Goal: Task Accomplishment & Management: Manage account settings

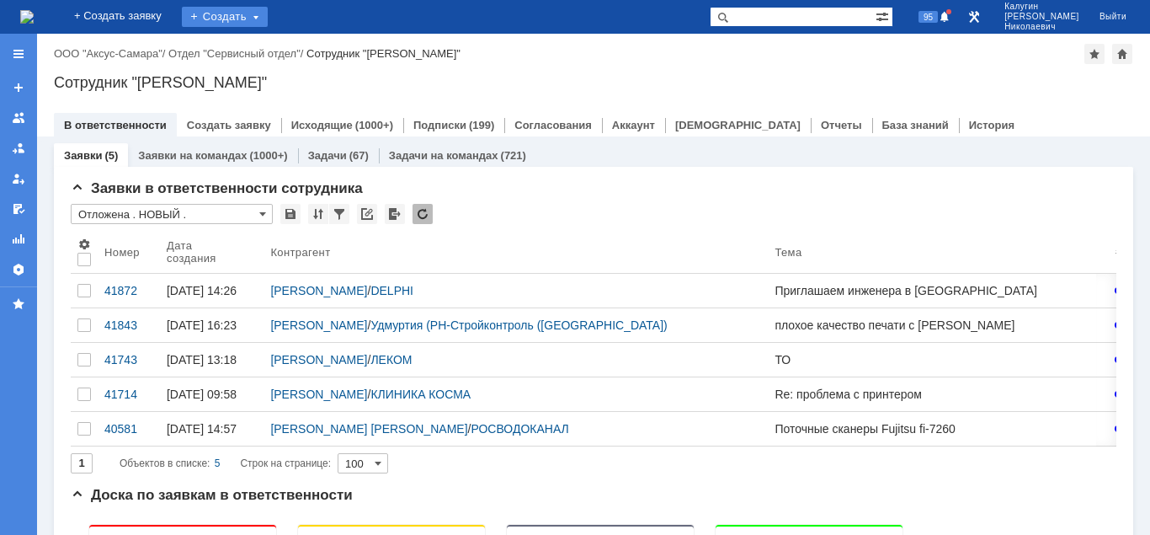
click at [260, 22] on div "Создать" at bounding box center [225, 17] width 86 height 20
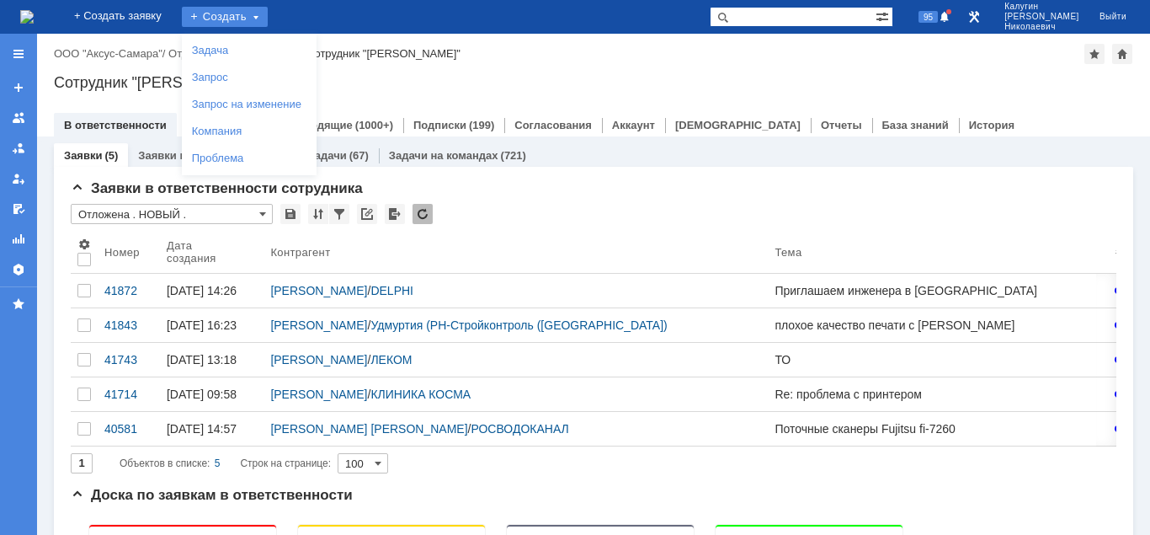
click at [776, 14] on input "text" at bounding box center [793, 17] width 166 height 20
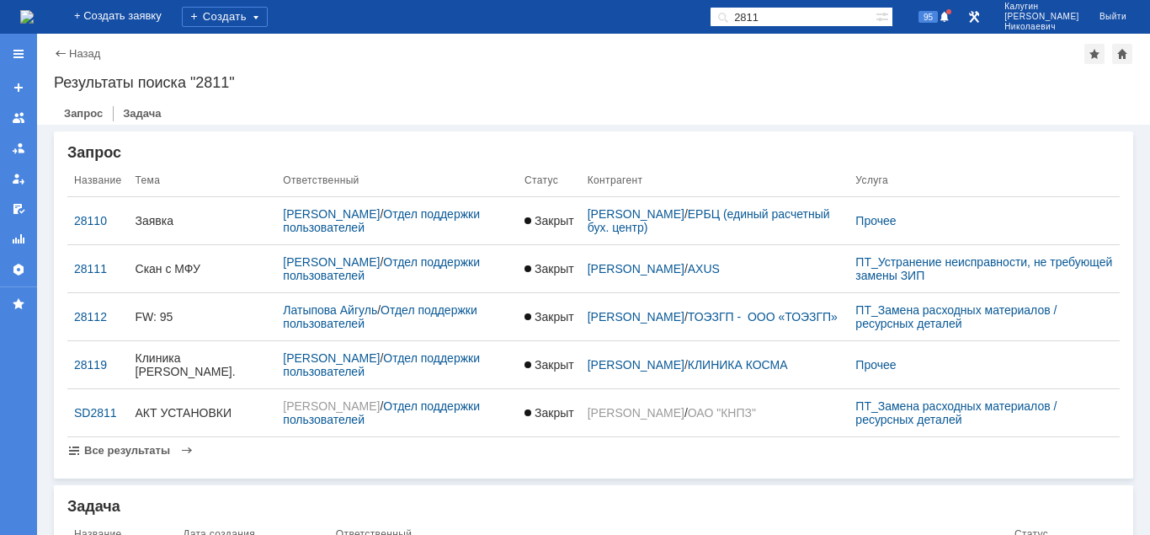
click at [797, 15] on input "2811" at bounding box center [793, 17] width 166 height 20
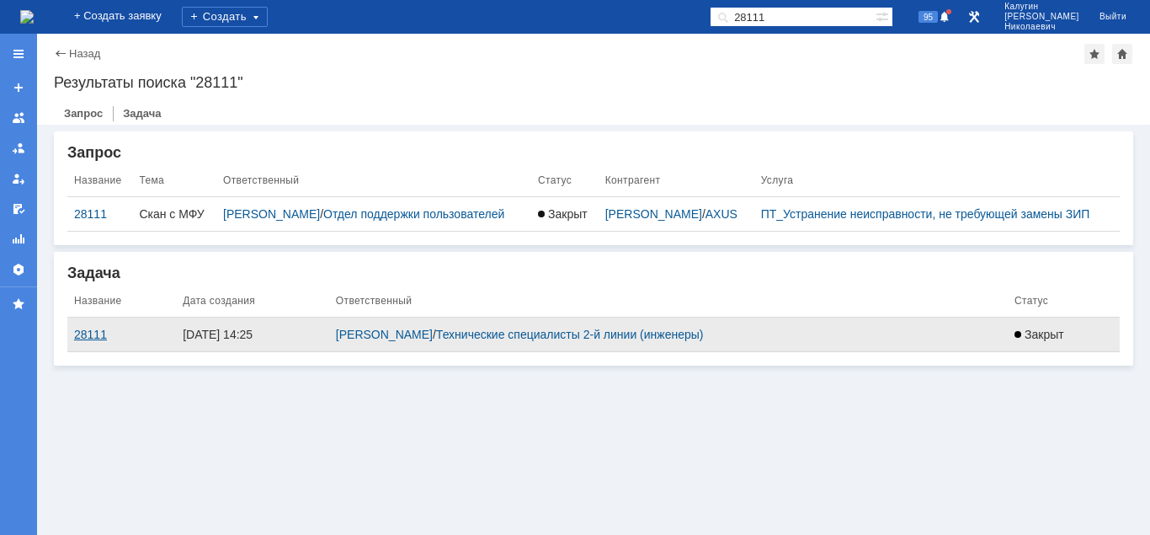
click at [93, 341] on div "28111" at bounding box center [121, 334] width 95 height 13
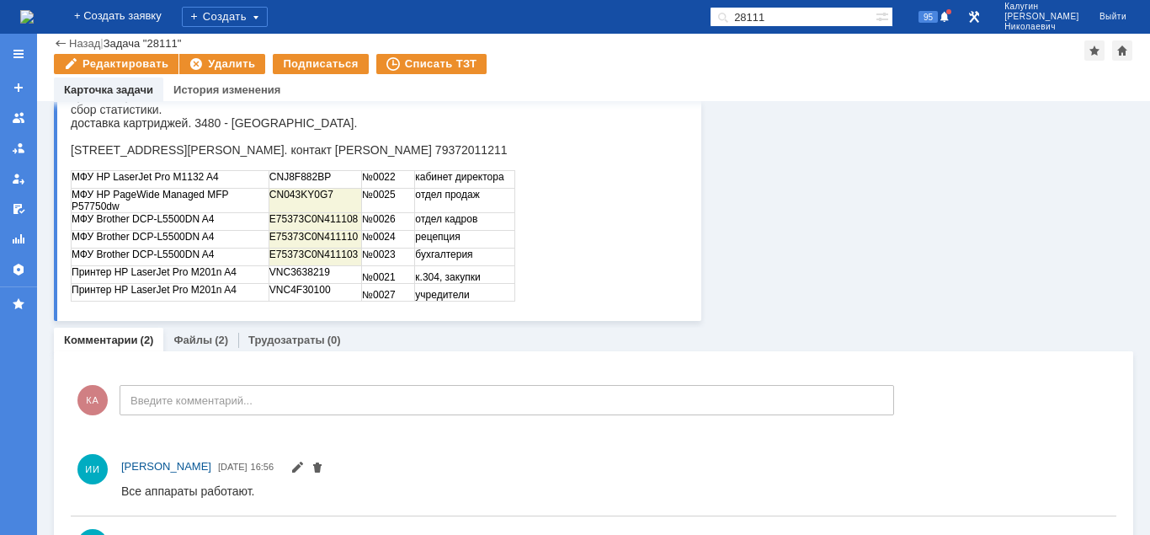
scroll to position [172, 0]
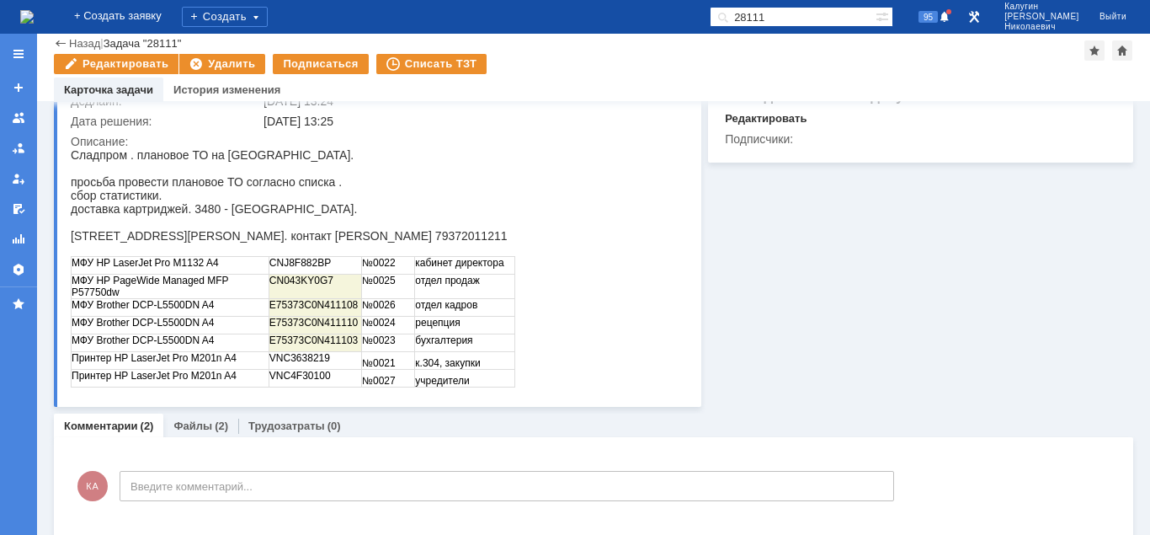
paste input "Задача "28109""
drag, startPoint x: 789, startPoint y: 16, endPoint x: 730, endPoint y: 16, distance: 58.9
click at [730, 16] on input "Задача "28109"" at bounding box center [793, 17] width 166 height 20
click at [776, 20] on input "Задача "28109"" at bounding box center [793, 17] width 166 height 20
drag, startPoint x: 796, startPoint y: 19, endPoint x: 727, endPoint y: 19, distance: 69.1
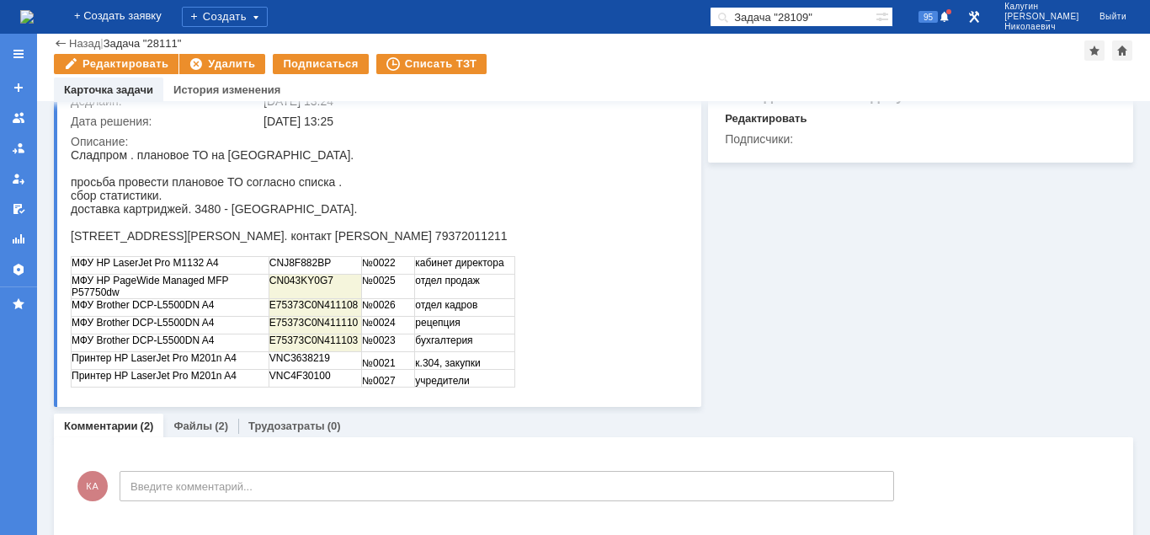
click at [727, 19] on input "Задача "28109"" at bounding box center [793, 17] width 166 height 20
type input ""28109""
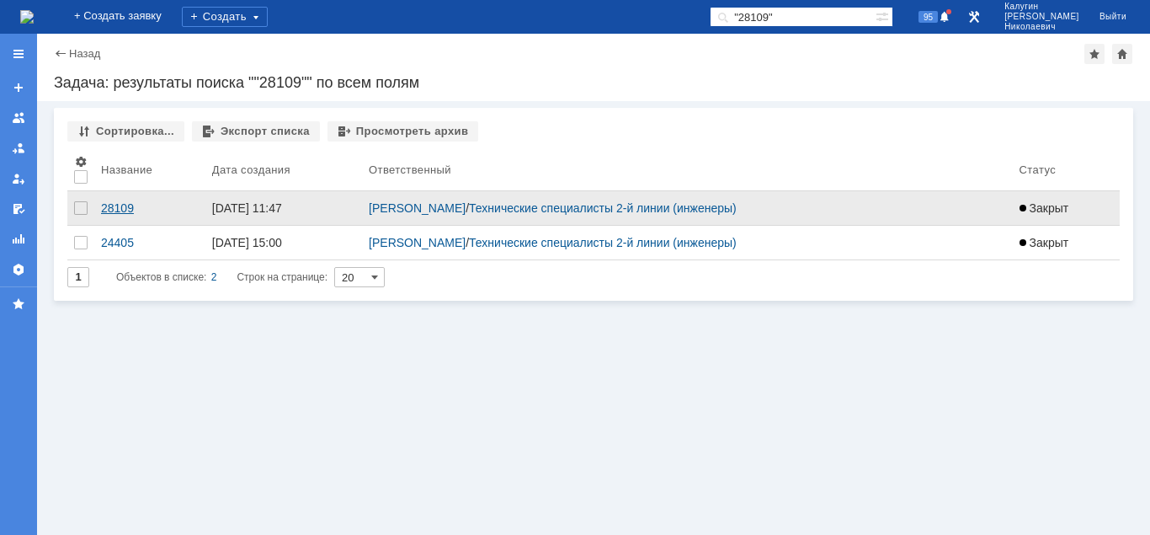
click at [119, 212] on div "28109" at bounding box center [150, 207] width 98 height 13
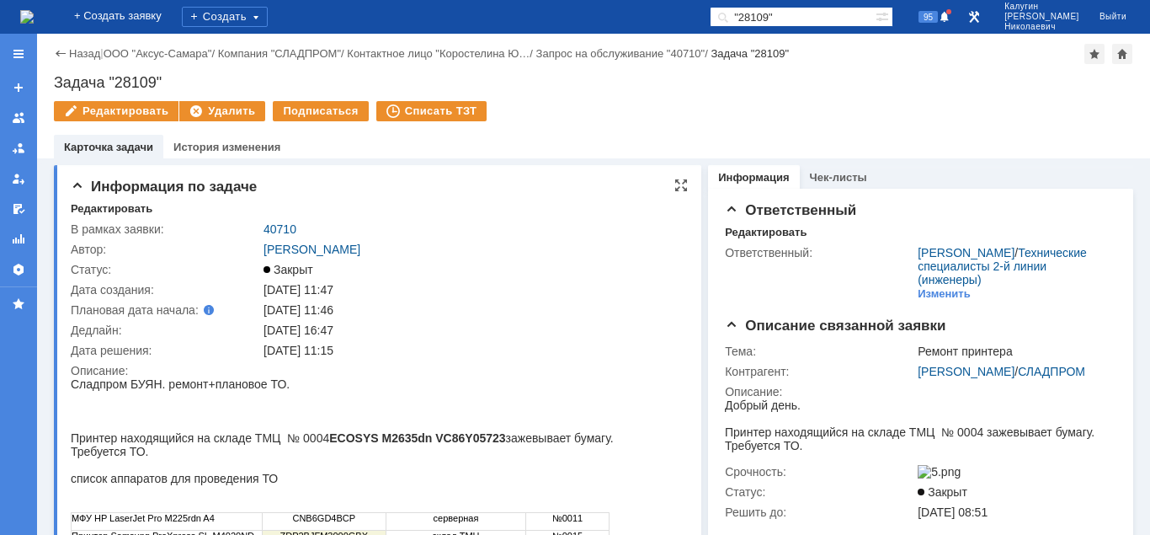
drag, startPoint x: 98, startPoint y: 211, endPoint x: 179, endPoint y: 228, distance: 83.6
click at [99, 212] on div "Редактировать" at bounding box center [112, 208] width 82 height 13
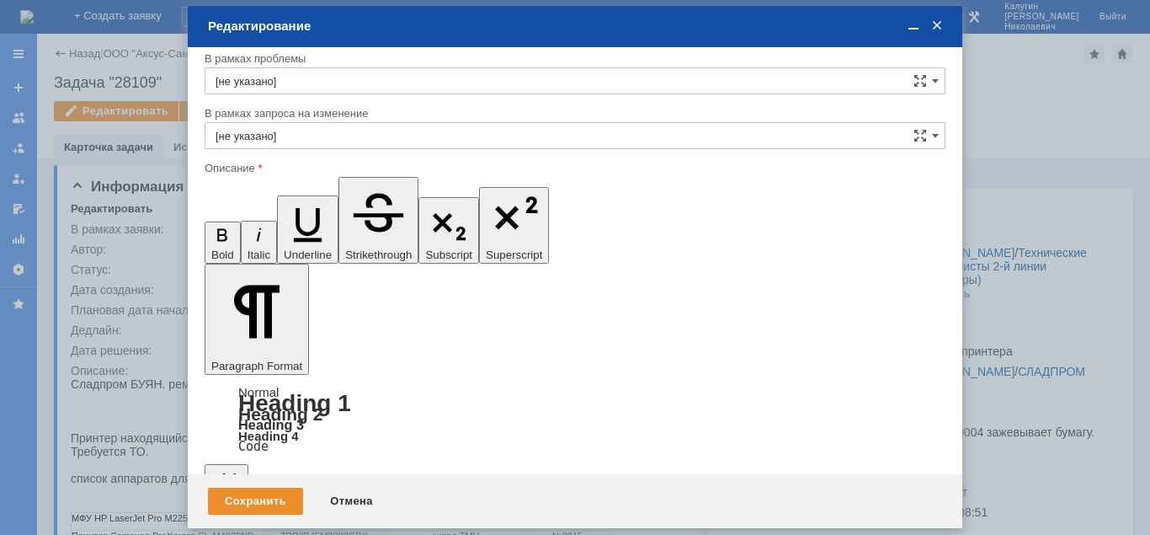
scroll to position [147, 0]
drag, startPoint x: 221, startPoint y: 4258, endPoint x: 696, endPoint y: 4630, distance: 602.2
copy body "Сладпром БУЯН. ремонт + плановое ТО. Принтер находящийся на складе ТМЦ № 0004 E…"
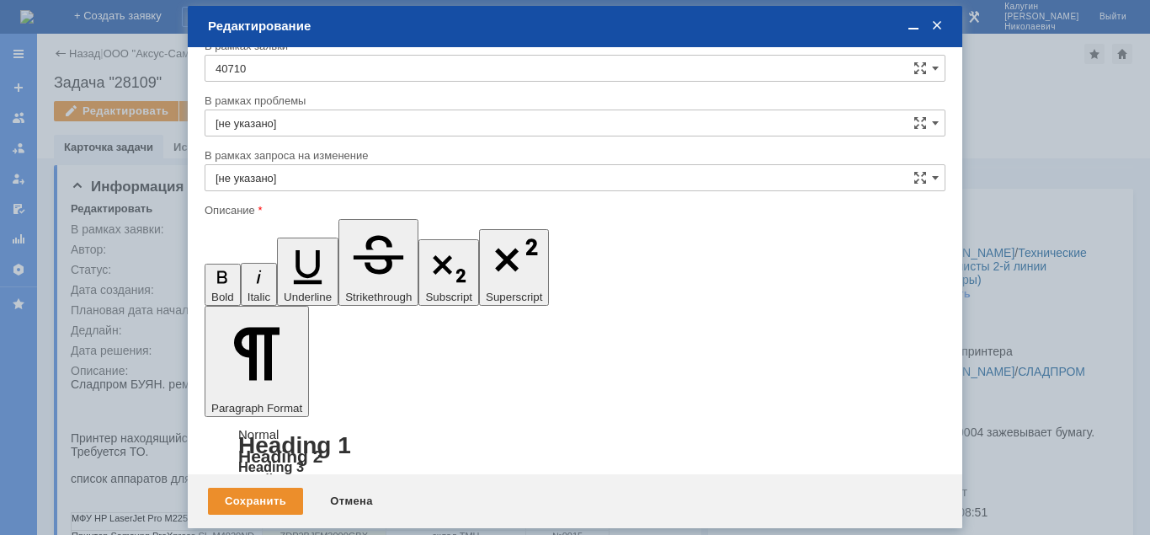
scroll to position [0, 0]
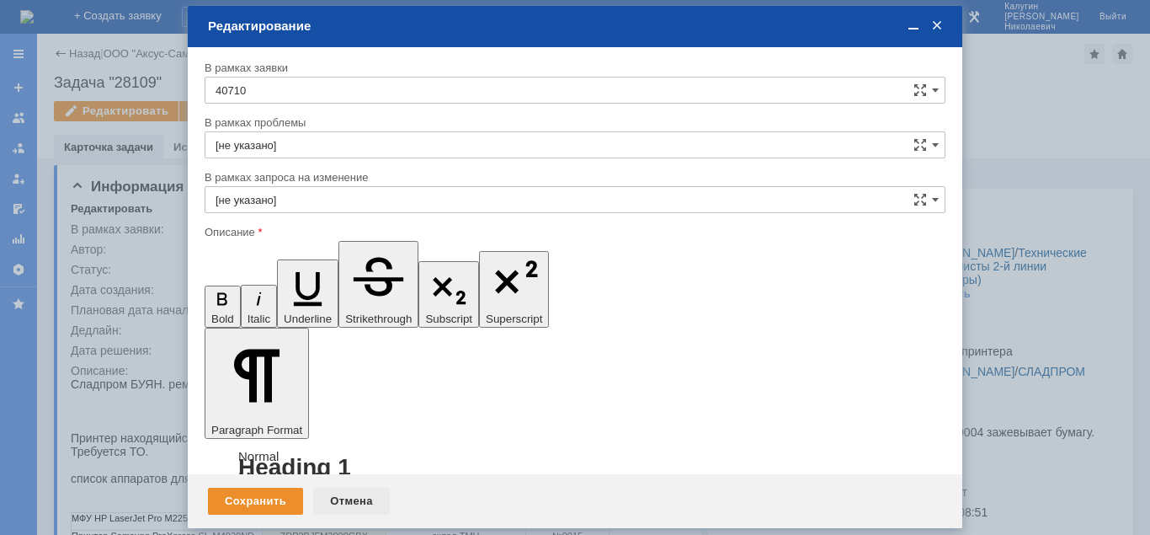
click at [346, 498] on div "Отмена" at bounding box center [351, 501] width 77 height 27
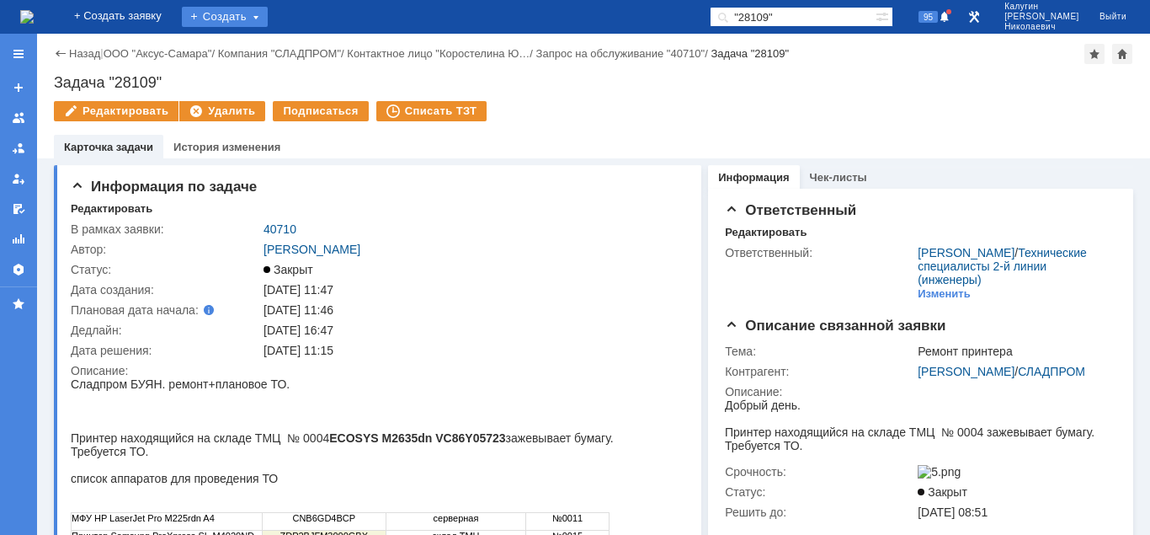
click at [268, 14] on div "Создать" at bounding box center [225, 17] width 86 height 20
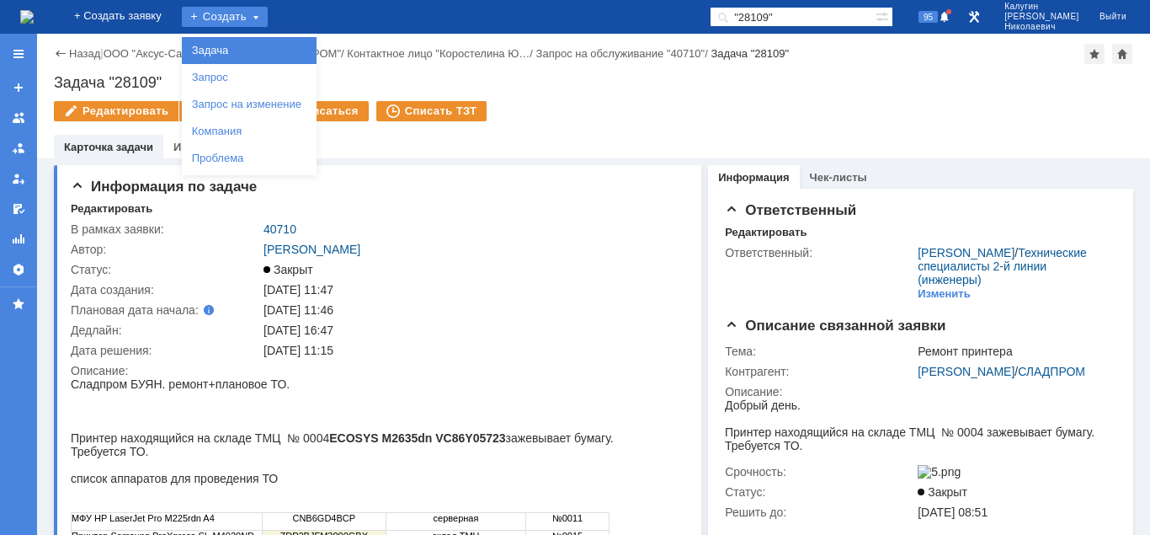
click at [273, 46] on link "Задача" at bounding box center [249, 50] width 128 height 20
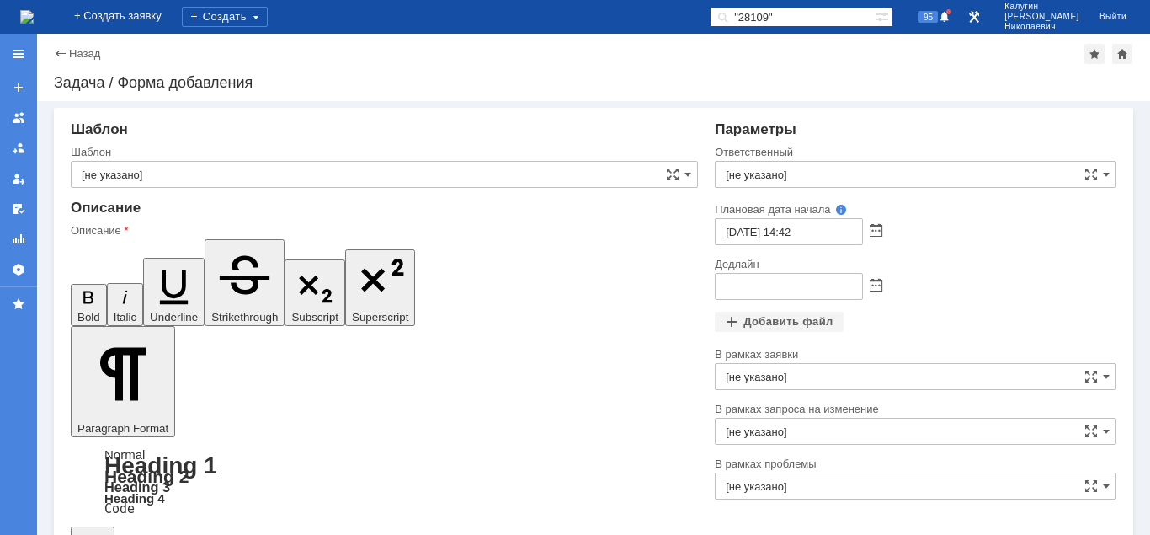
drag, startPoint x: 348, startPoint y: 4069, endPoint x: 335, endPoint y: 4069, distance: 12.6
drag, startPoint x: 271, startPoint y: 4069, endPoint x: 217, endPoint y: 4073, distance: 54.1
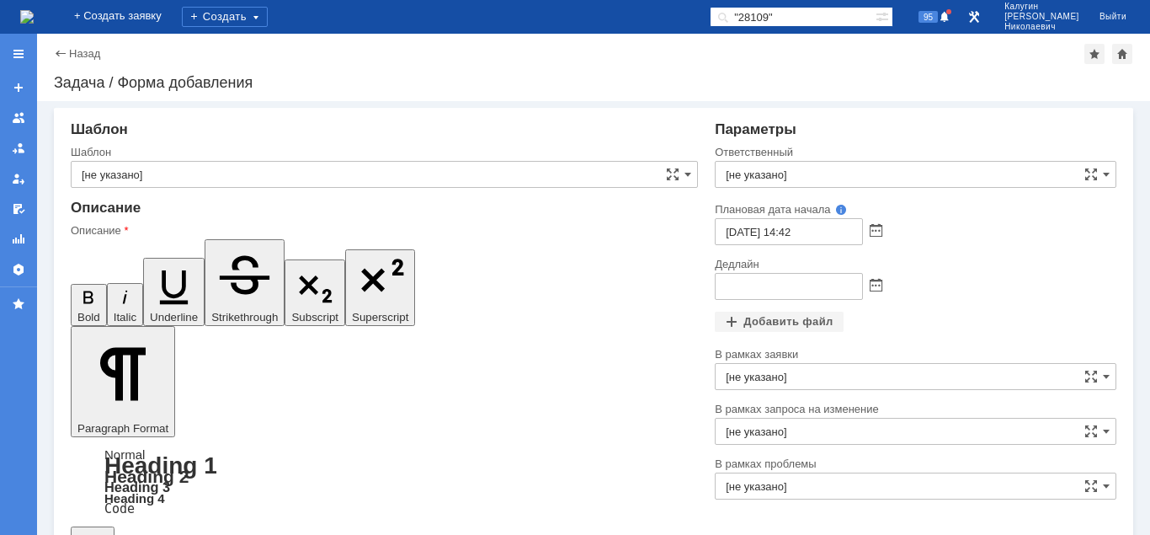
drag, startPoint x: 483, startPoint y: 4069, endPoint x: 383, endPoint y: 4074, distance: 99.5
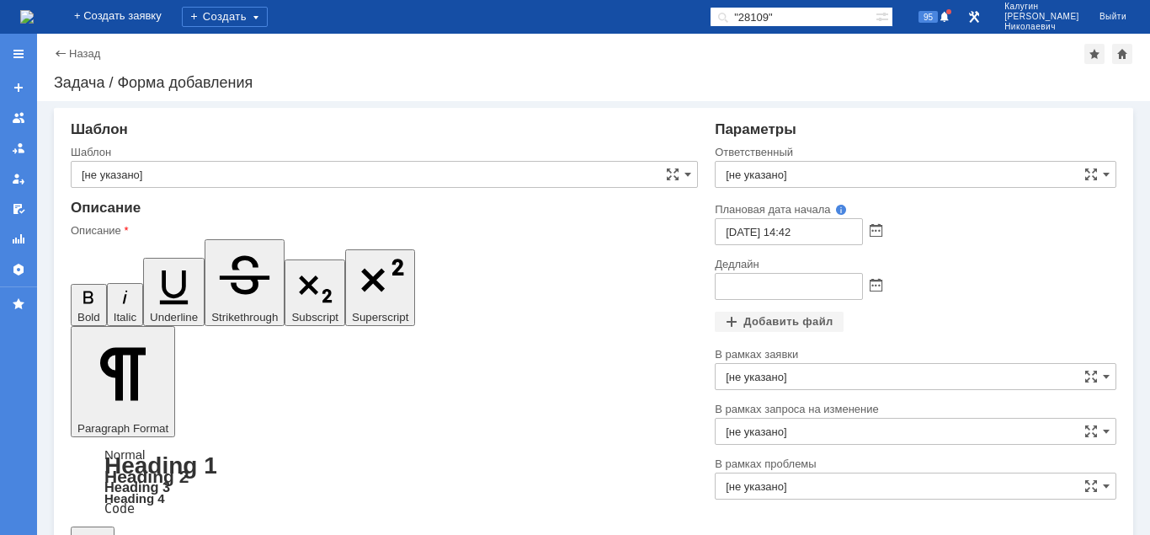
drag, startPoint x: 381, startPoint y: 4071, endPoint x: 403, endPoint y: 4071, distance: 22.8
drag, startPoint x: 546, startPoint y: 4067, endPoint x: 534, endPoint y: 4074, distance: 14.3
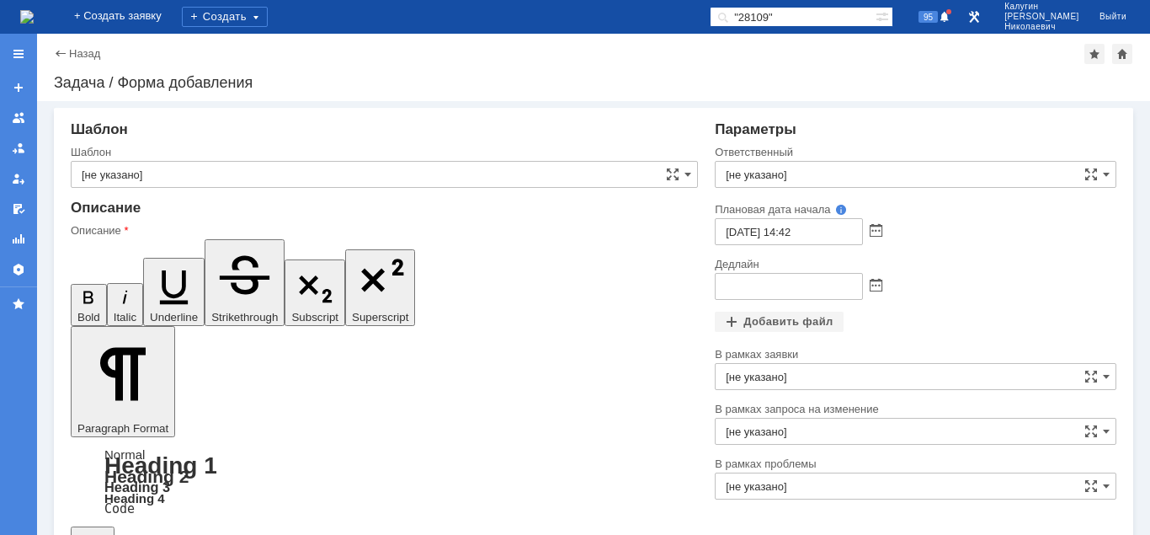
drag, startPoint x: 601, startPoint y: 4070, endPoint x: 542, endPoint y: 4271, distance: 209.7
drag, startPoint x: 607, startPoint y: 4071, endPoint x: 618, endPoint y: 4080, distance: 14.3
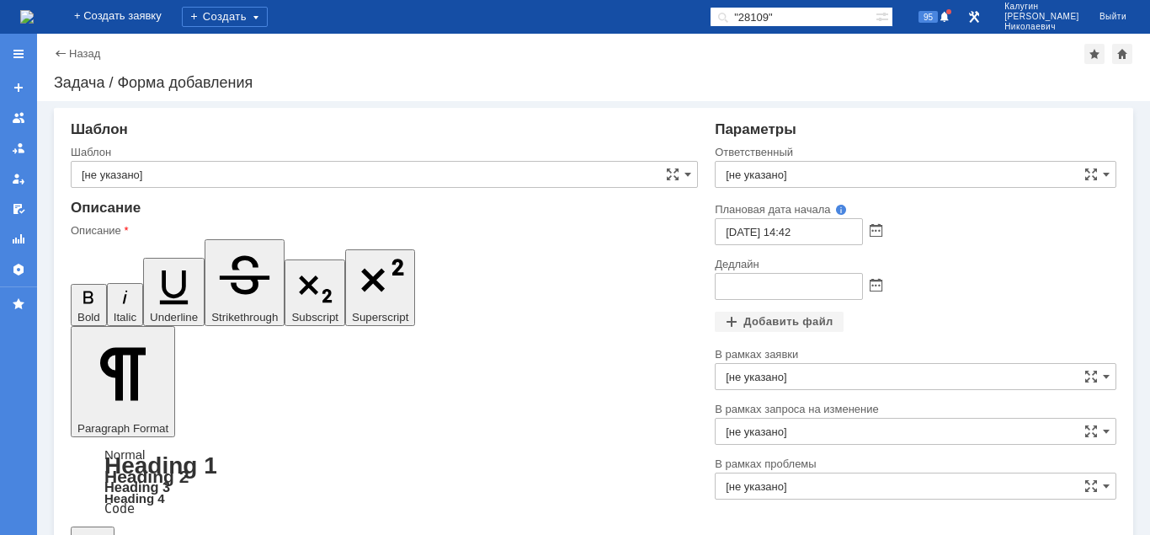
drag, startPoint x: 135, startPoint y: 4129, endPoint x: 77, endPoint y: 4129, distance: 58.1
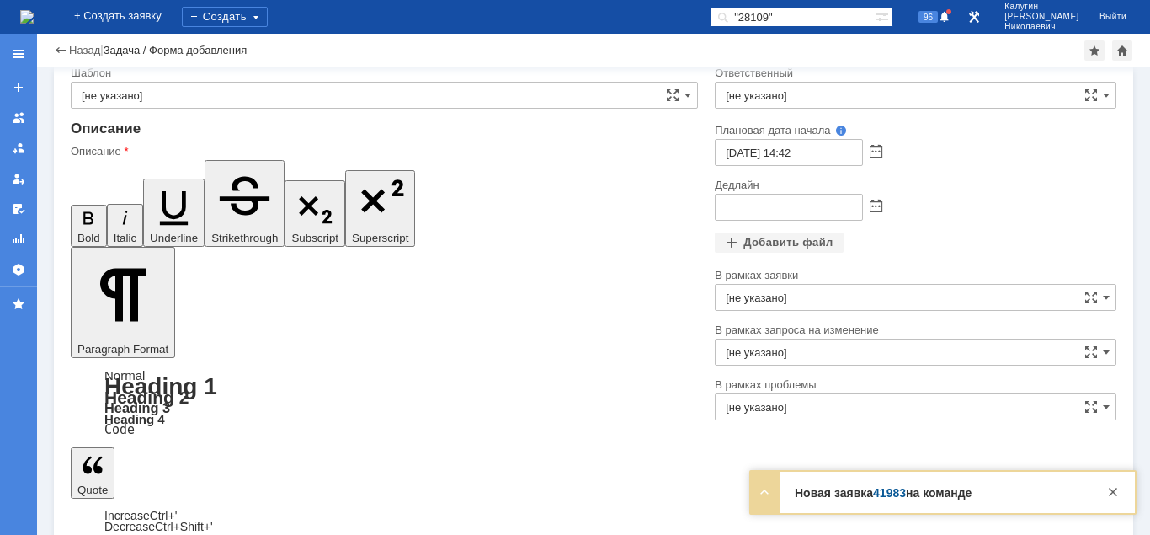
drag, startPoint x: 88, startPoint y: 4049, endPoint x: 269, endPoint y: 4046, distance: 181.9
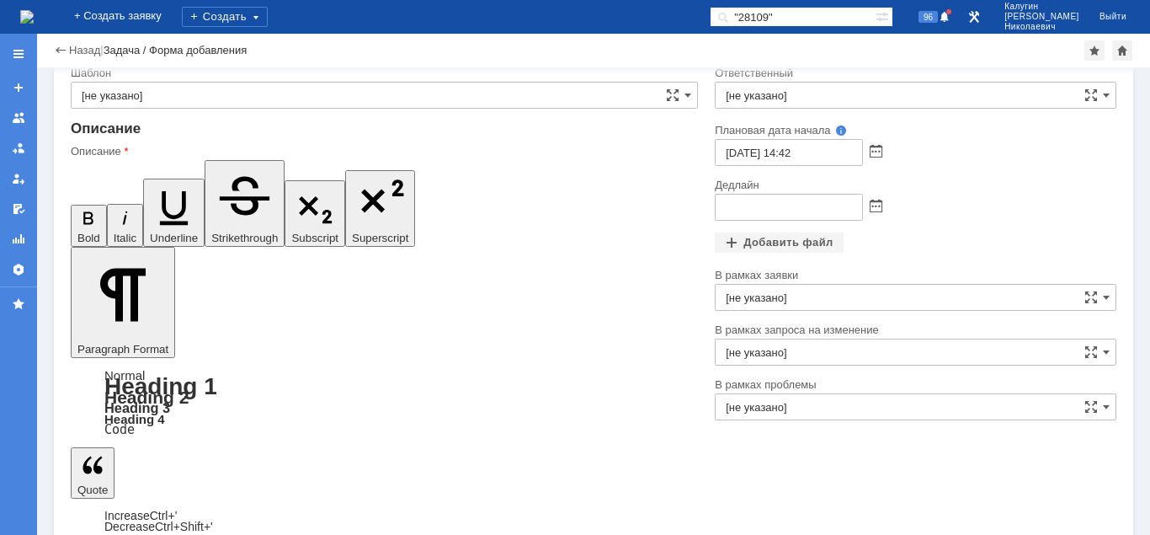
drag, startPoint x: 82, startPoint y: 171, endPoint x: 15, endPoint y: 24, distance: 161.7
click at [82, 207] on icon "button" at bounding box center [88, 218] width 23 height 23
drag, startPoint x: 115, startPoint y: 4076, endPoint x: 74, endPoint y: 4071, distance: 40.7
drag, startPoint x: 251, startPoint y: 4076, endPoint x: 226, endPoint y: 4076, distance: 25.3
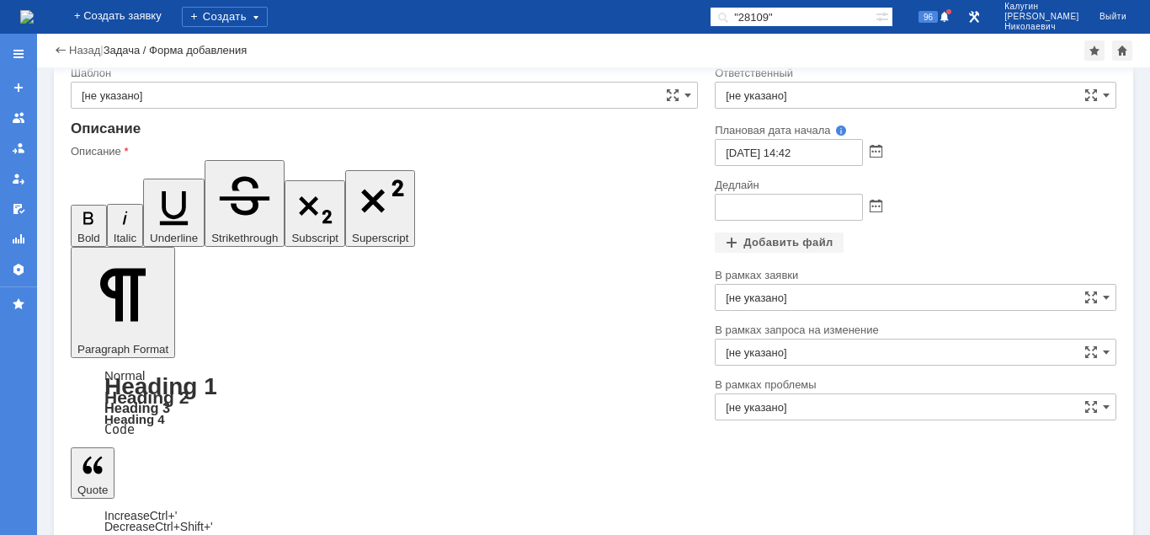
drag, startPoint x: 228, startPoint y: 4076, endPoint x: 87, endPoint y: 4077, distance: 141.5
click at [84, 211] on icon "button" at bounding box center [88, 217] width 10 height 13
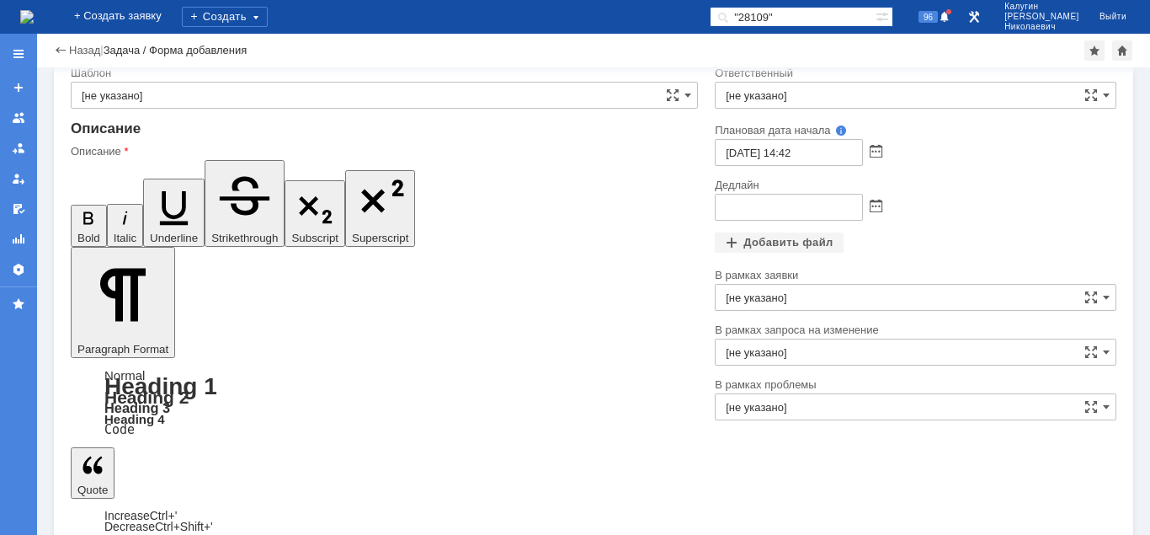
drag, startPoint x: 289, startPoint y: 4075, endPoint x: 235, endPoint y: 4081, distance: 54.2
click at [80, 207] on icon "button" at bounding box center [88, 218] width 23 height 23
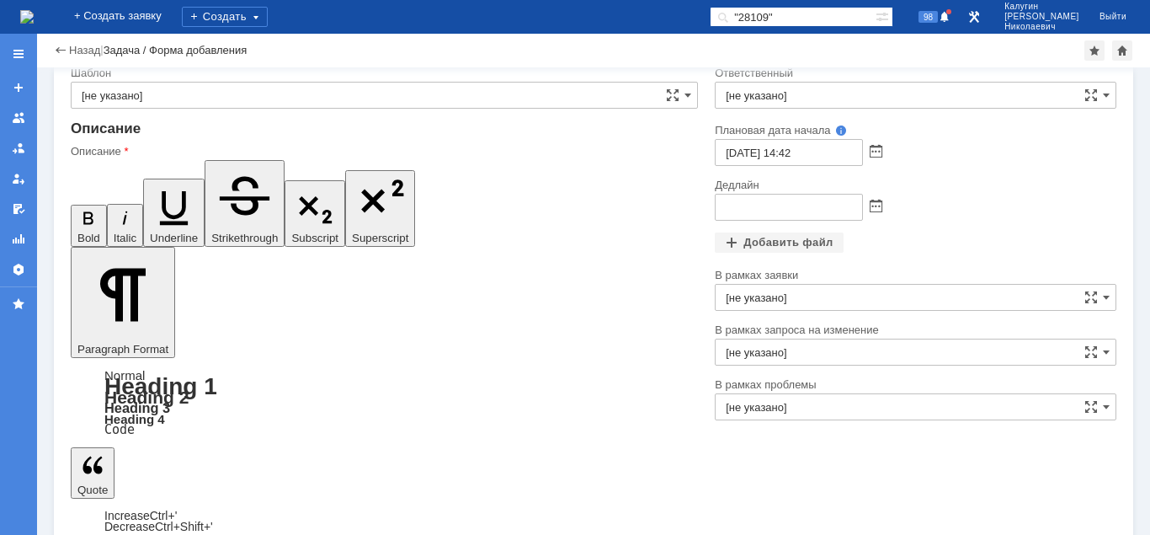
drag, startPoint x: 114, startPoint y: 4093, endPoint x: 87, endPoint y: 4093, distance: 26.9
drag, startPoint x: 221, startPoint y: 4088, endPoint x: 100, endPoint y: 4081, distance: 120.6
click at [83, 211] on icon "button" at bounding box center [88, 217] width 10 height 13
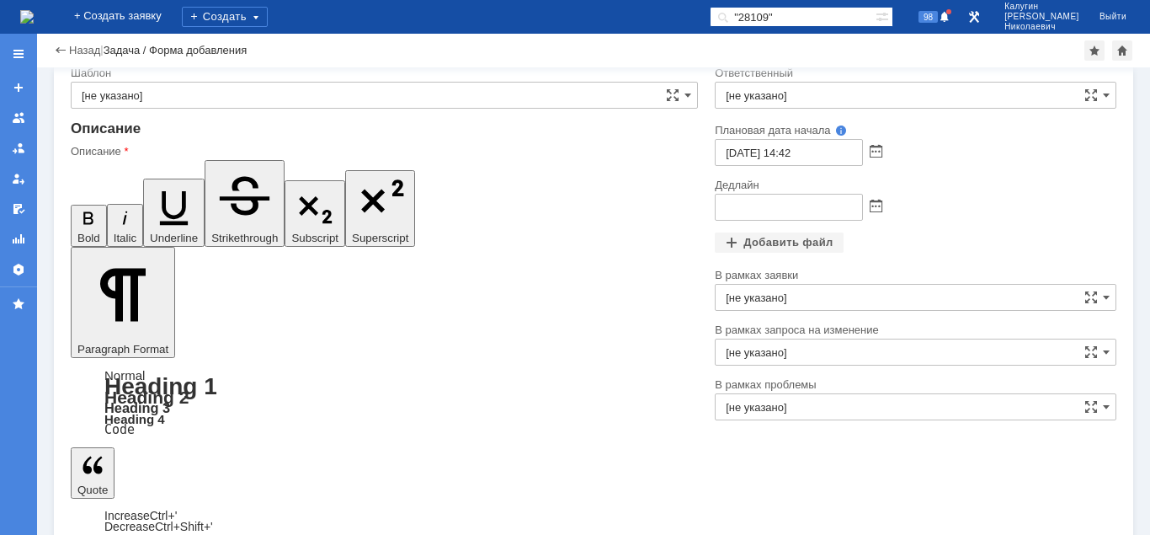
click at [77, 207] on icon "button" at bounding box center [88, 218] width 23 height 23
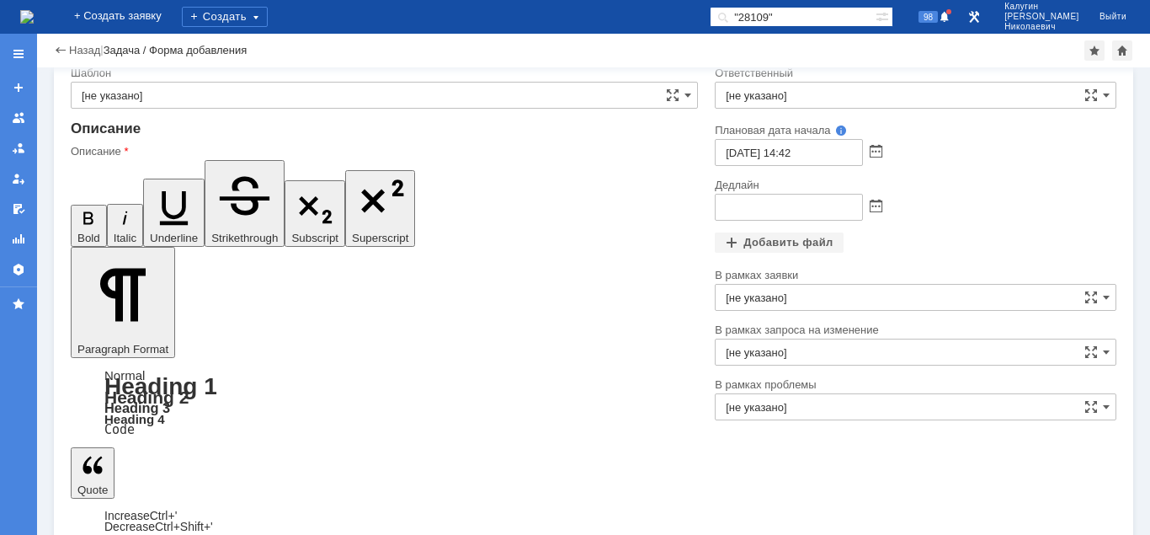
click at [877, 207] on span at bounding box center [876, 206] width 13 height 13
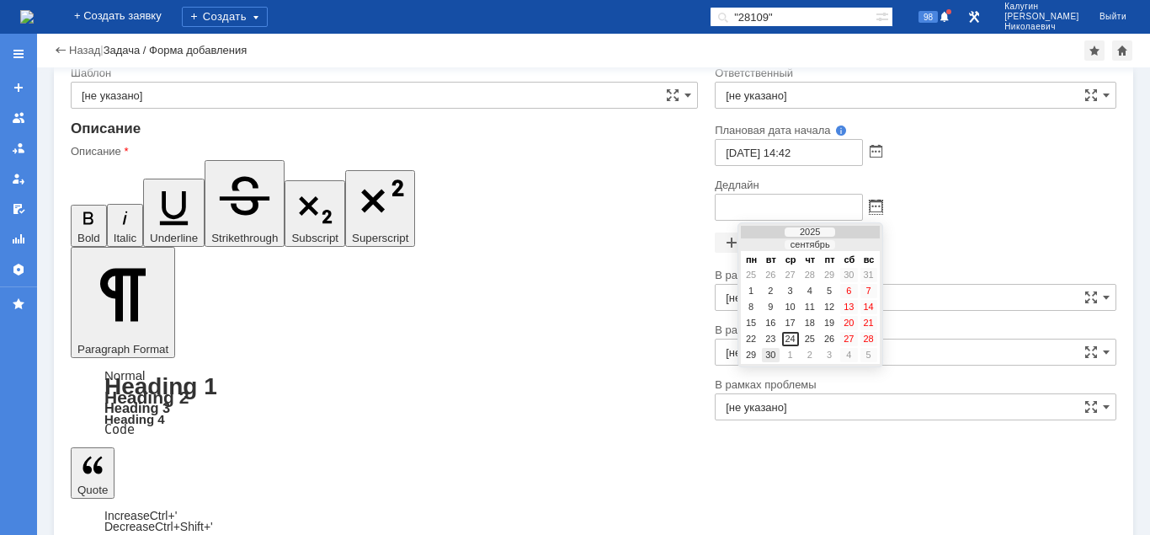
click at [766, 352] on div "30" at bounding box center [770, 355] width 17 height 14
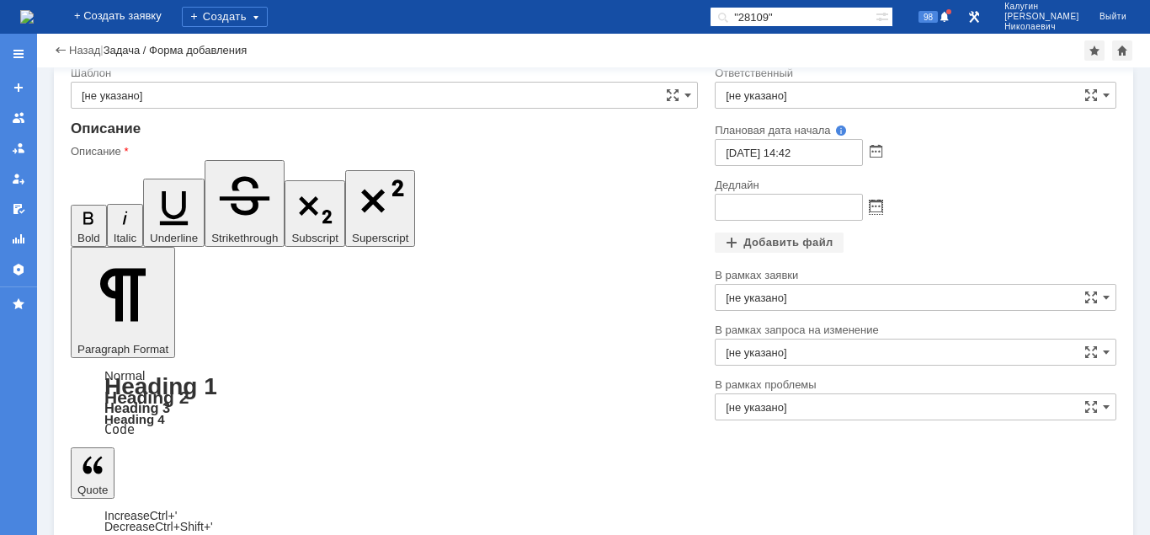
type input "[DATE] 14:53"
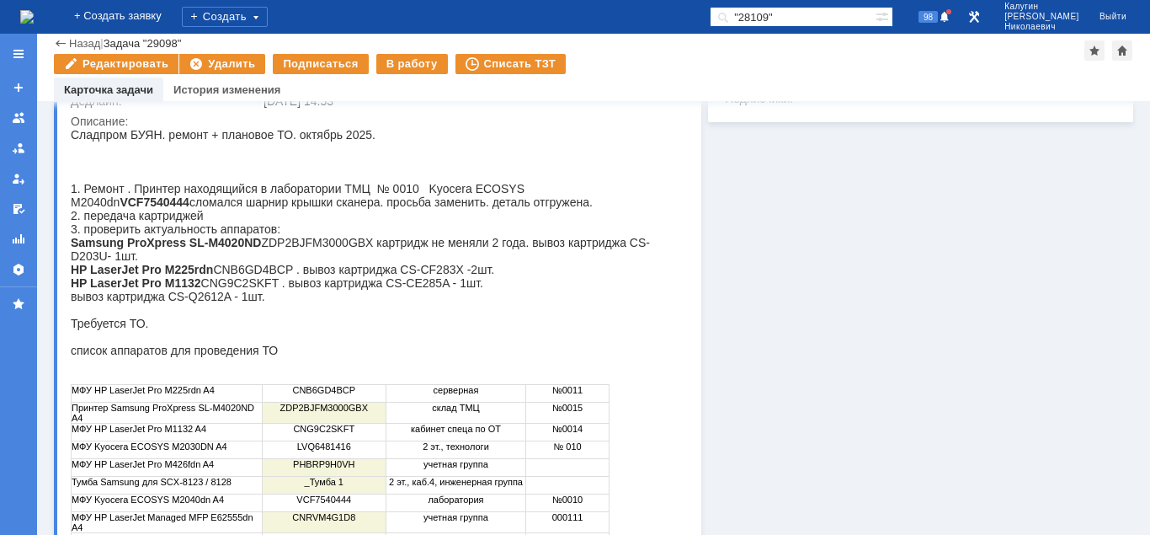
scroll to position [440, 0]
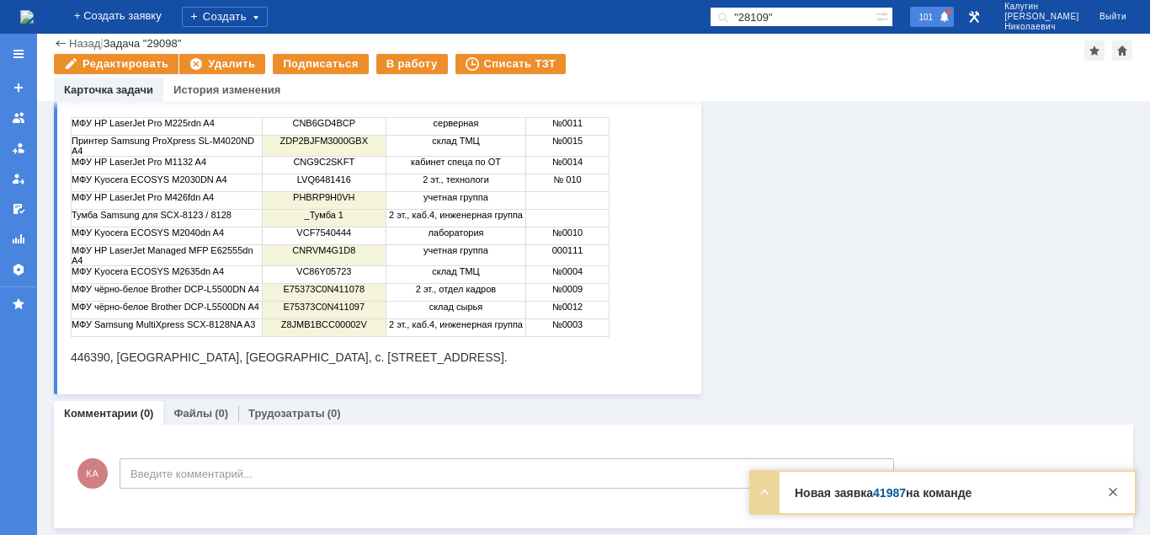
click at [938, 11] on span "101" at bounding box center [926, 17] width 24 height 12
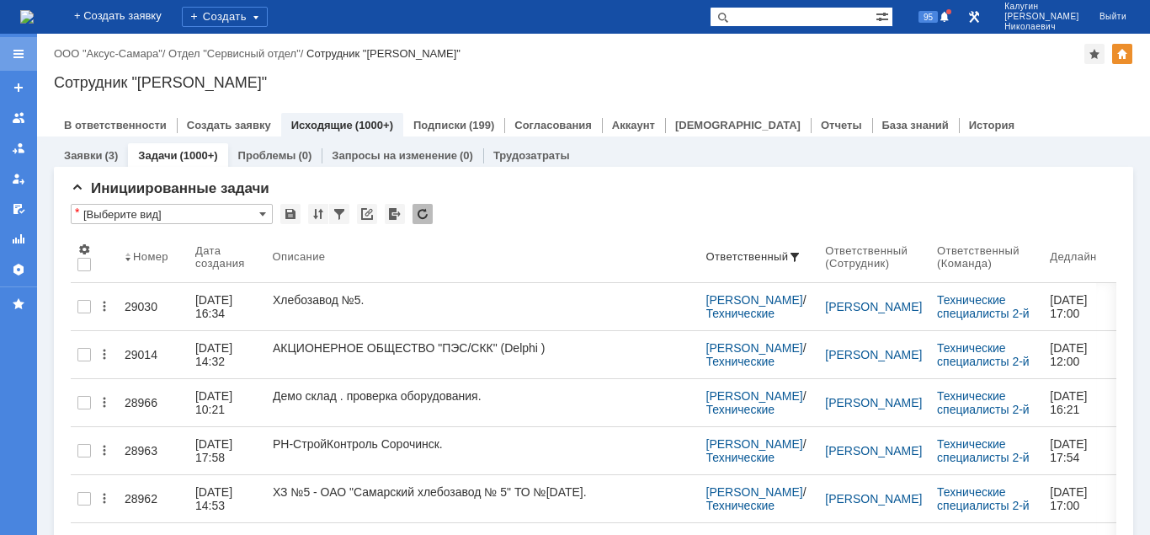
click at [15, 55] on div at bounding box center [18, 53] width 13 height 13
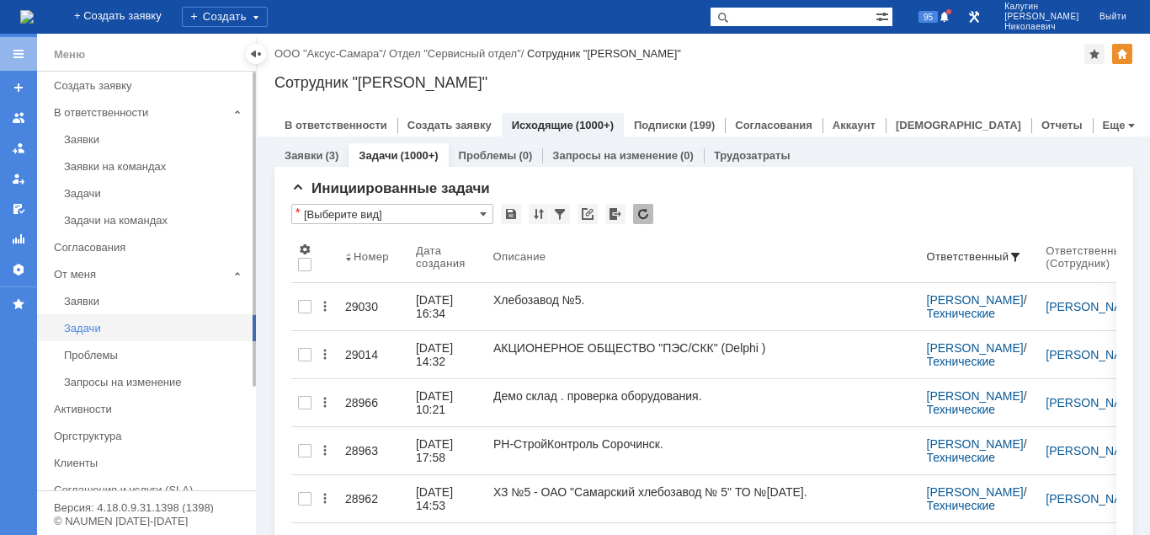
click at [88, 330] on div "Задачи" at bounding box center [155, 328] width 182 height 13
click at [259, 57] on div at bounding box center [255, 53] width 13 height 13
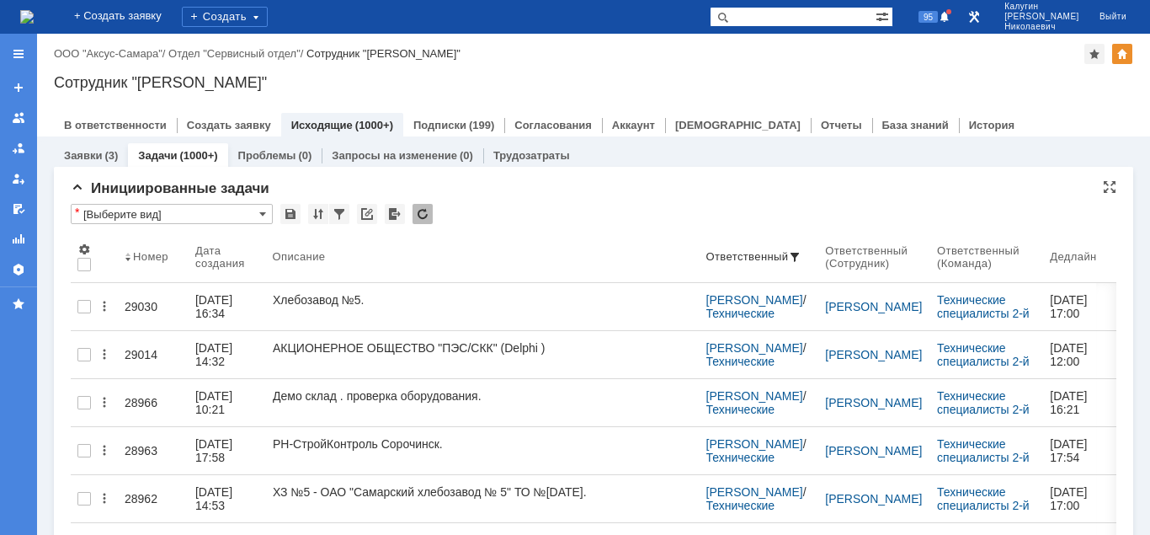
click at [181, 216] on input "[Выберите вид]" at bounding box center [172, 214] width 202 height 20
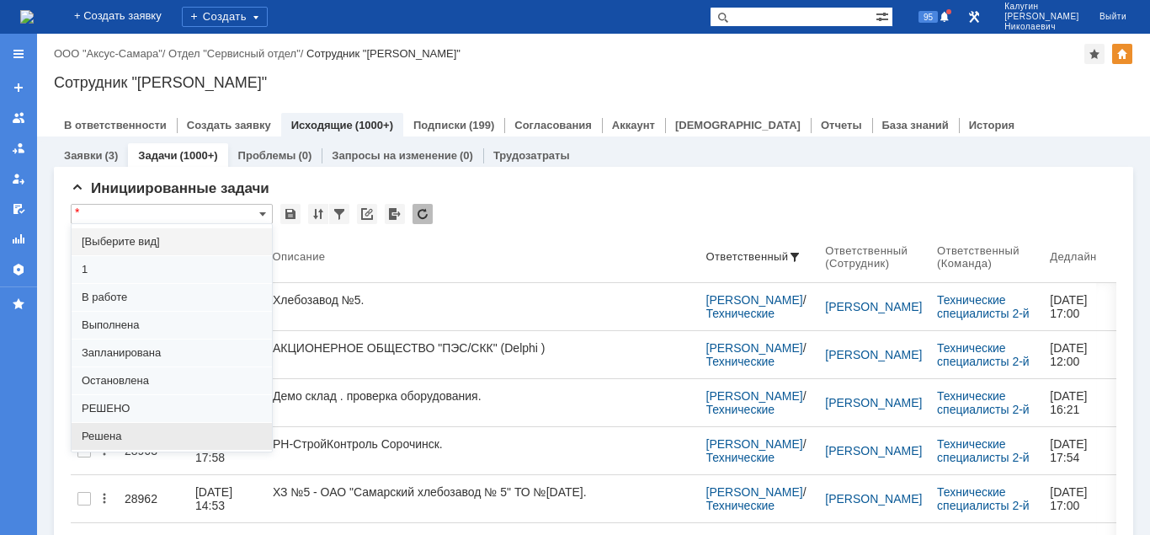
click at [116, 435] on span "Решена" at bounding box center [172, 435] width 180 height 13
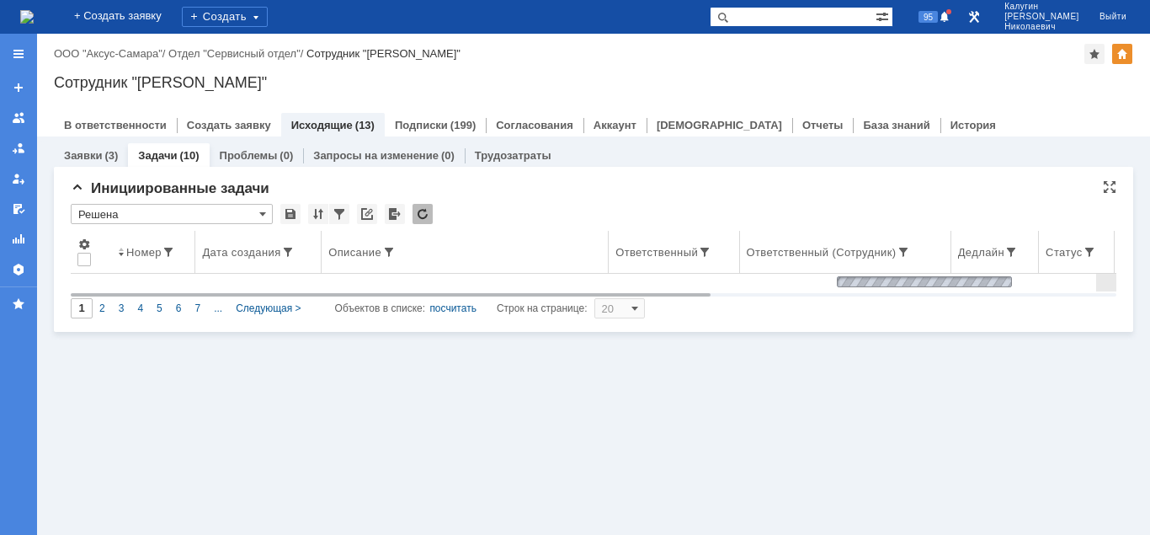
type input "Решена"
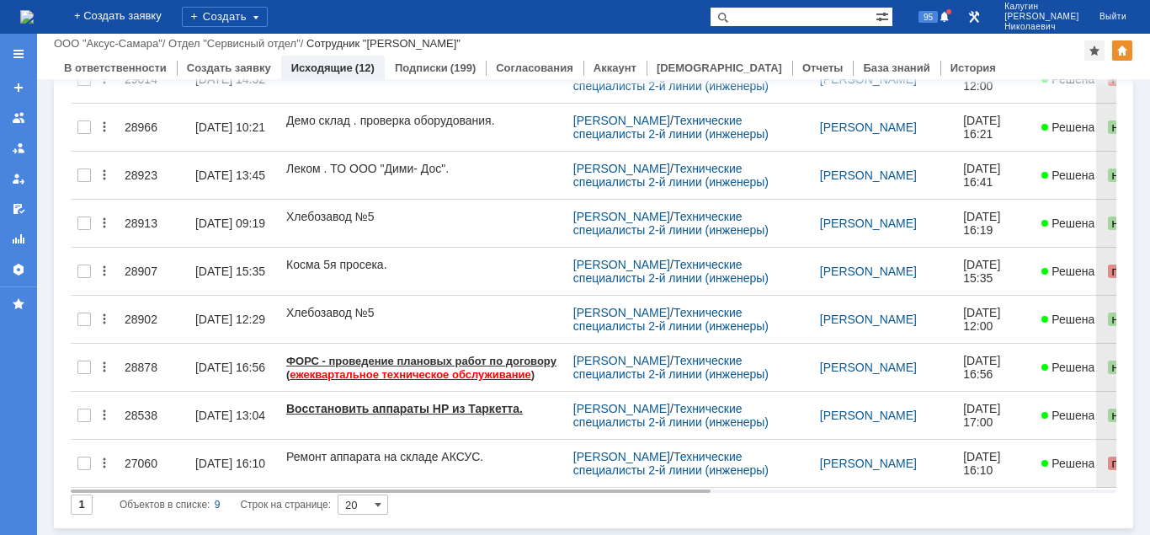
scroll to position [161, 0]
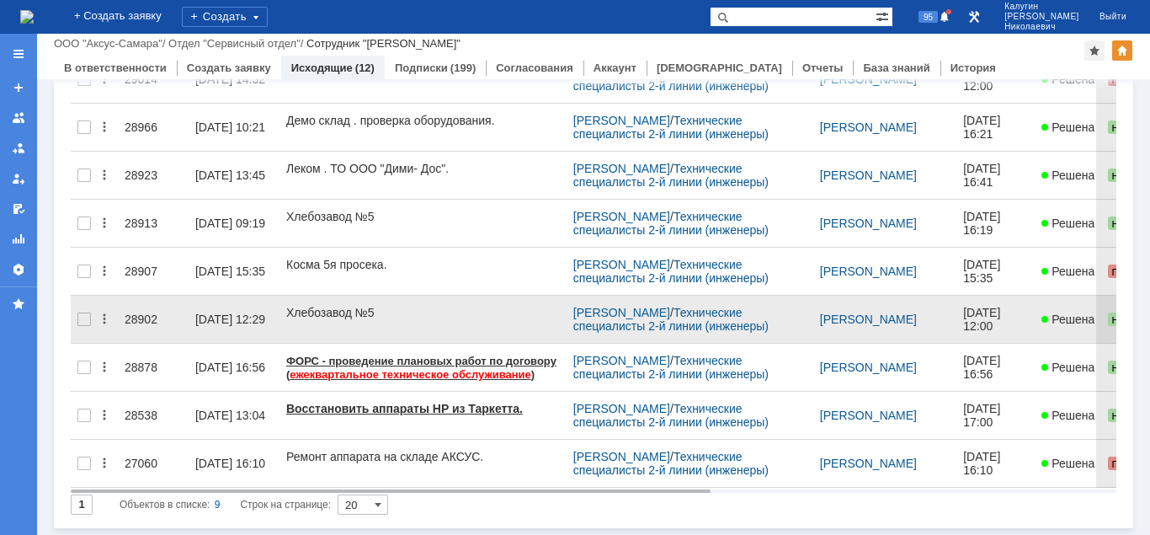
click at [133, 314] on div "28902" at bounding box center [153, 318] width 57 height 13
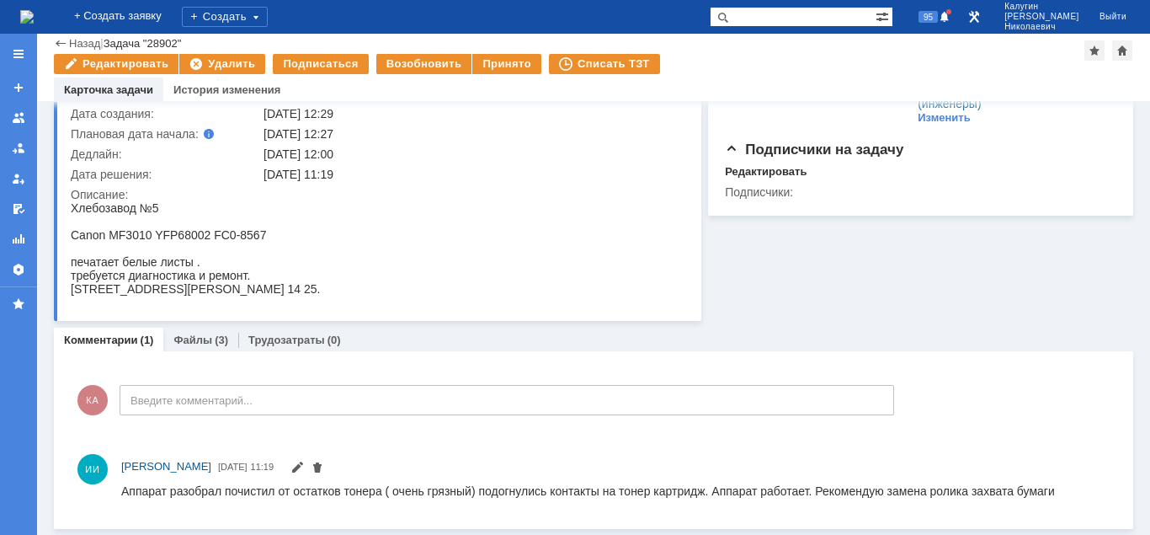
scroll to position [119, 0]
click at [200, 336] on link "Файлы" at bounding box center [192, 339] width 39 height 13
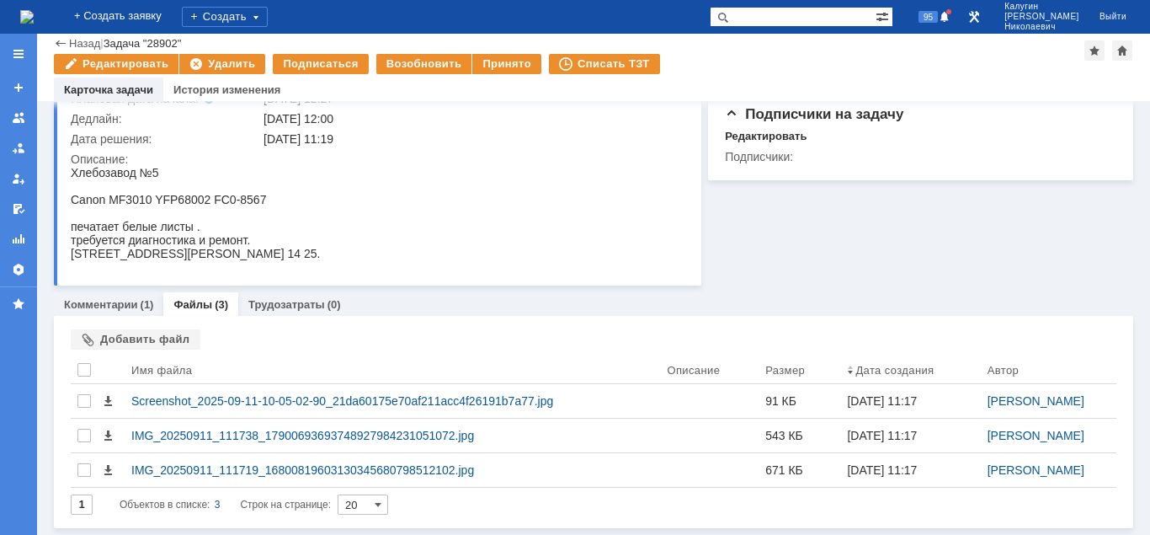
scroll to position [155, 0]
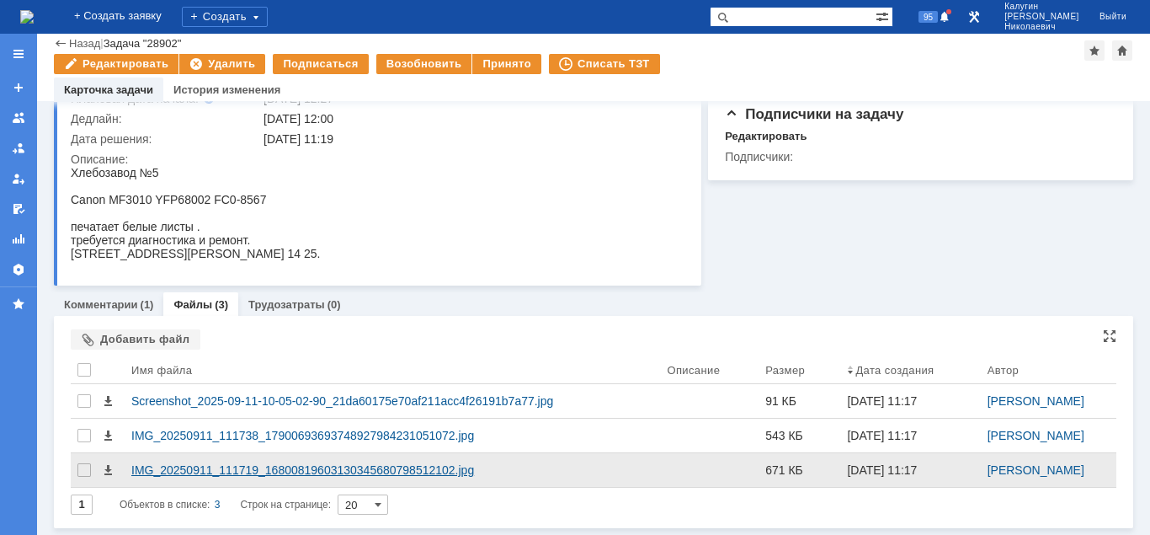
click at [375, 467] on div "IMG_20250911_111719_16800819603130345680798512102.jpg" at bounding box center [392, 469] width 522 height 13
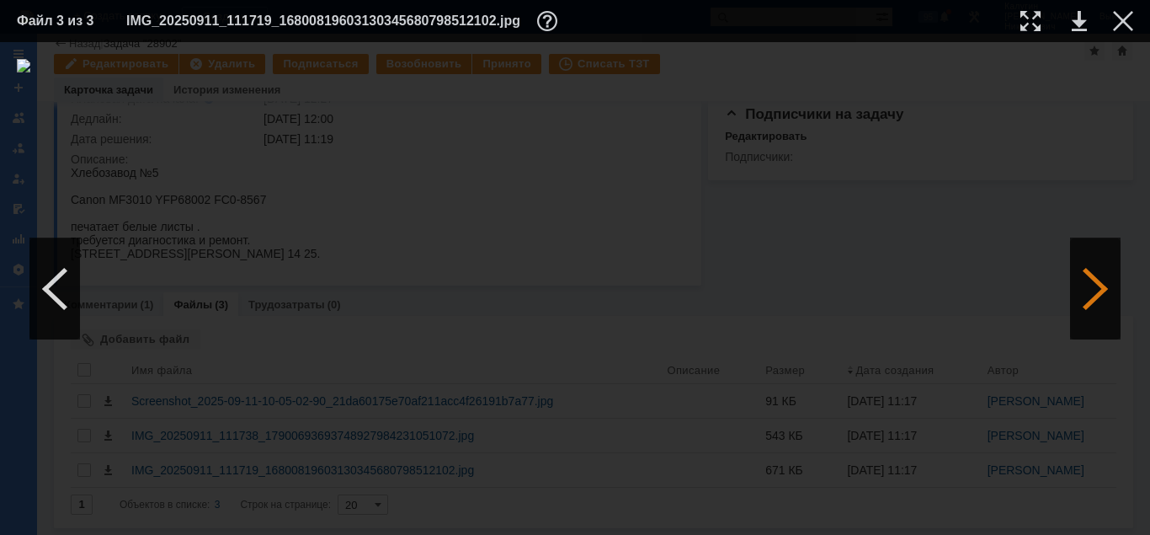
click at [1098, 291] on div at bounding box center [1095, 288] width 51 height 101
click at [1120, 23] on div at bounding box center [1123, 21] width 20 height 20
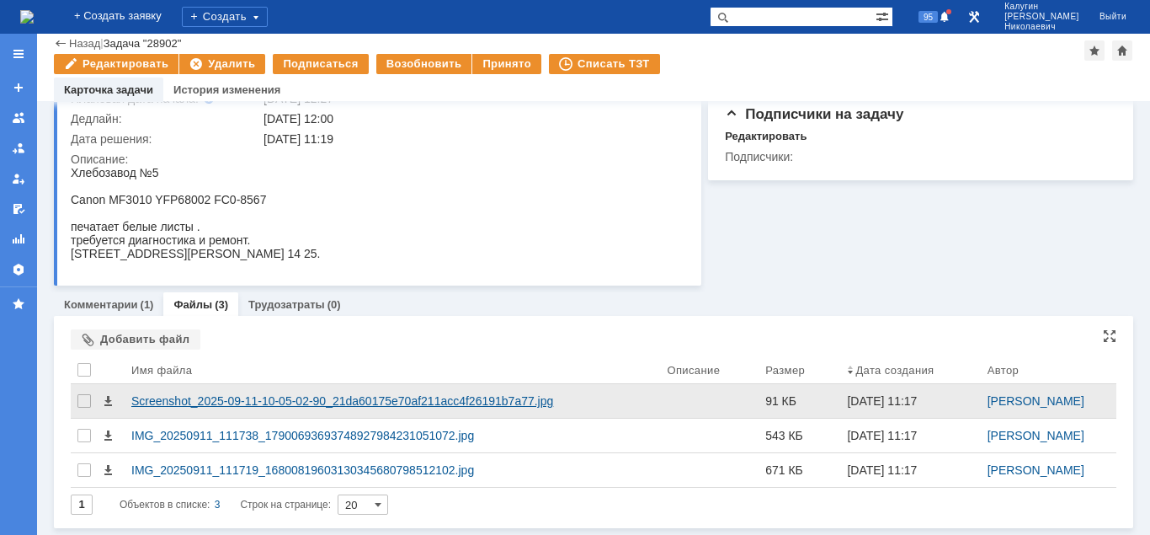
click at [218, 397] on div "Screenshot_2025-09-11-10-05-02-90_21da60175e70af211acc4f26191b7a77.jpg" at bounding box center [392, 400] width 522 height 13
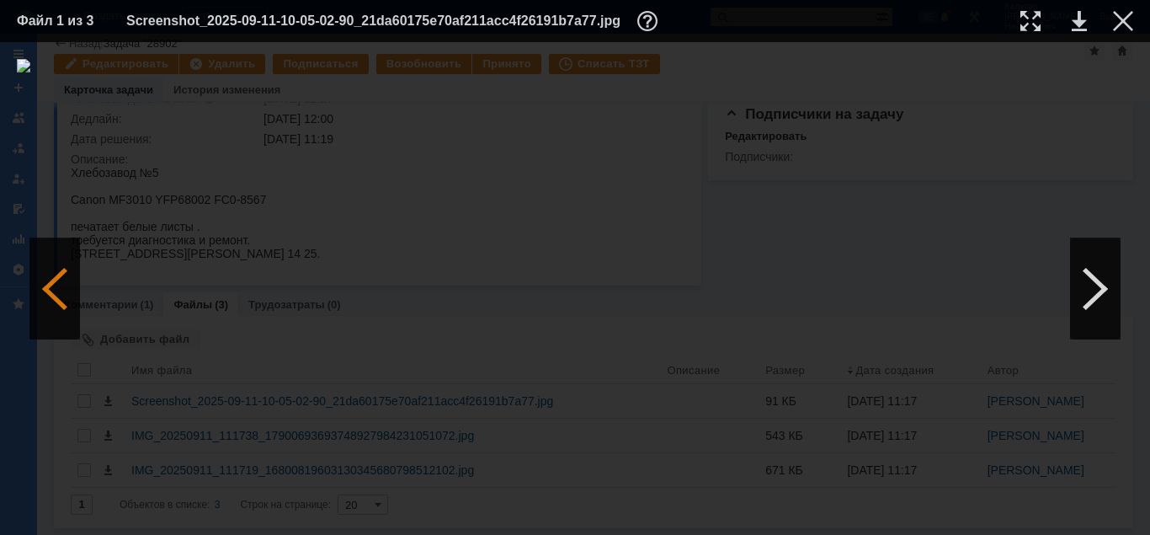
click at [61, 296] on div at bounding box center [54, 288] width 51 height 101
click at [1037, 19] on div at bounding box center [1031, 21] width 20 height 20
drag, startPoint x: 541, startPoint y: 529, endPoint x: 732, endPoint y: 525, distance: 191.2
click at [732, 525] on div at bounding box center [575, 288] width 1150 height 493
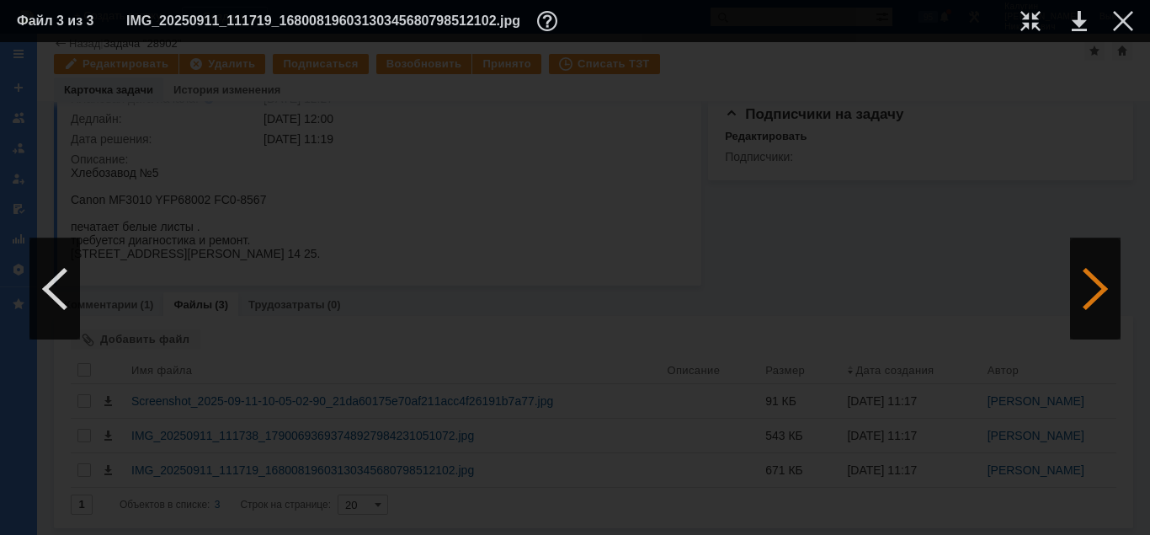
click at [1090, 293] on div at bounding box center [1095, 288] width 51 height 101
click at [1093, 304] on div at bounding box center [1095, 288] width 51 height 101
click at [1022, 20] on div at bounding box center [1031, 21] width 20 height 20
drag, startPoint x: 528, startPoint y: 528, endPoint x: 380, endPoint y: 497, distance: 151.4
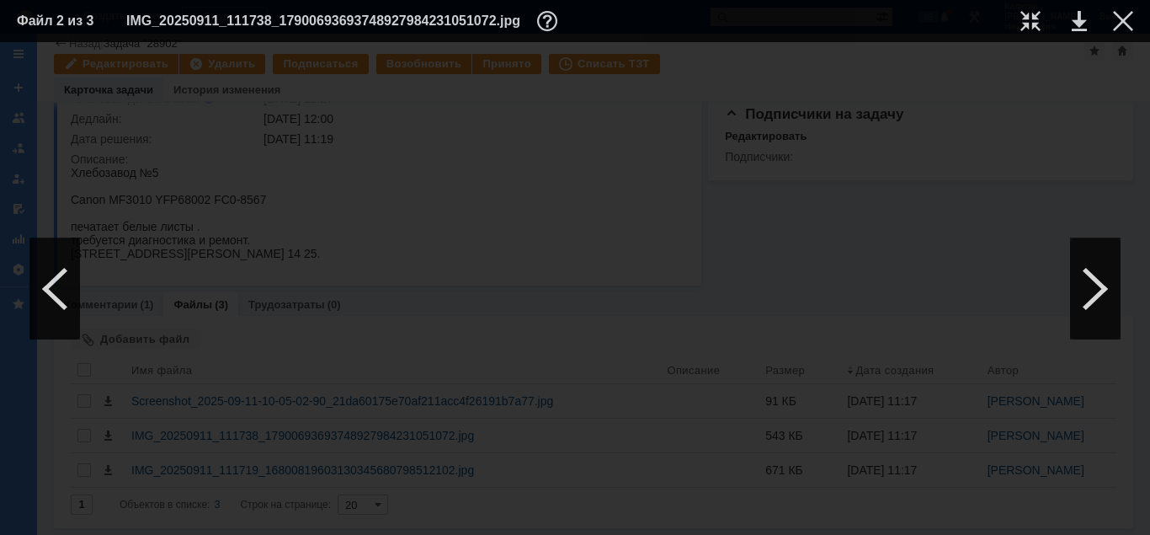
click at [315, 512] on div at bounding box center [575, 288] width 1150 height 493
drag, startPoint x: 447, startPoint y: 531, endPoint x: 882, endPoint y: 521, distance: 434.6
click at [882, 521] on div at bounding box center [575, 288] width 1150 height 493
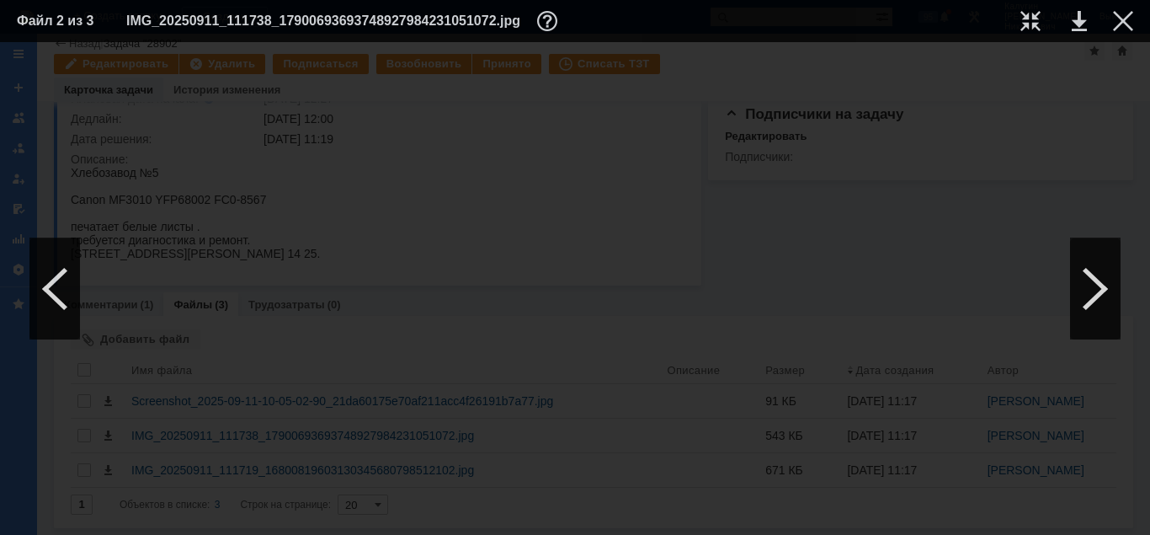
drag, startPoint x: 568, startPoint y: 526, endPoint x: 177, endPoint y: 512, distance: 391.0
click at [110, 526] on div at bounding box center [575, 288] width 1150 height 493
drag, startPoint x: 546, startPoint y: 529, endPoint x: 869, endPoint y: 532, distance: 323.4
click at [869, 532] on div at bounding box center [575, 288] width 1150 height 493
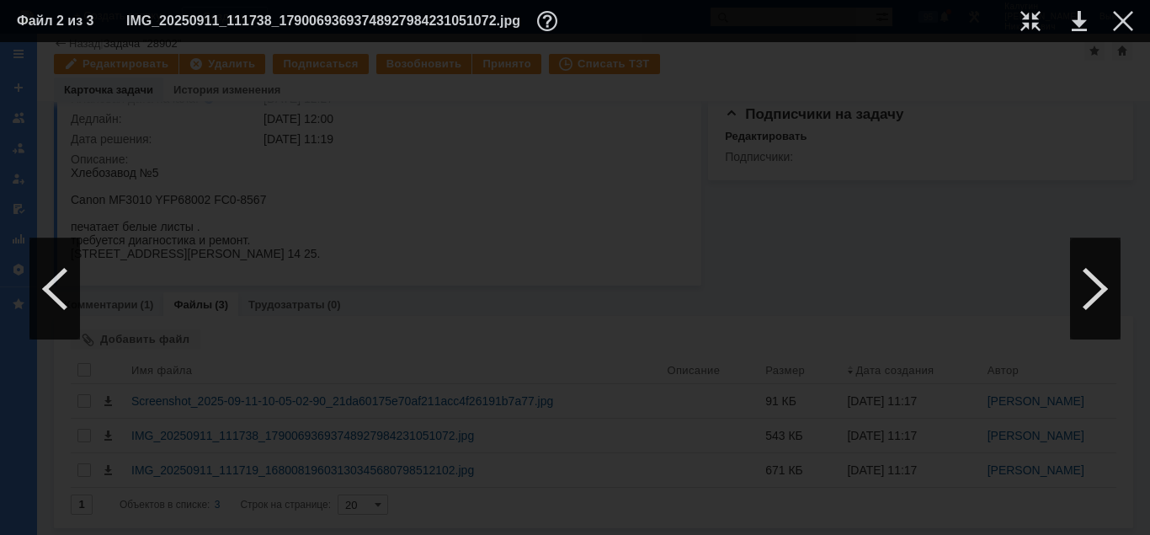
scroll to position [1385, 914]
drag, startPoint x: 404, startPoint y: 528, endPoint x: 334, endPoint y: 530, distance: 69.9
click at [284, 42] on div at bounding box center [575, 42] width 1150 height 0
drag, startPoint x: 509, startPoint y: 528, endPoint x: 968, endPoint y: 512, distance: 460.0
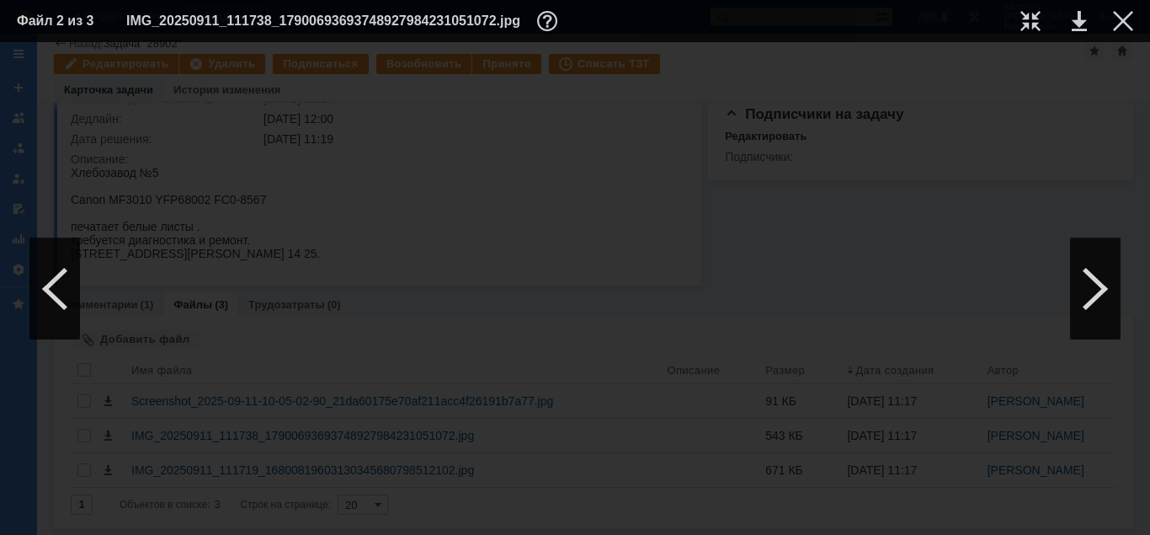
click at [968, 512] on div at bounding box center [575, 288] width 1150 height 493
drag, startPoint x: 605, startPoint y: 527, endPoint x: 115, endPoint y: 561, distance: 491.2
click at [1090, 313] on div at bounding box center [1095, 288] width 51 height 101
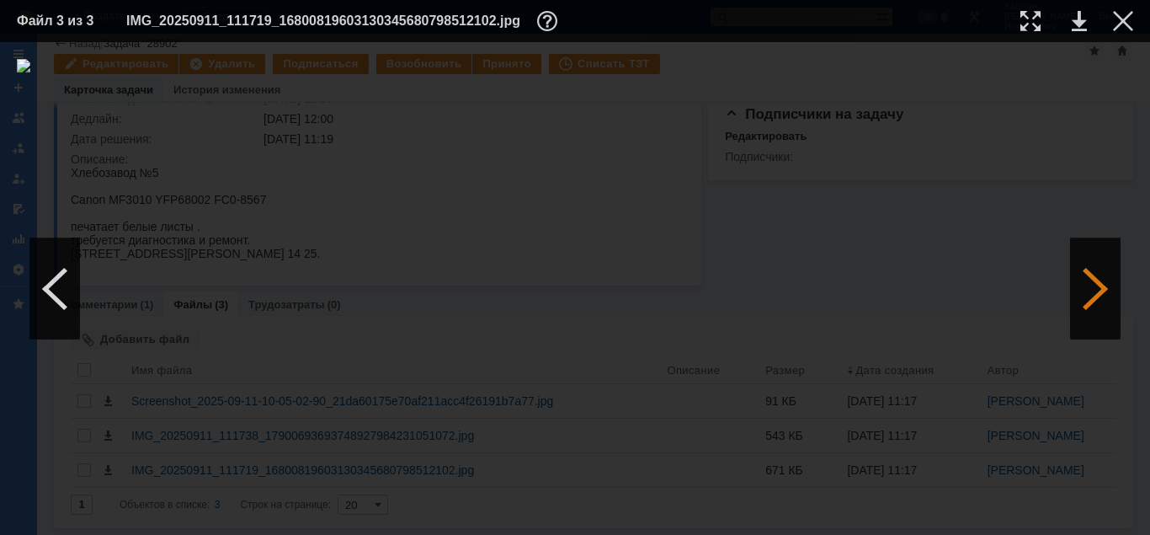
click at [1090, 312] on div at bounding box center [1095, 288] width 51 height 101
drag, startPoint x: 1030, startPoint y: 20, endPoint x: 991, endPoint y: 71, distance: 63.7
click at [1030, 22] on div at bounding box center [1031, 21] width 20 height 20
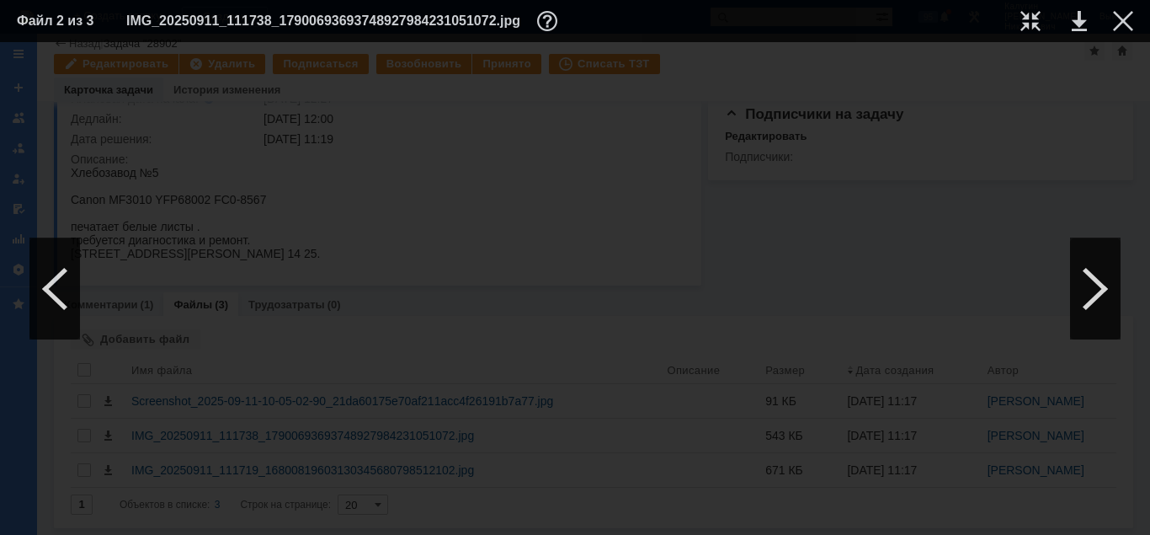
drag, startPoint x: 520, startPoint y: 529, endPoint x: 712, endPoint y: 484, distance: 197.1
click at [690, 502] on div at bounding box center [575, 288] width 1150 height 493
drag, startPoint x: 647, startPoint y: 530, endPoint x: 326, endPoint y: 514, distance: 321.3
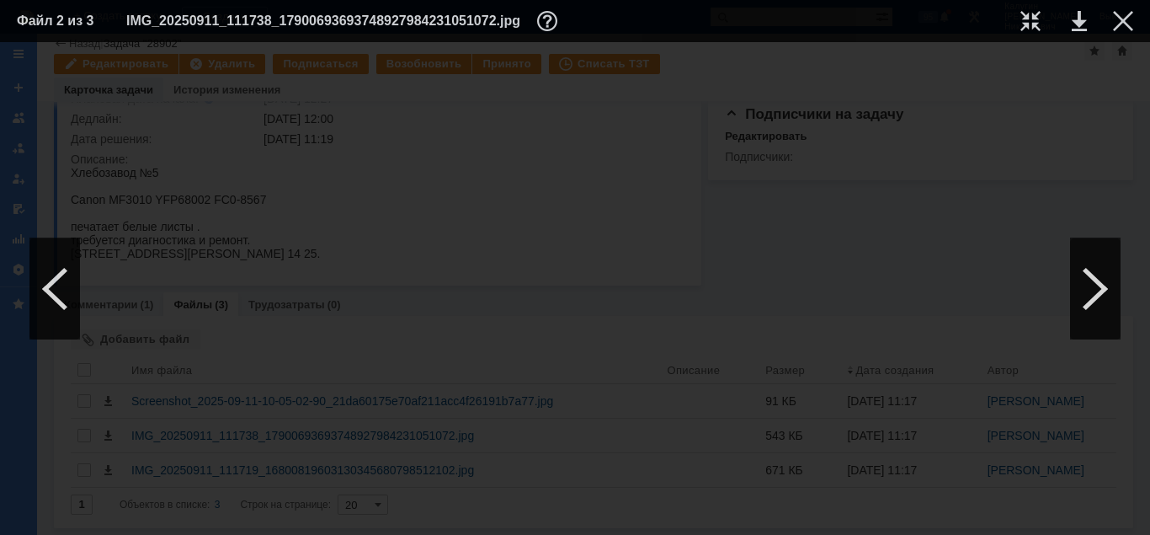
click at [97, 42] on img at bounding box center [575, 35] width 1150 height 13
click at [64, 305] on div at bounding box center [54, 288] width 51 height 101
click at [64, 306] on div at bounding box center [54, 288] width 51 height 101
click at [1026, 24] on div at bounding box center [1031, 21] width 20 height 20
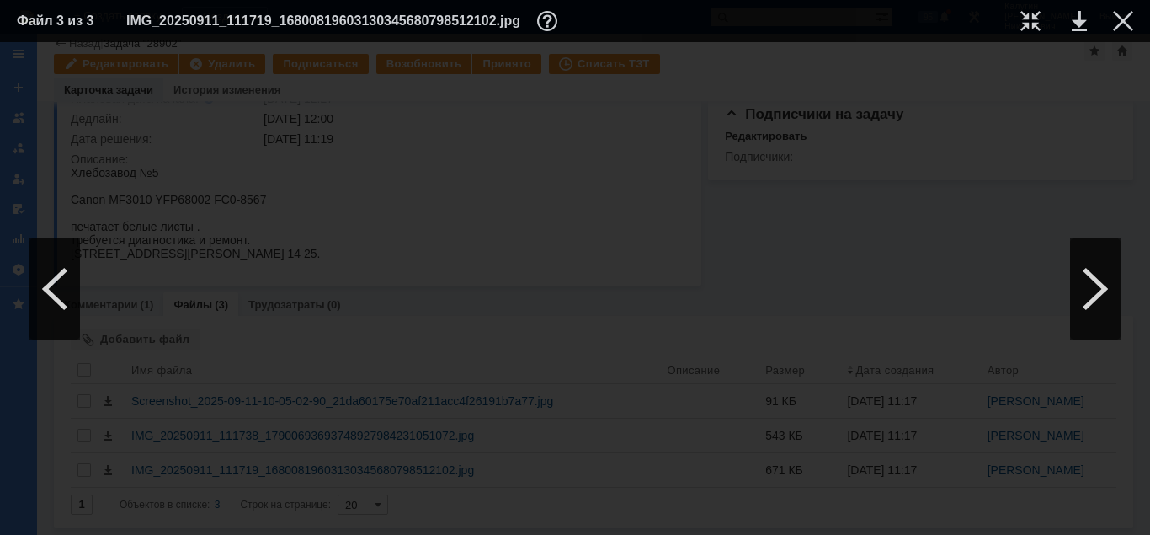
drag, startPoint x: 565, startPoint y: 529, endPoint x: 773, endPoint y: 518, distance: 208.3
click at [773, 518] on div at bounding box center [575, 288] width 1150 height 493
drag, startPoint x: 558, startPoint y: 527, endPoint x: 384, endPoint y: 483, distance: 179.9
click at [329, 522] on div at bounding box center [575, 288] width 1150 height 493
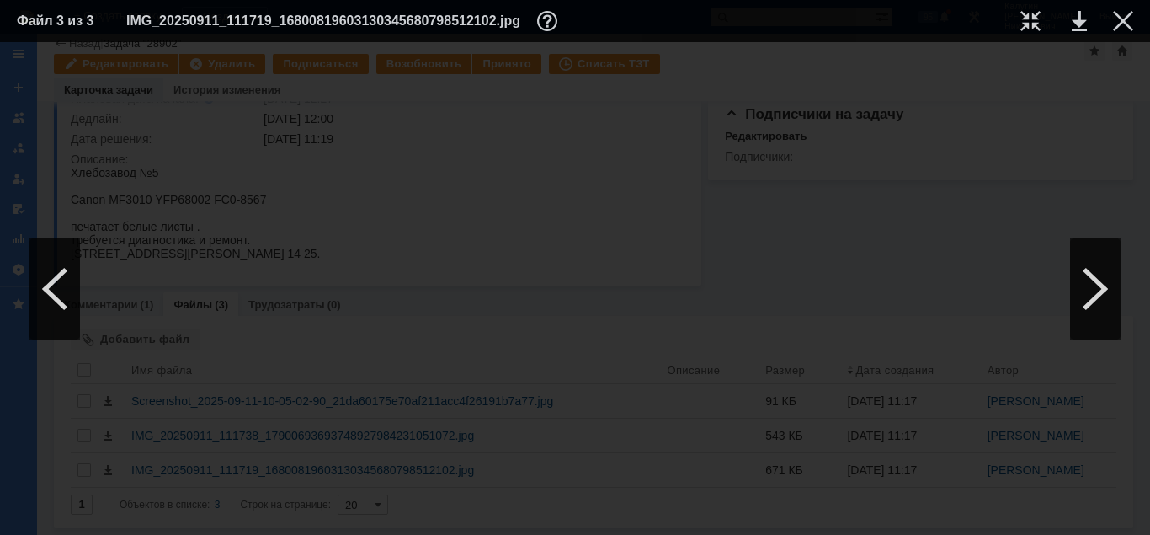
scroll to position [440, 1317]
drag, startPoint x: 637, startPoint y: 526, endPoint x: 888, endPoint y: 520, distance: 251.8
click at [922, 520] on div at bounding box center [575, 288] width 1150 height 493
drag, startPoint x: 656, startPoint y: 530, endPoint x: 407, endPoint y: 541, distance: 249.5
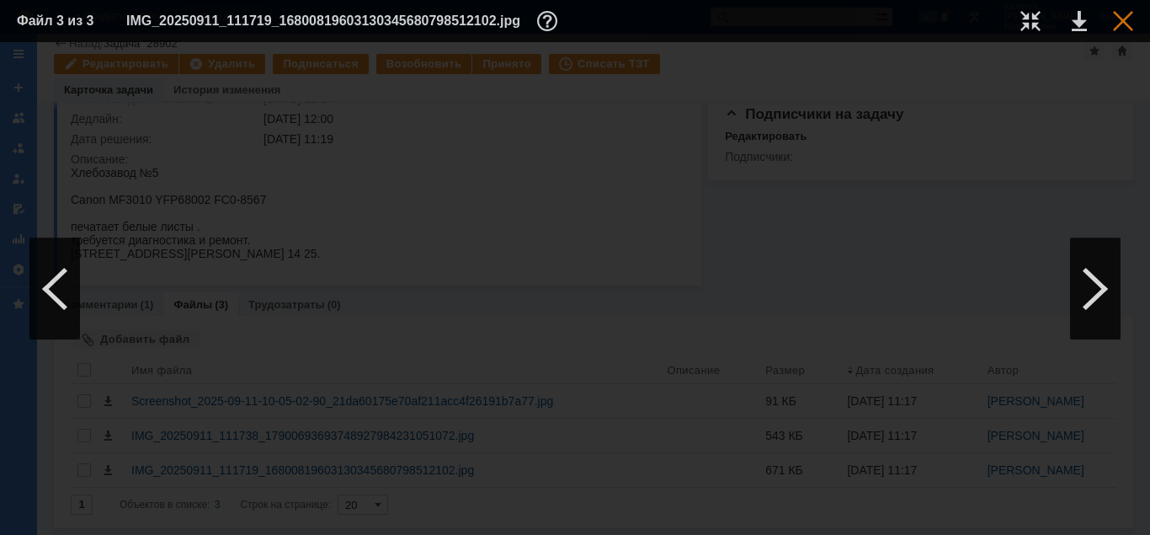
click at [1125, 22] on div at bounding box center [1123, 21] width 20 height 20
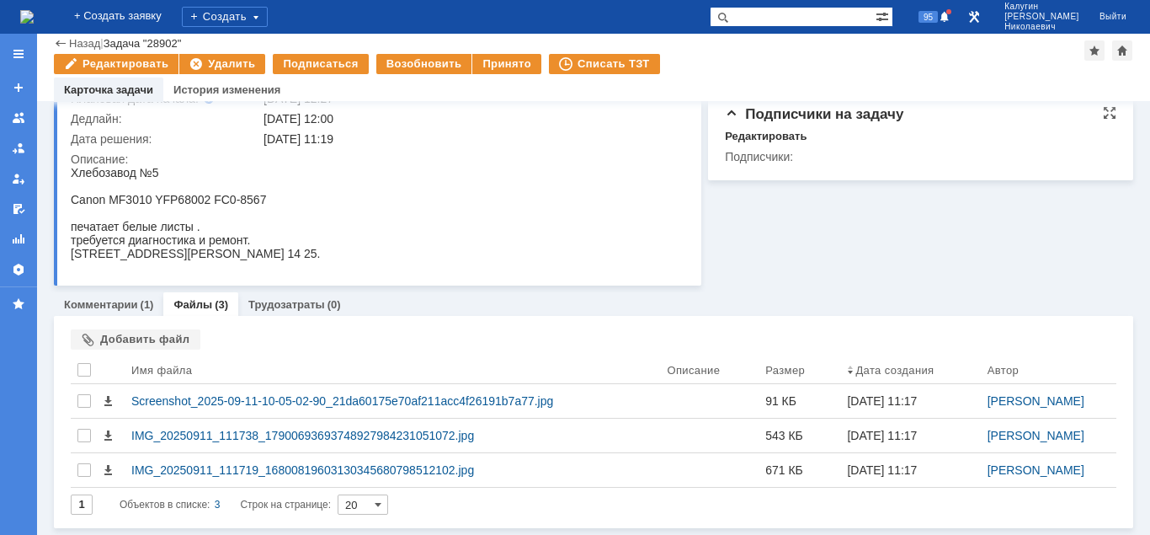
scroll to position [0, 0]
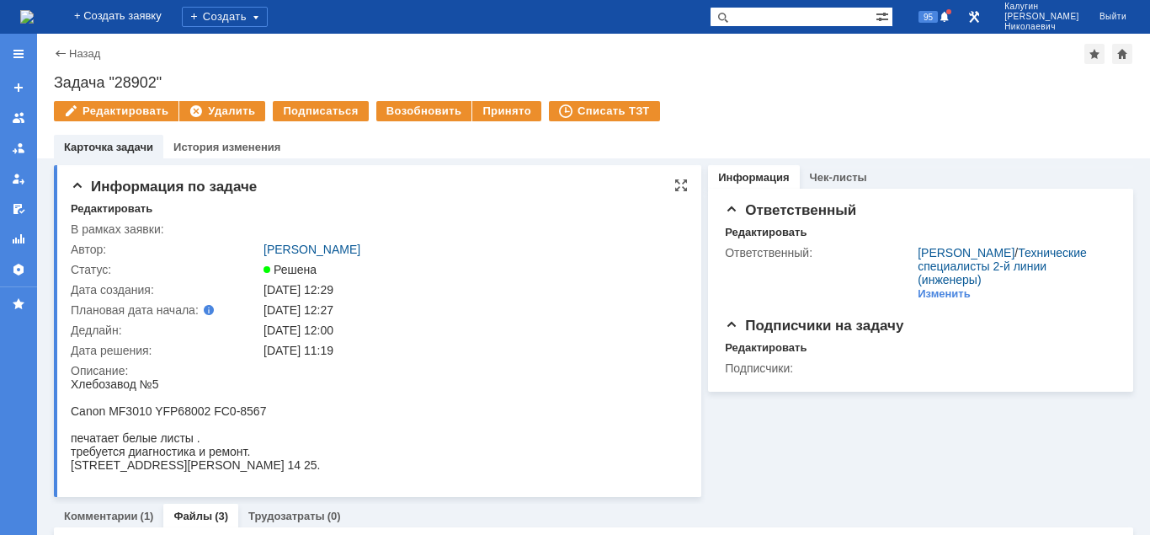
click at [646, 388] on html "Хлебозавод №5 Canon MF3010 YFP68002 FC0-8567 печатает белые листы . требуется д…" at bounding box center [376, 424] width 610 height 94
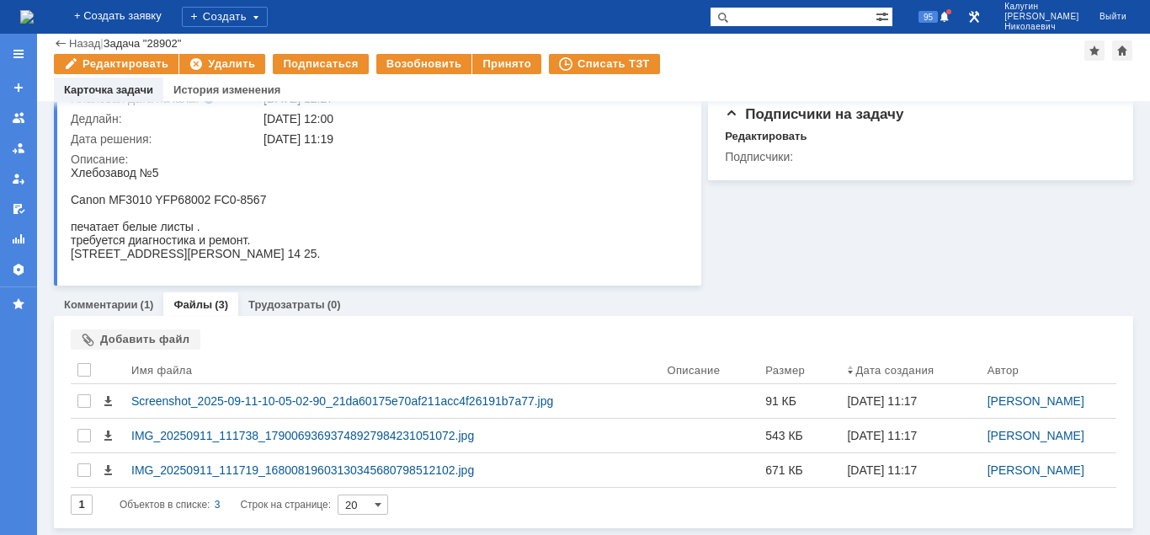
scroll to position [155, 0]
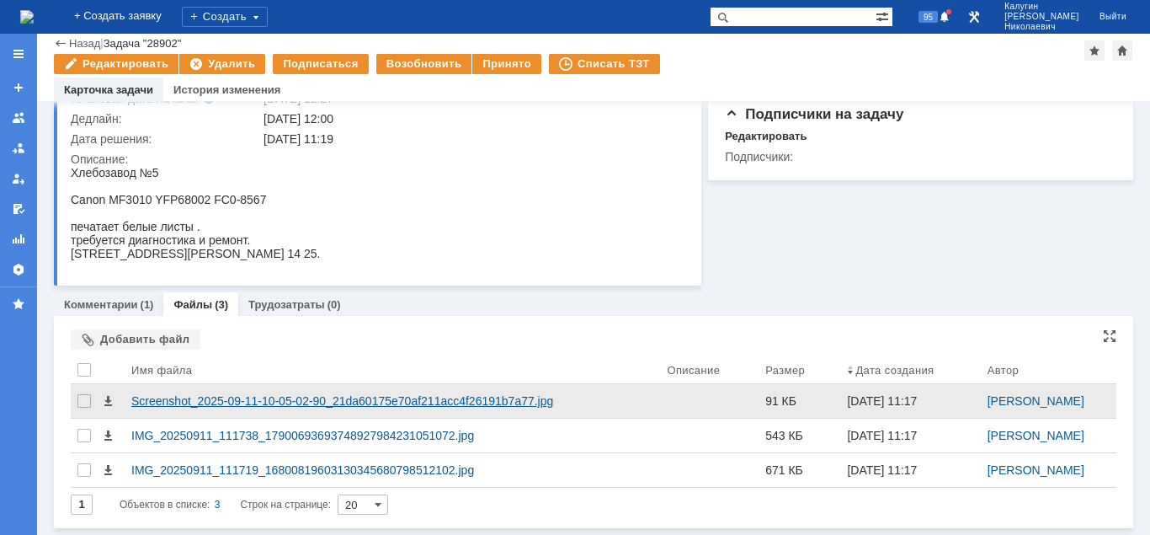
click at [368, 399] on div "Screenshot_2025-09-11-10-05-02-90_21da60175e70af211acc4f26191b7a77.jpg" at bounding box center [392, 400] width 522 height 13
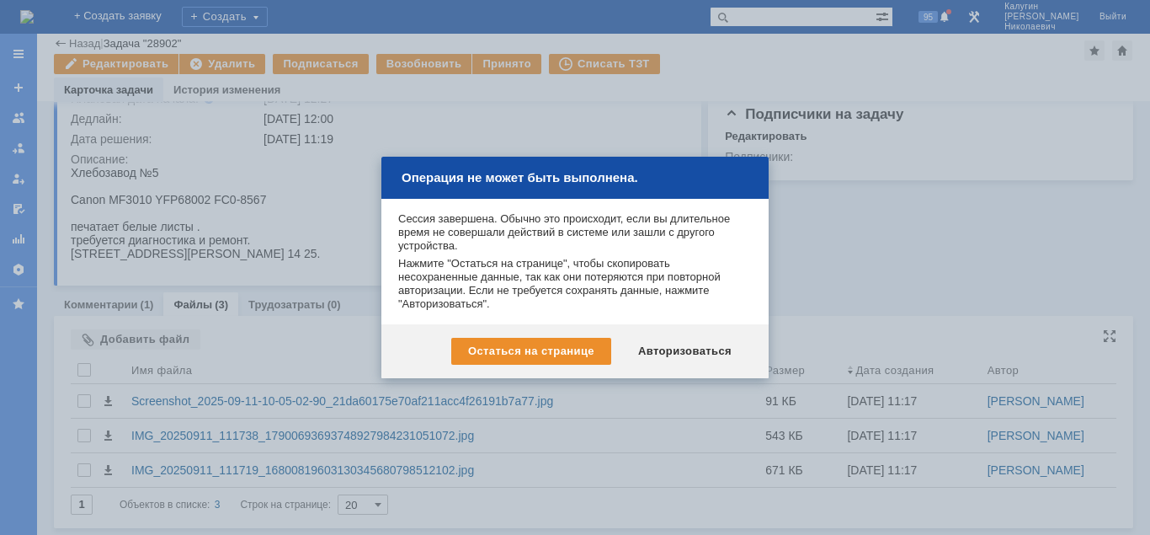
click at [656, 347] on div "Авторизоваться" at bounding box center [684, 351] width 127 height 27
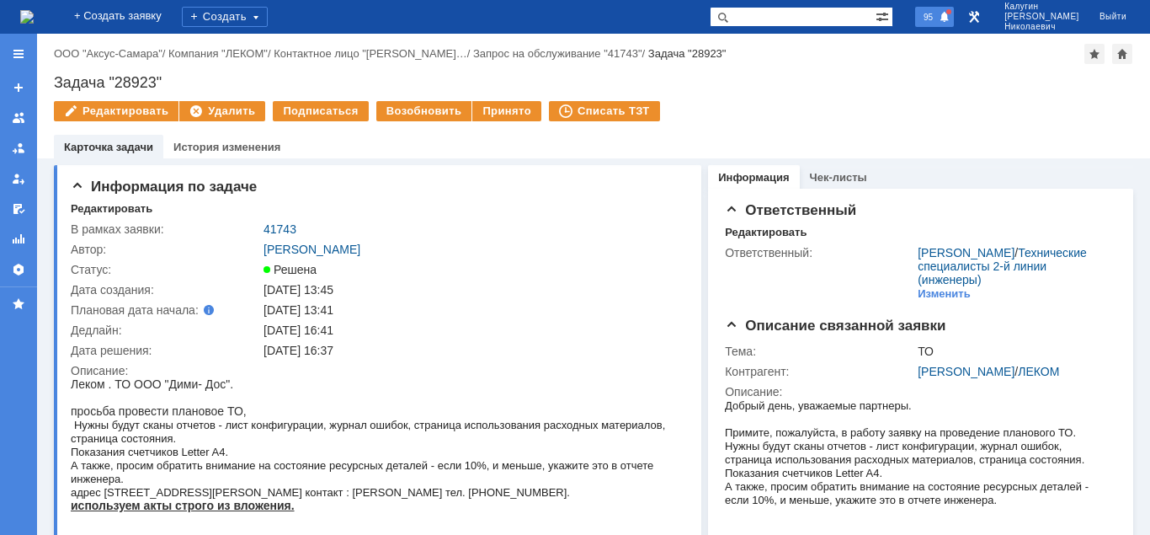
click at [951, 18] on span at bounding box center [945, 17] width 12 height 13
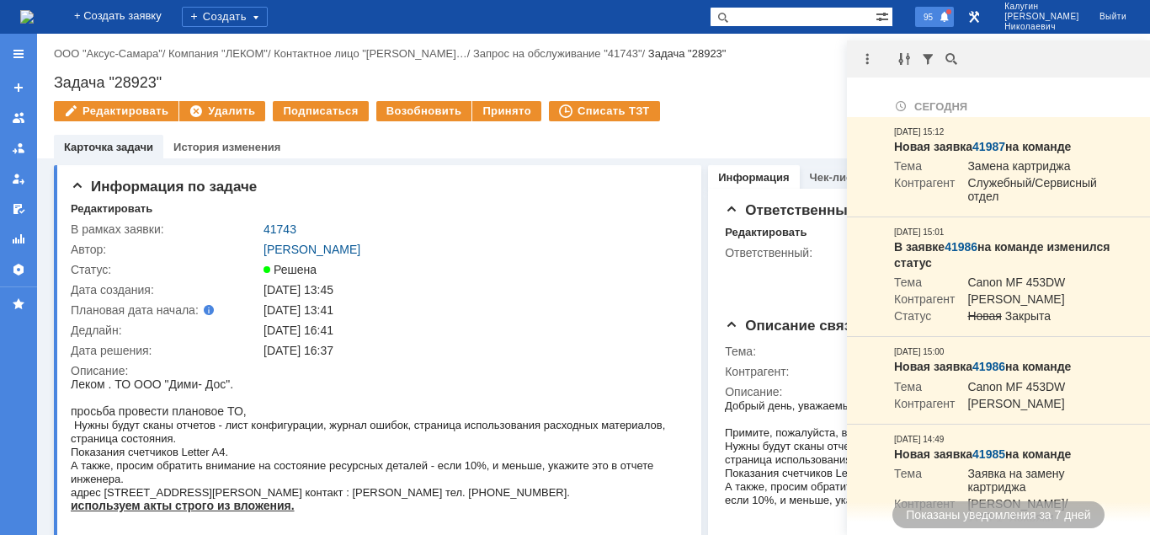
click at [951, 18] on span at bounding box center [945, 17] width 12 height 13
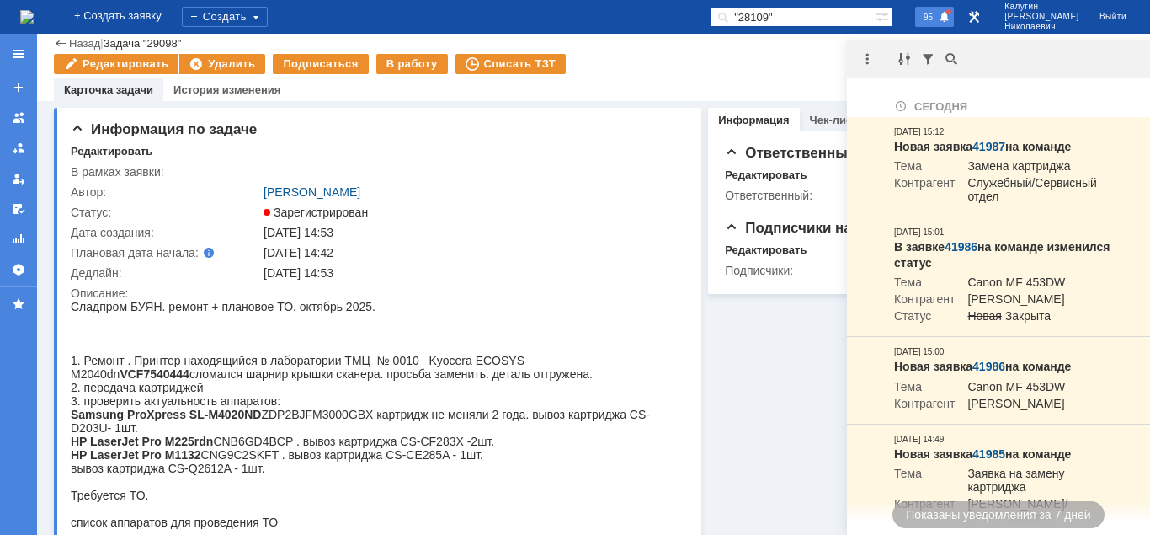
scroll to position [440, 0]
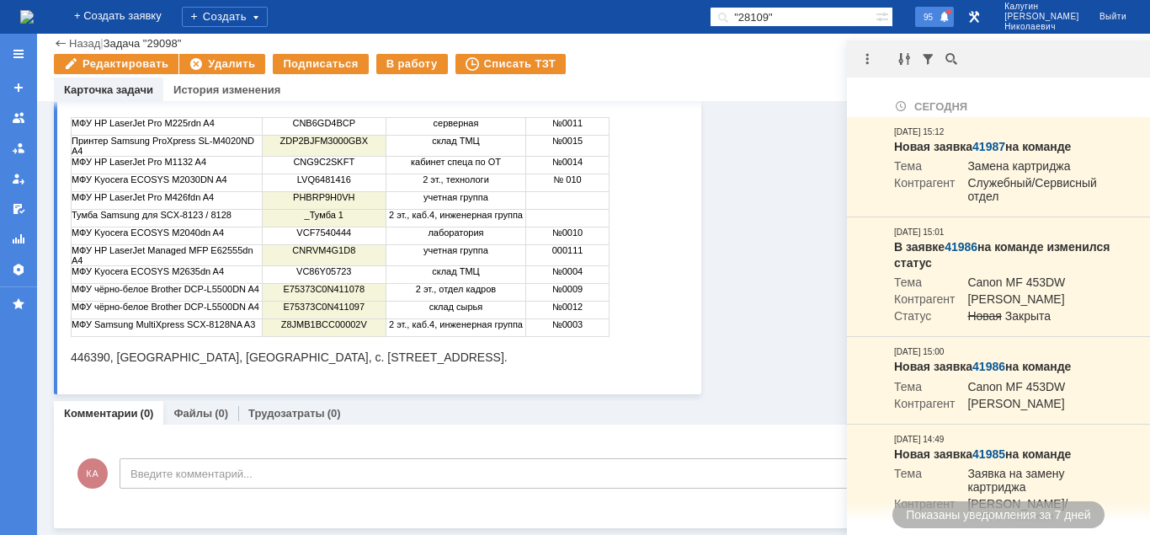
drag, startPoint x: 801, startPoint y: 13, endPoint x: 704, endPoint y: 23, distance: 97.4
click at [710, 22] on input ""28109"" at bounding box center [793, 17] width 166 height 20
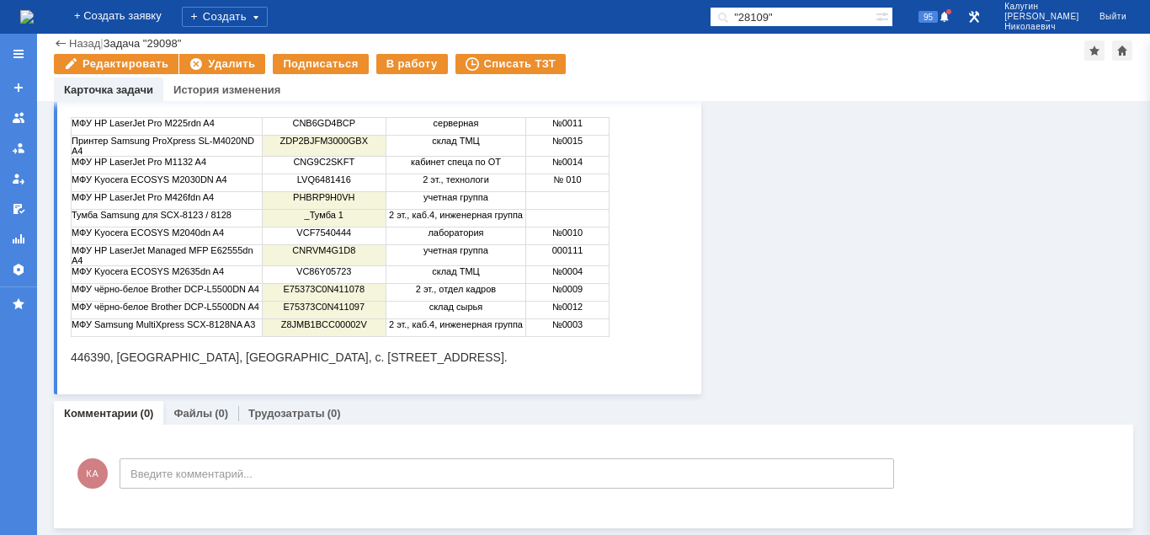
paste input "28962"
type input "28962"
click at [730, 18] on span at bounding box center [720, 17] width 20 height 20
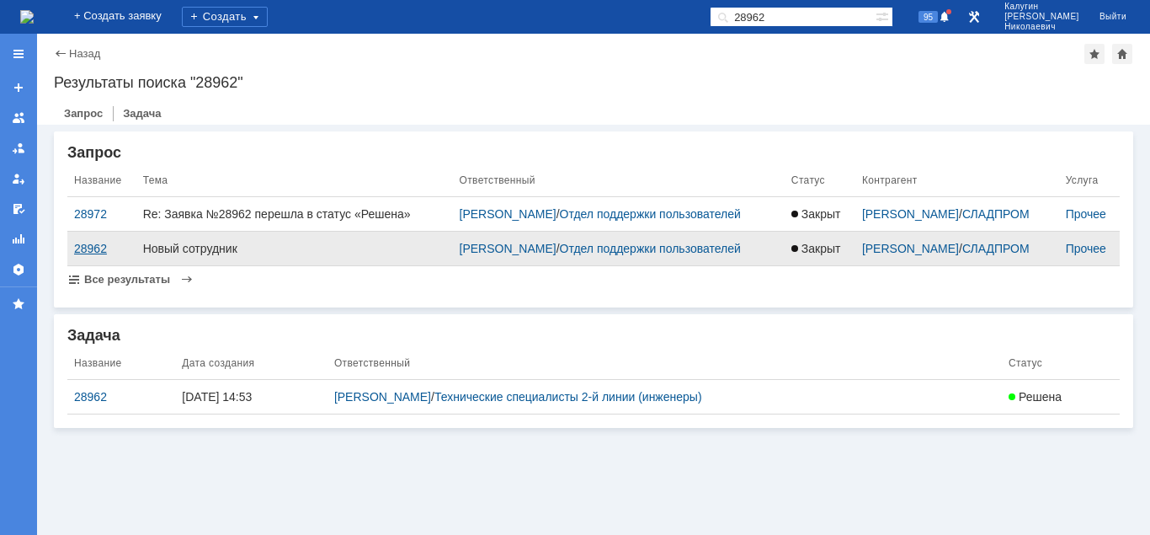
click at [83, 255] on div "28962" at bounding box center [102, 248] width 56 height 13
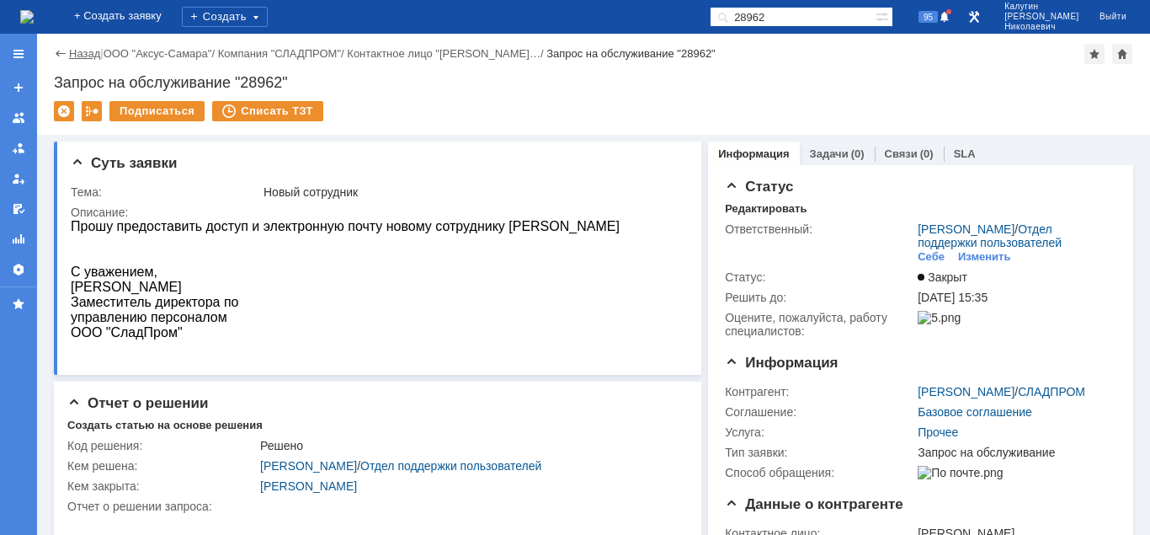
click at [74, 54] on link "Назад" at bounding box center [84, 53] width 31 height 13
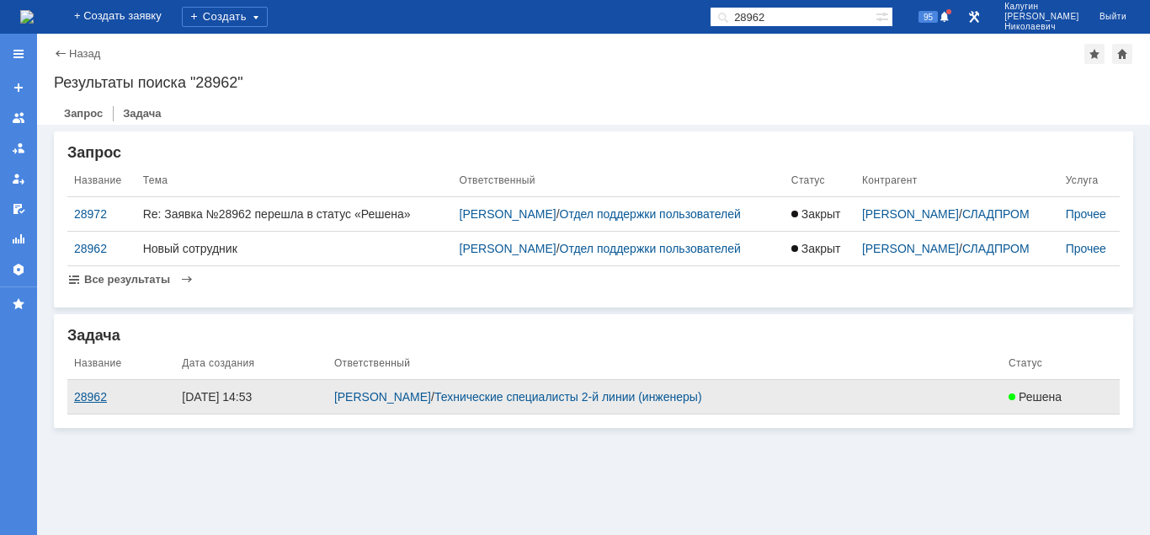
click at [88, 403] on div "28962" at bounding box center [121, 396] width 94 height 13
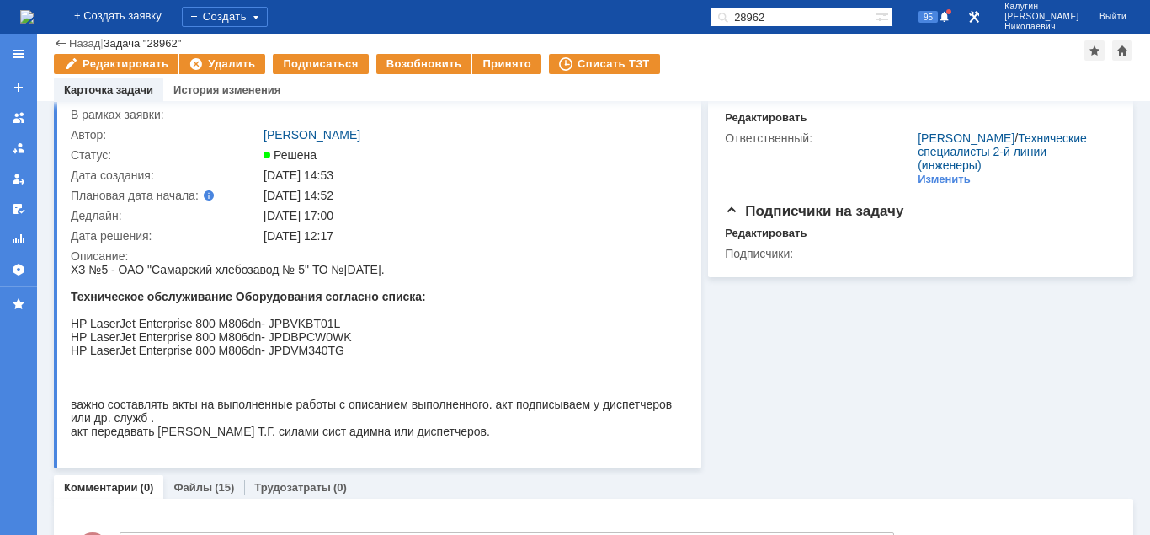
scroll to position [86, 0]
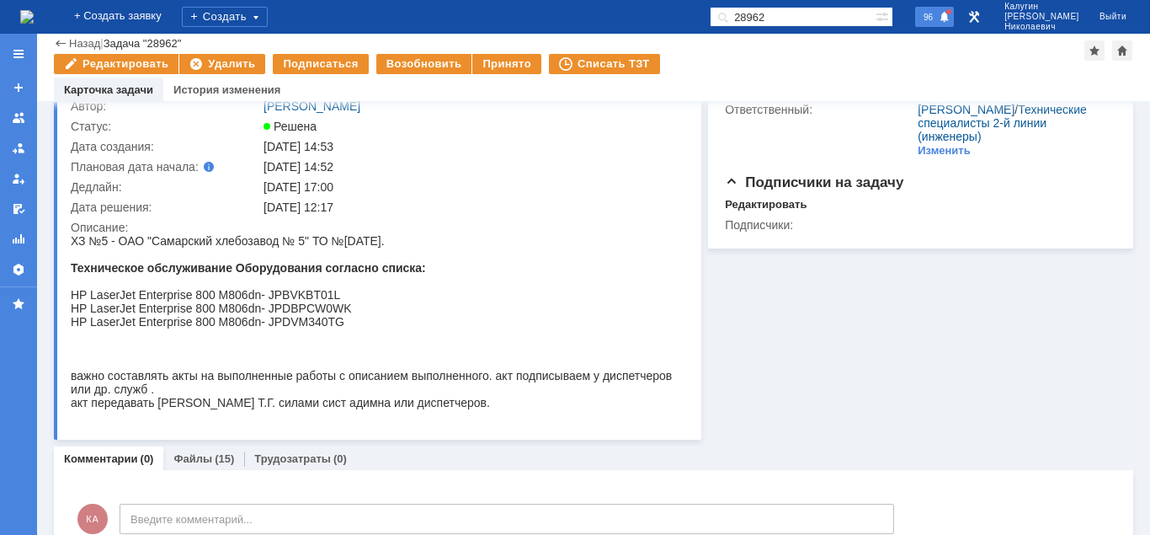
click at [941, 24] on div "96" at bounding box center [934, 17] width 39 height 20
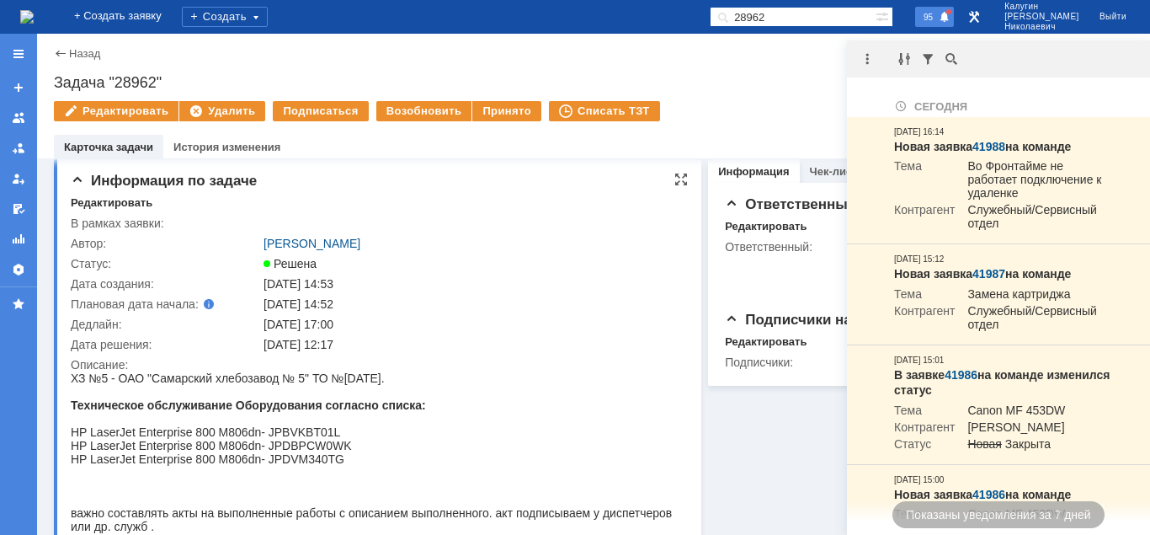
scroll to position [0, 0]
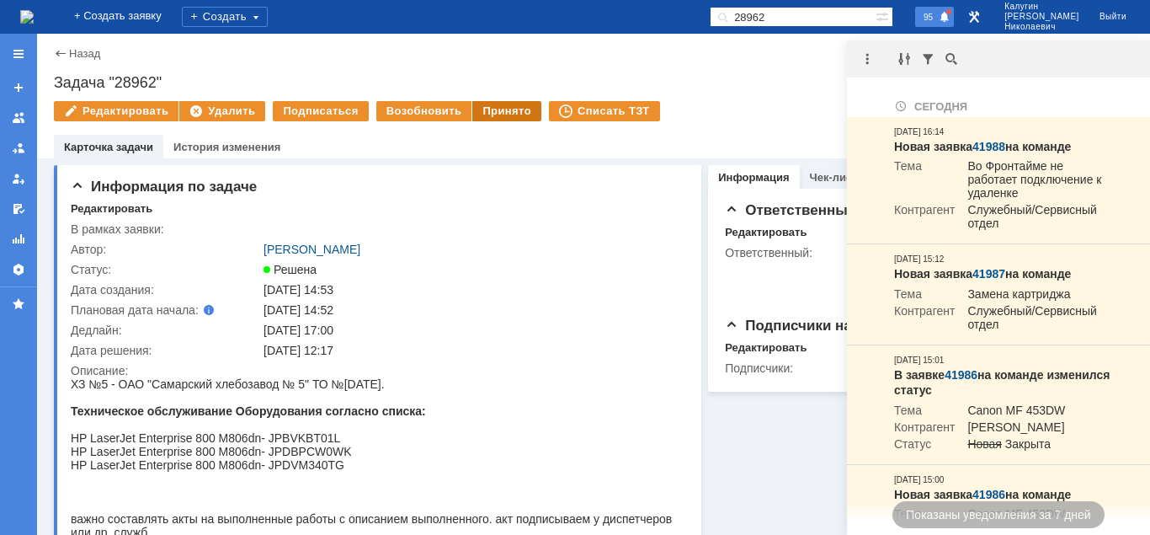
click at [500, 110] on div "Принято" at bounding box center [506, 111] width 69 height 20
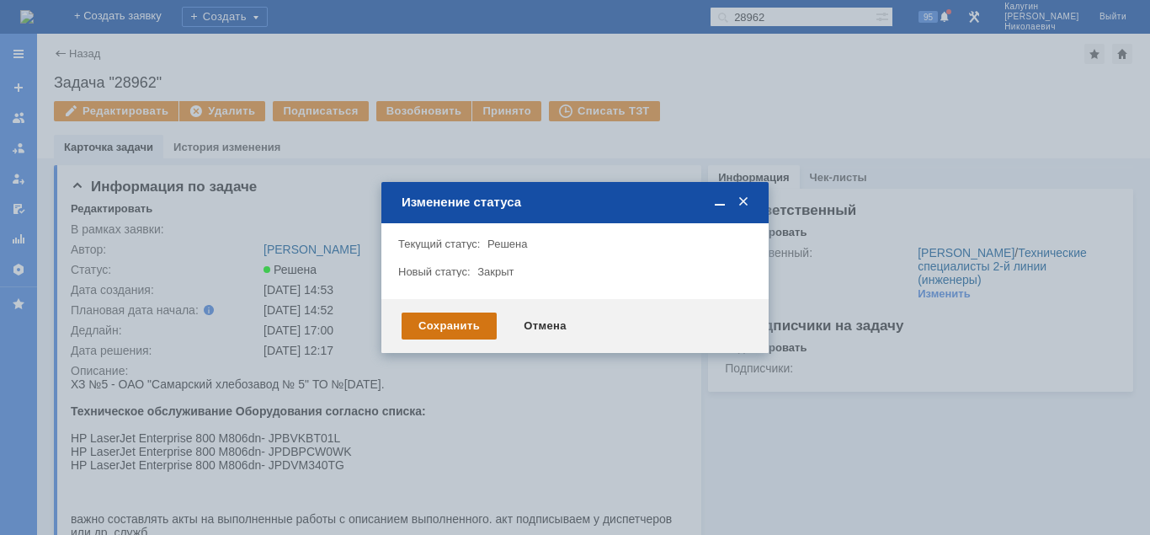
click at [444, 328] on div "Сохранить" at bounding box center [449, 325] width 95 height 27
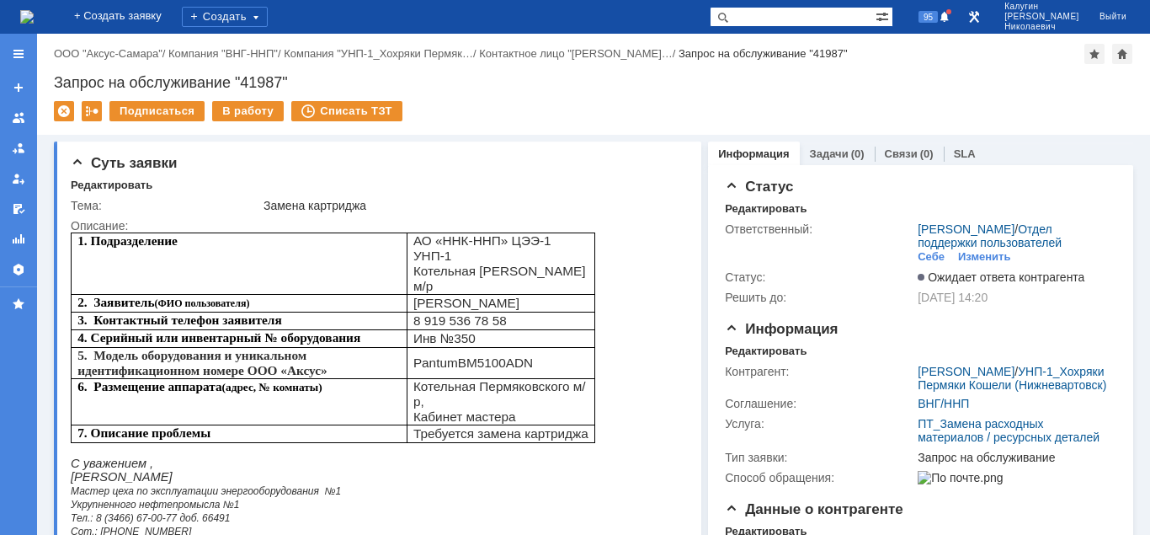
click at [810, 17] on input "text" at bounding box center [793, 17] width 166 height 20
type input "41872"
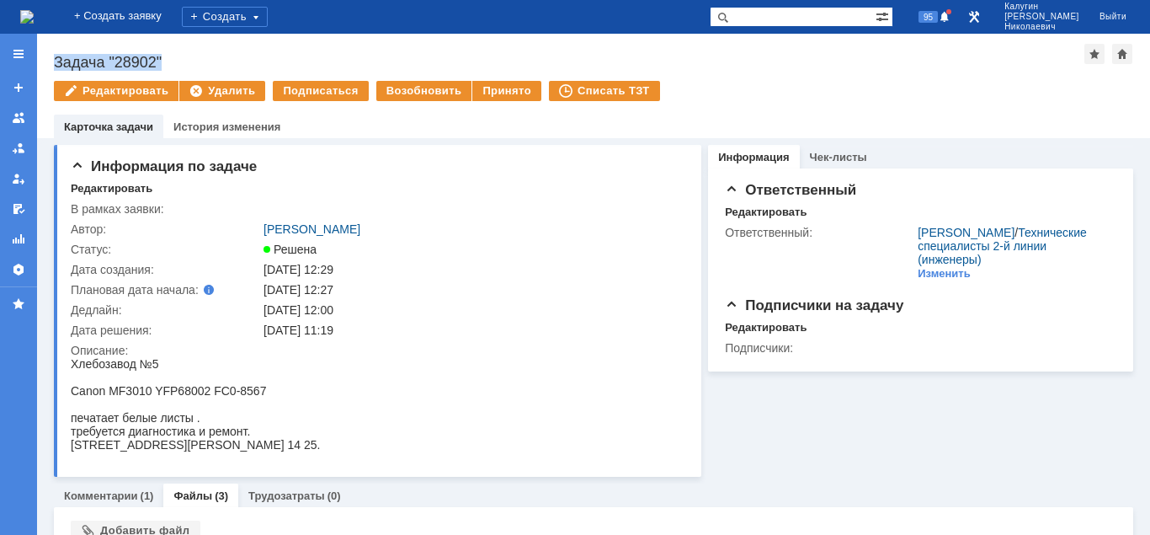
drag, startPoint x: 118, startPoint y: 61, endPoint x: 173, endPoint y: 63, distance: 55.6
click at [173, 63] on div "Назад | Задача "28902" Задача "28902" Редактировать Удалить Подписаться Возобно…" at bounding box center [593, 86] width 1113 height 104
copy div "Задача "28902""
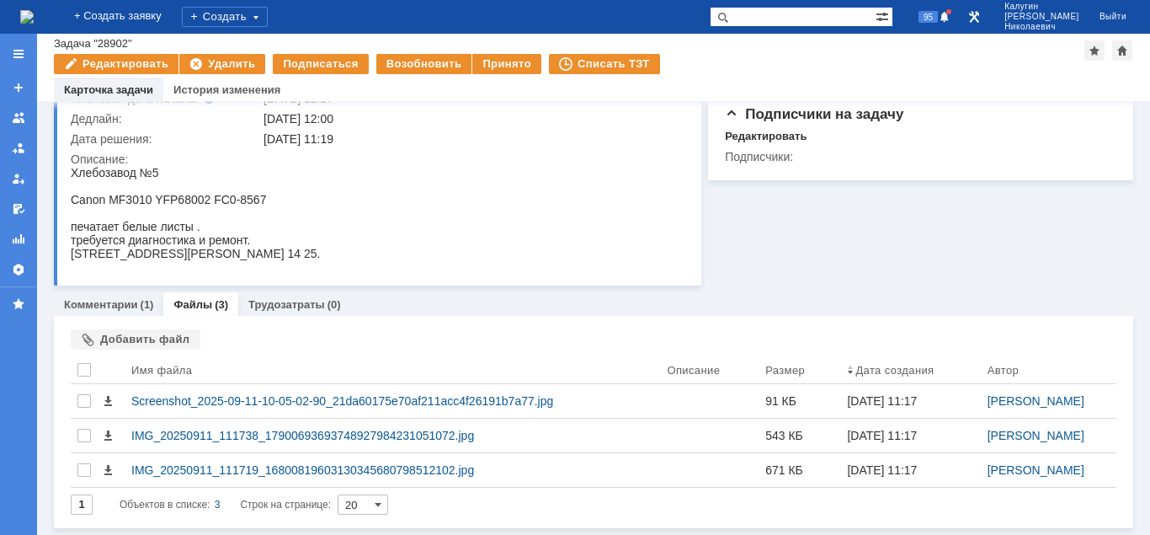
scroll to position [155, 0]
click at [123, 304] on link "Комментарии" at bounding box center [101, 304] width 74 height 13
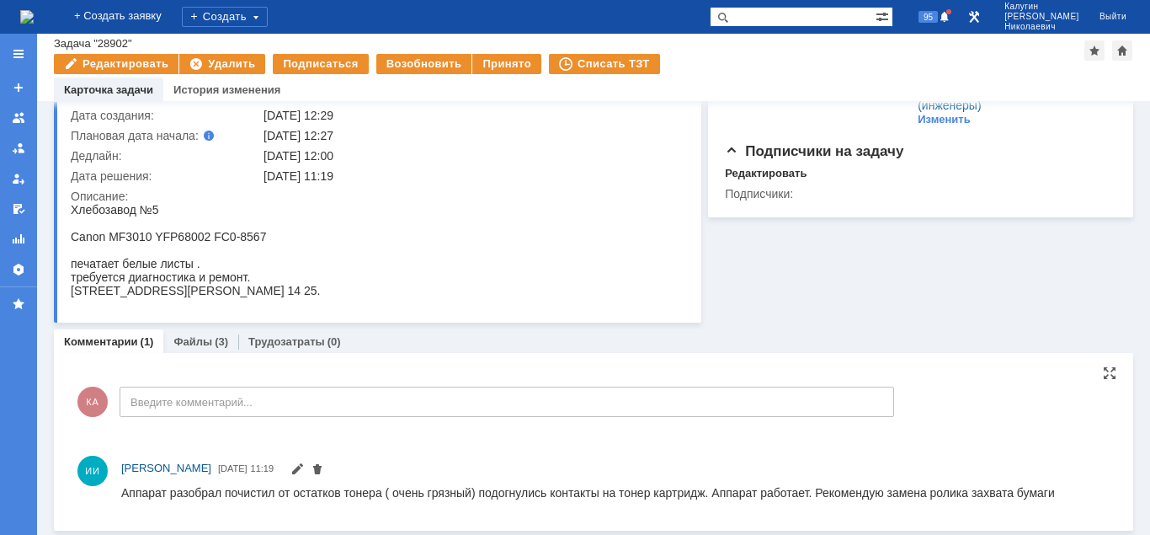
scroll to position [119, 0]
drag, startPoint x: 122, startPoint y: 492, endPoint x: 227, endPoint y: 488, distance: 105.3
click at [227, 488] on div "Аппарат разобрал почистил от остатков тонера ( очень грязный) подогнулись конта…" at bounding box center [588, 489] width 934 height 13
click at [266, 494] on div "Аппарат разобрал почистил от остатков тонера ( очень грязный) подогнулись конта…" at bounding box center [588, 489] width 934 height 13
click at [176, 343] on link "Файлы" at bounding box center [192, 339] width 39 height 13
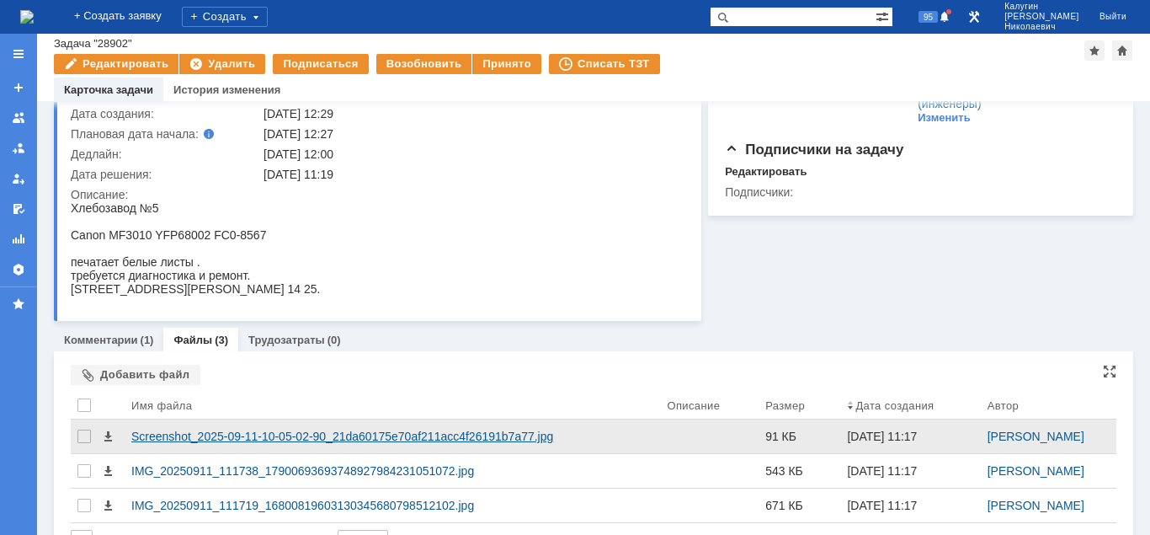
click at [196, 438] on div "Screenshot_2025-09-11-10-05-02-90_21da60175e70af211acc4f26191b7a77.jpg" at bounding box center [392, 435] width 522 height 13
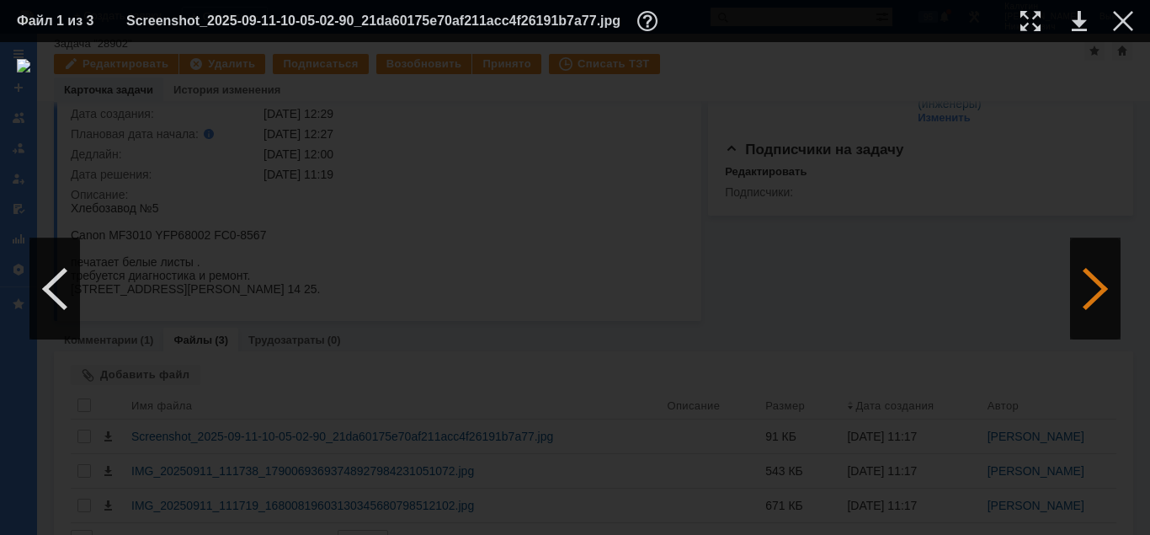
click at [1083, 301] on div at bounding box center [1095, 288] width 51 height 101
drag, startPoint x: 1088, startPoint y: 286, endPoint x: 1077, endPoint y: 302, distance: 19.4
click at [1088, 288] on div at bounding box center [1095, 288] width 51 height 101
click at [1032, 28] on div at bounding box center [1031, 21] width 20 height 20
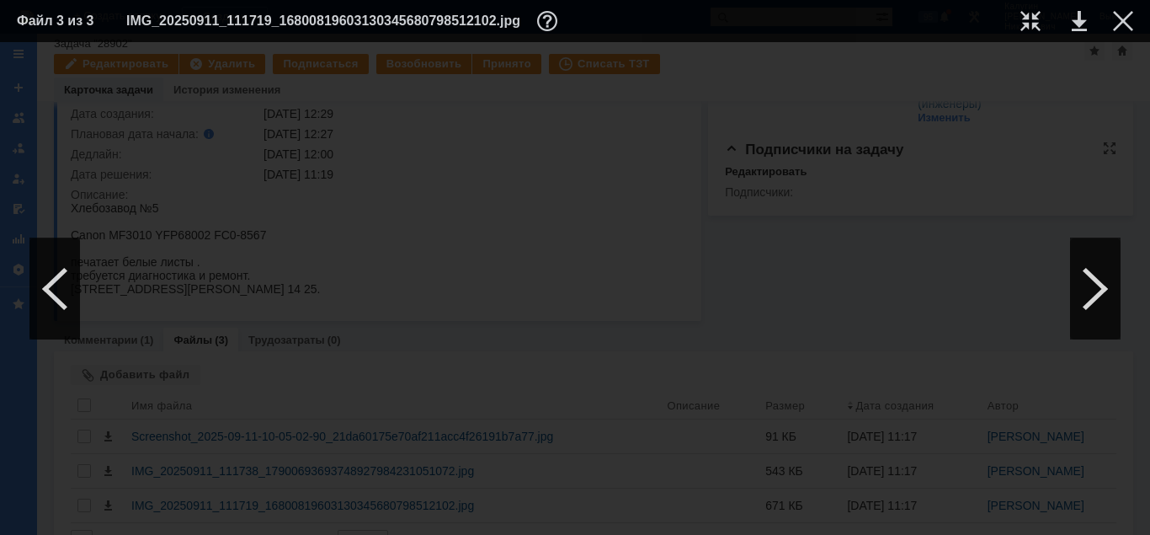
drag, startPoint x: 1123, startPoint y: 16, endPoint x: 820, endPoint y: 169, distance: 339.7
click at [1122, 17] on div at bounding box center [1123, 21] width 20 height 20
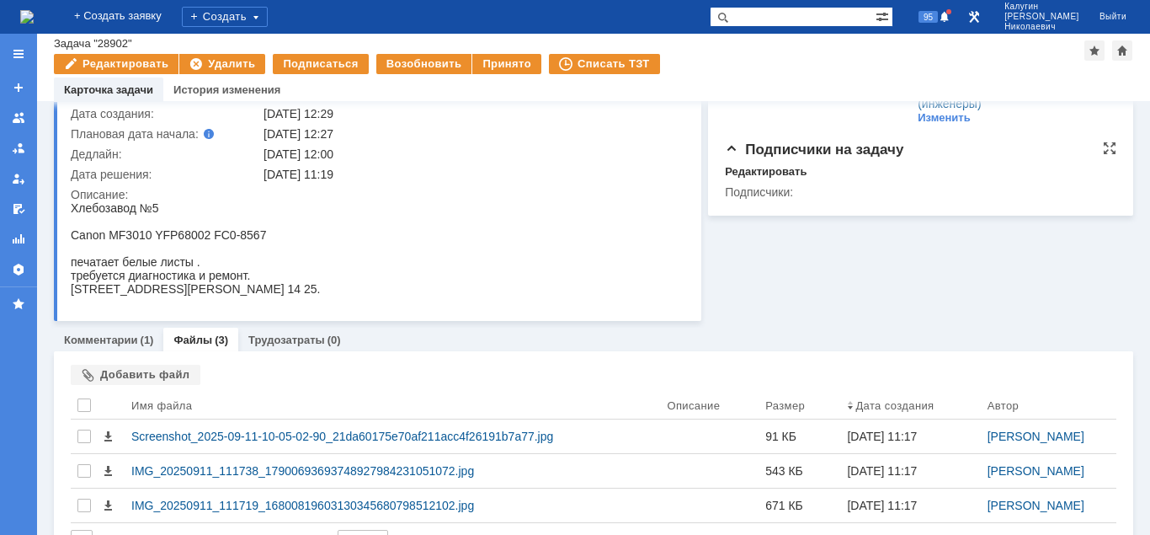
scroll to position [0, 0]
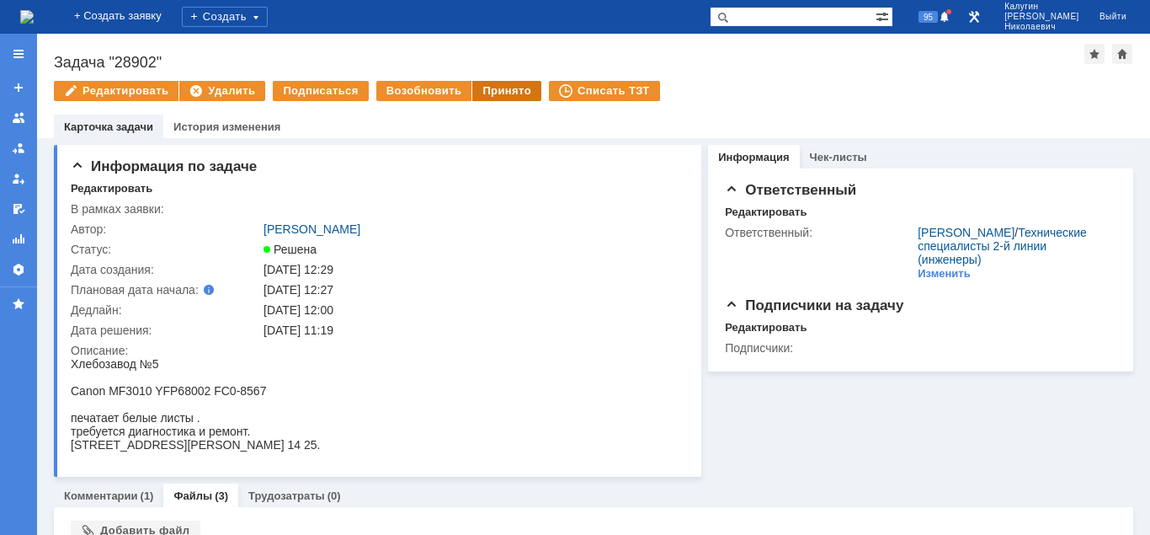
click at [472, 93] on div "Принято" at bounding box center [506, 91] width 69 height 20
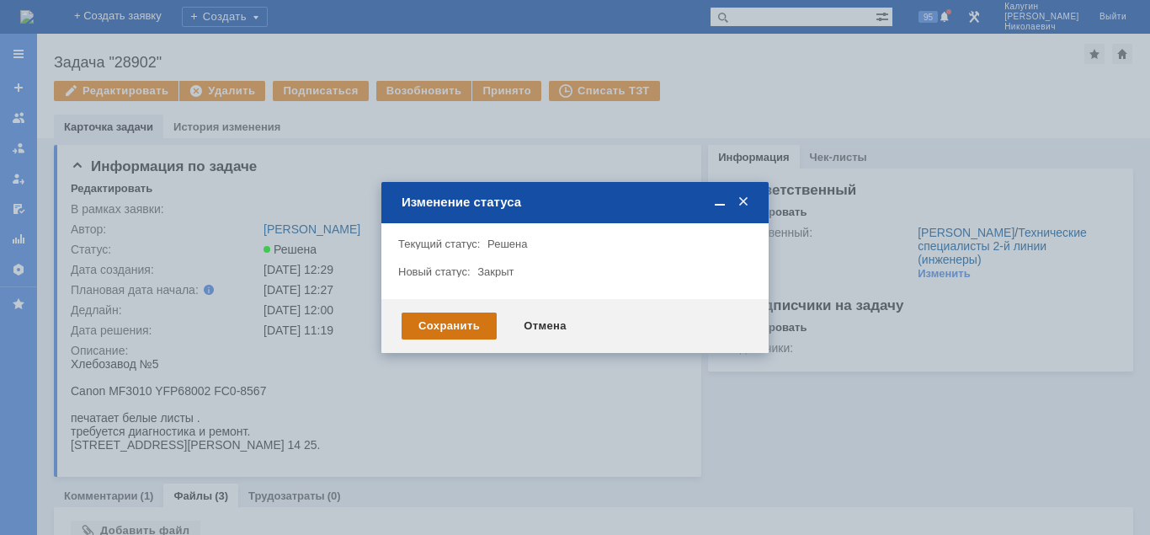
click at [454, 324] on div "Сохранить" at bounding box center [449, 325] width 95 height 27
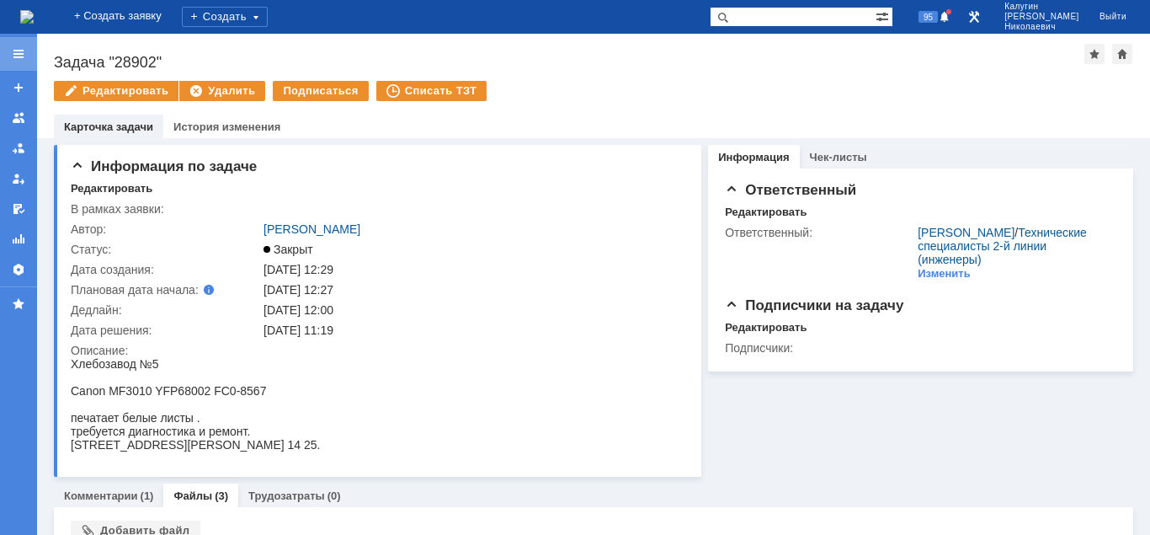
click at [17, 54] on div at bounding box center [18, 53] width 13 height 13
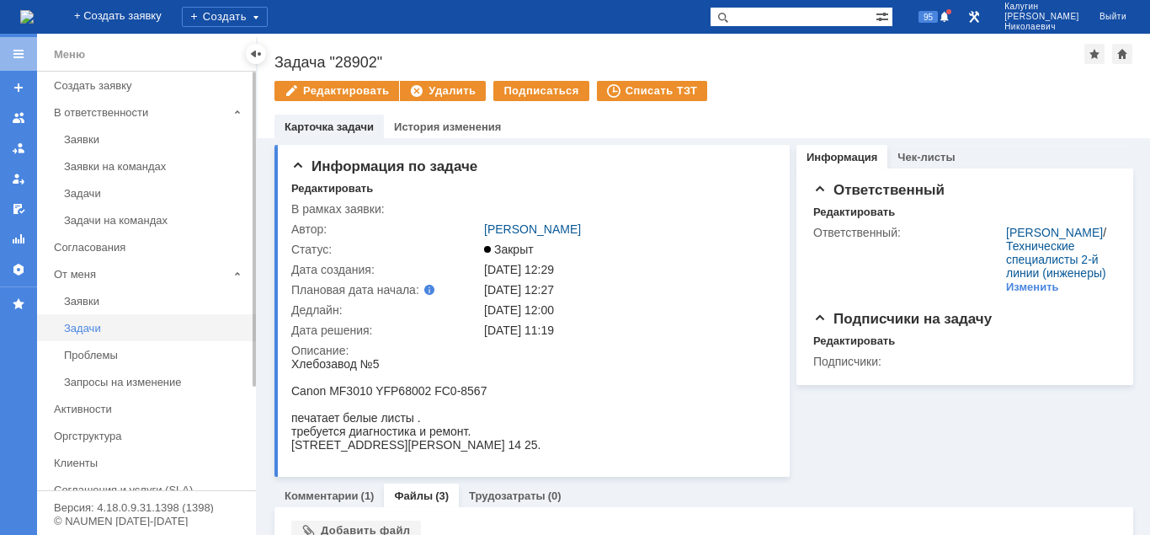
click at [84, 330] on div "Задачи" at bounding box center [155, 328] width 182 height 13
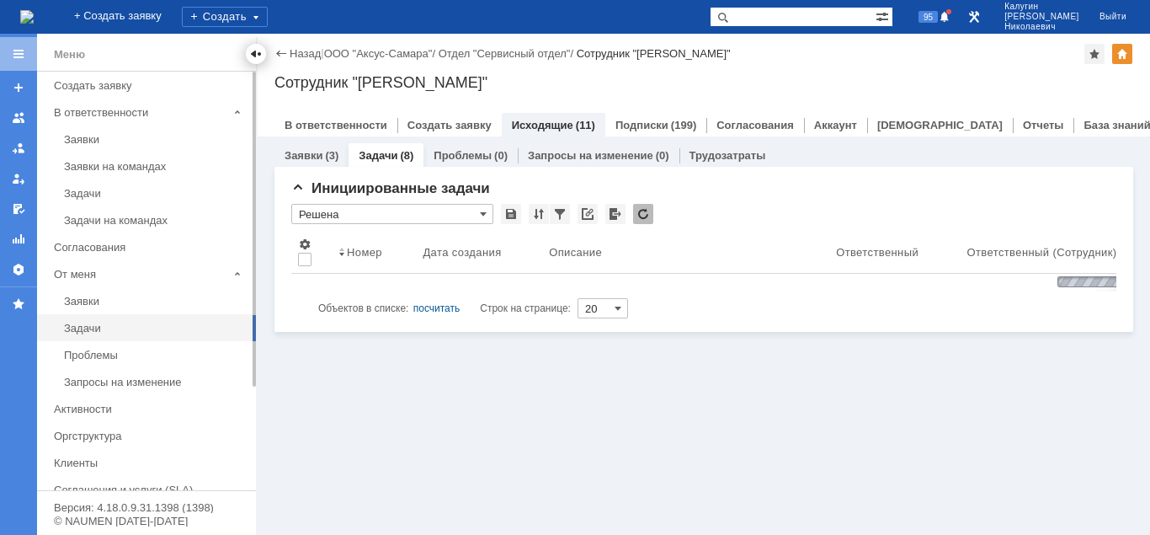
click at [255, 55] on div at bounding box center [255, 53] width 13 height 13
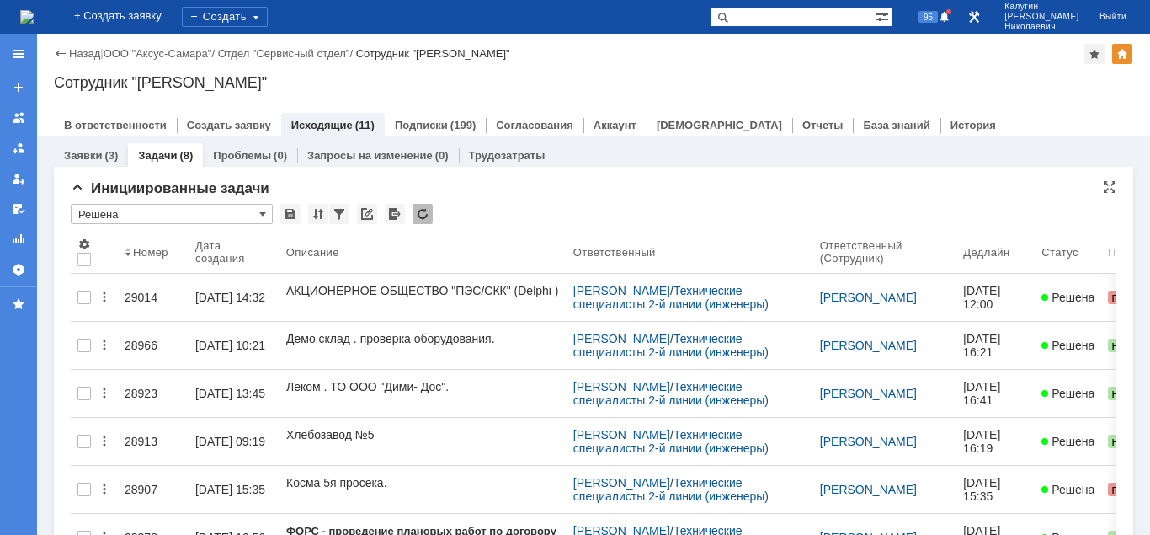
click at [237, 218] on input "Решена" at bounding box center [172, 214] width 202 height 20
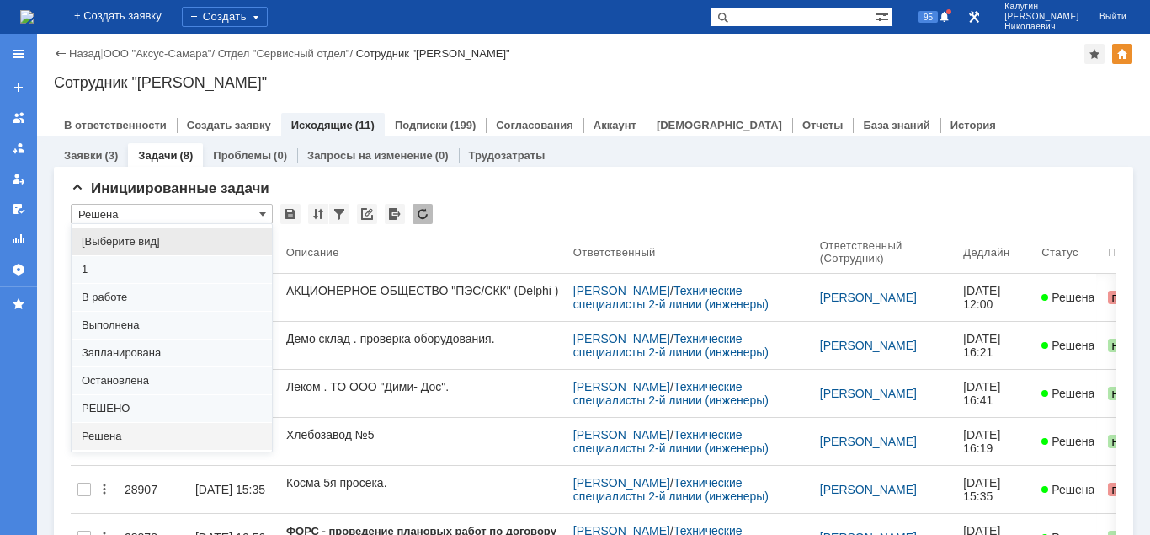
click at [106, 243] on span "[Выберите вид]" at bounding box center [172, 241] width 180 height 13
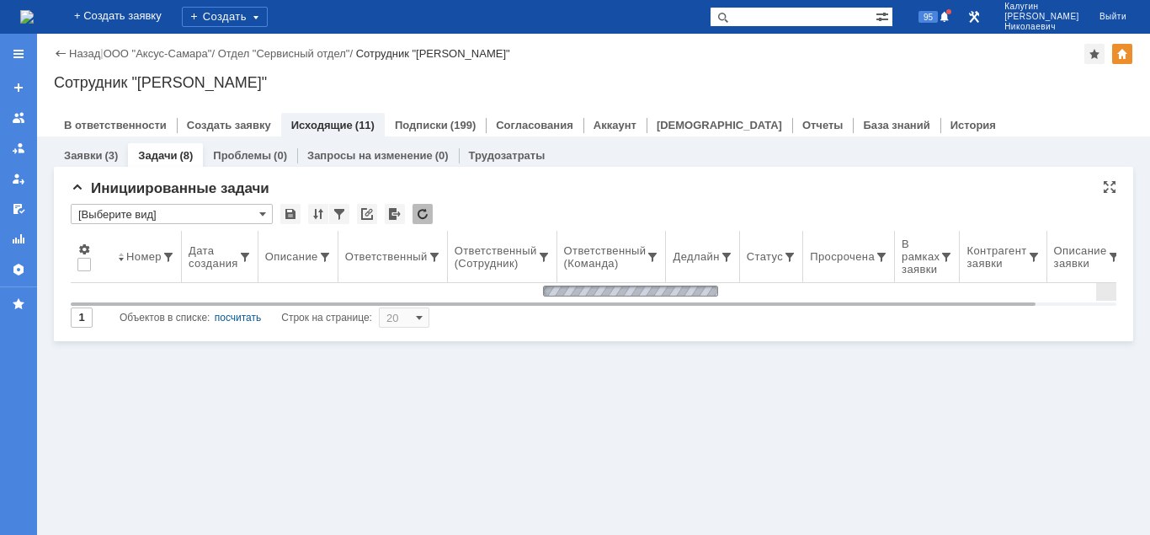
type input "[Выберите вид]"
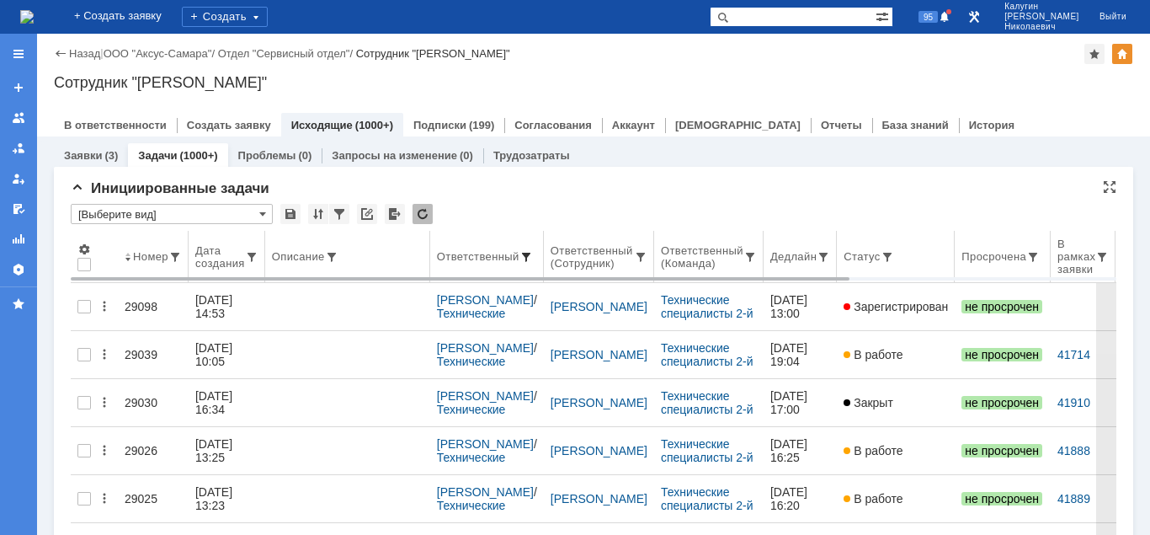
click at [529, 253] on span at bounding box center [526, 256] width 13 height 13
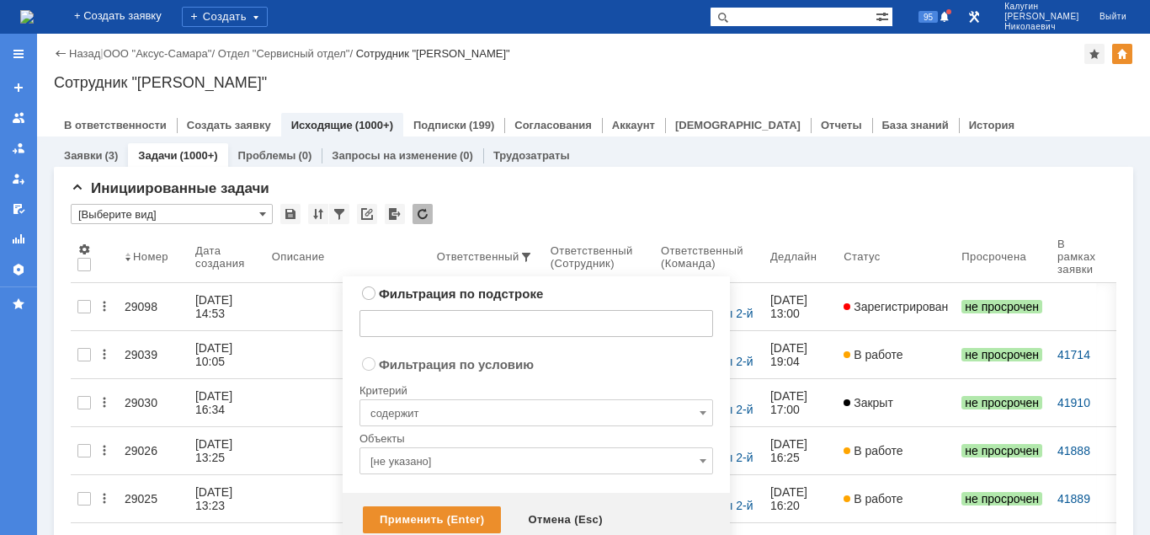
radio input "true"
click at [411, 314] on input "text" at bounding box center [537, 323] width 354 height 27
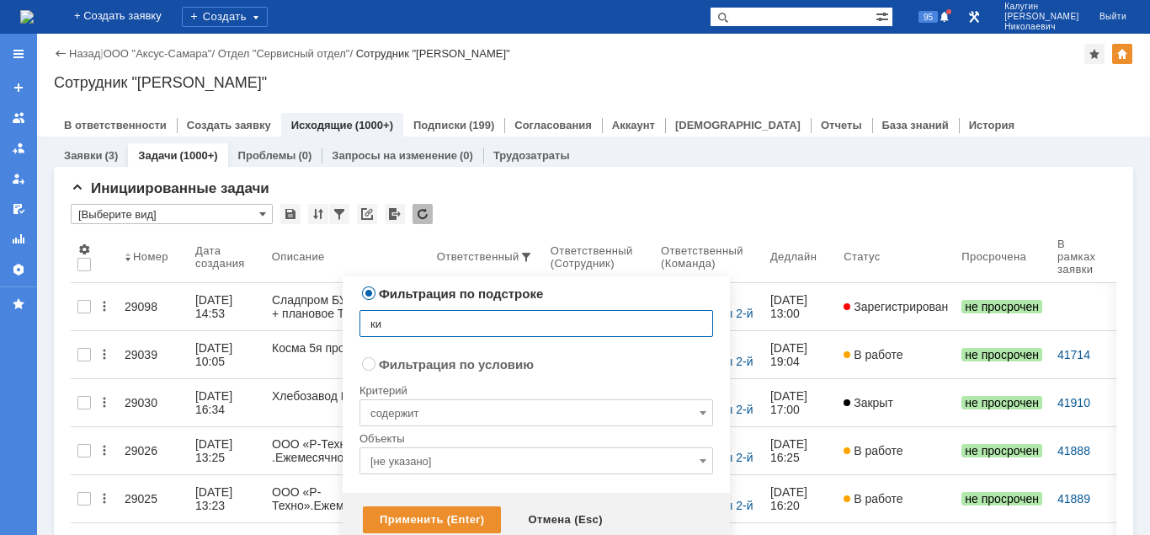
type input "к"
type input "[PERSON_NAME]"
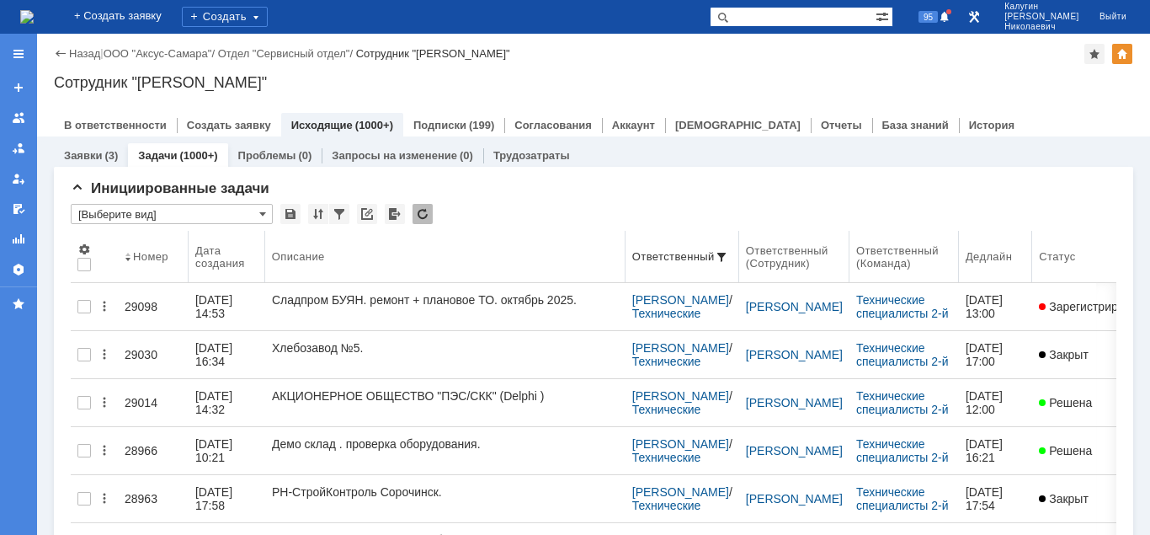
drag, startPoint x: 430, startPoint y: 253, endPoint x: 627, endPoint y: 242, distance: 197.4
click at [627, 242] on body "Идет загрузка, пожалуйста, подождите. На домашнюю + Создать заявку Создать 95 […" at bounding box center [575, 267] width 1150 height 535
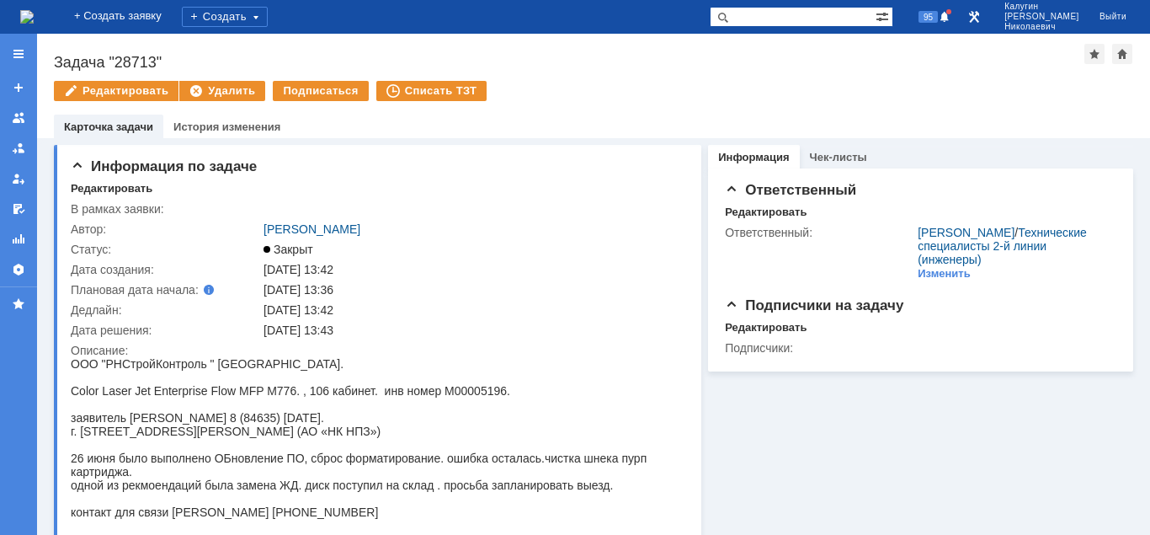
click at [791, 18] on input "text" at bounding box center [793, 17] width 166 height 20
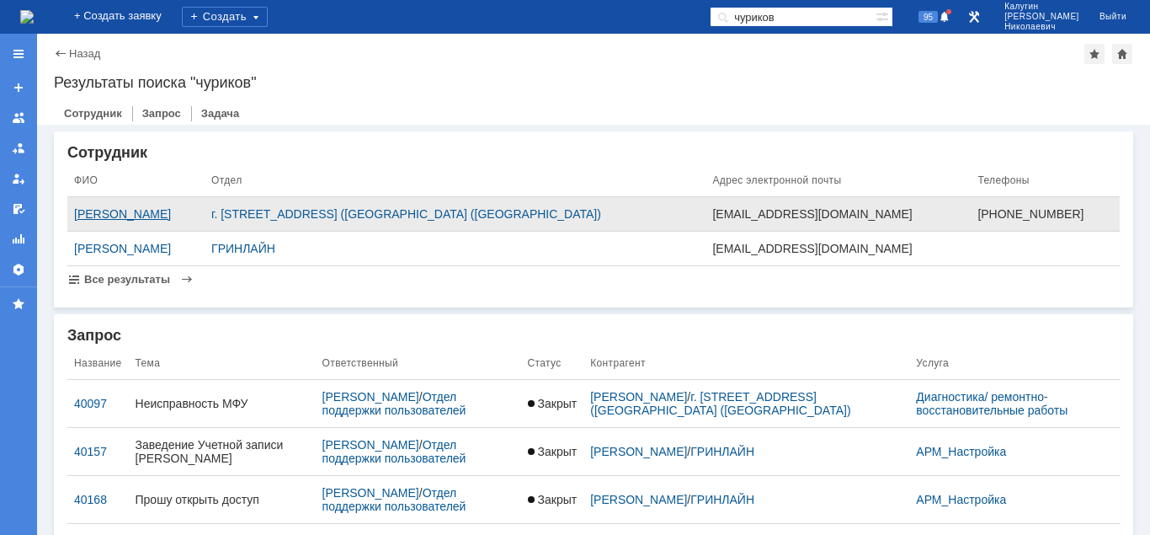
click at [198, 212] on div "[PERSON_NAME]" at bounding box center [136, 213] width 124 height 13
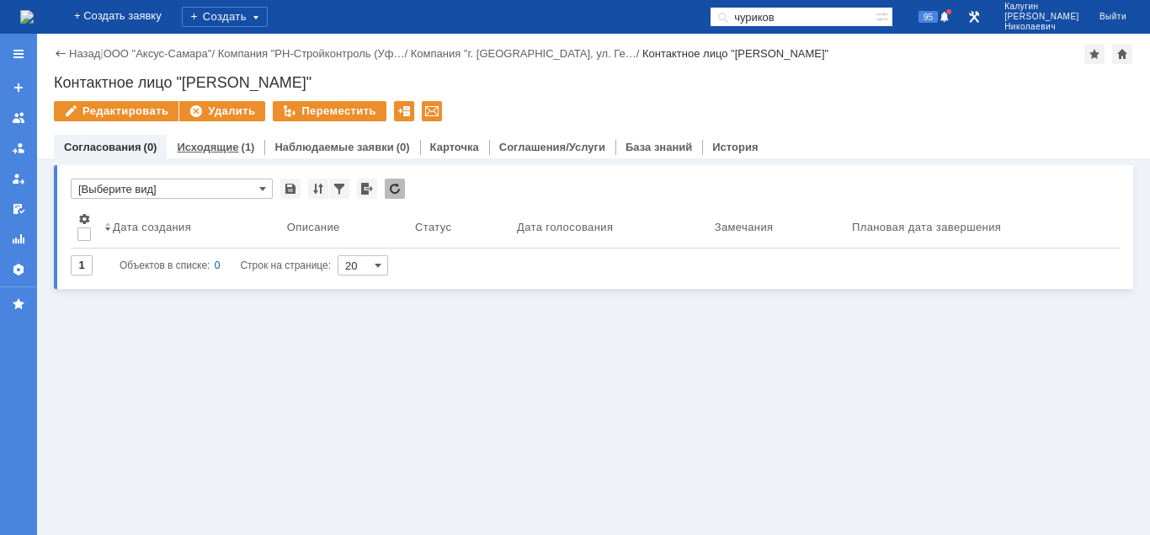
click at [230, 152] on link "Исходящие" at bounding box center [207, 147] width 61 height 13
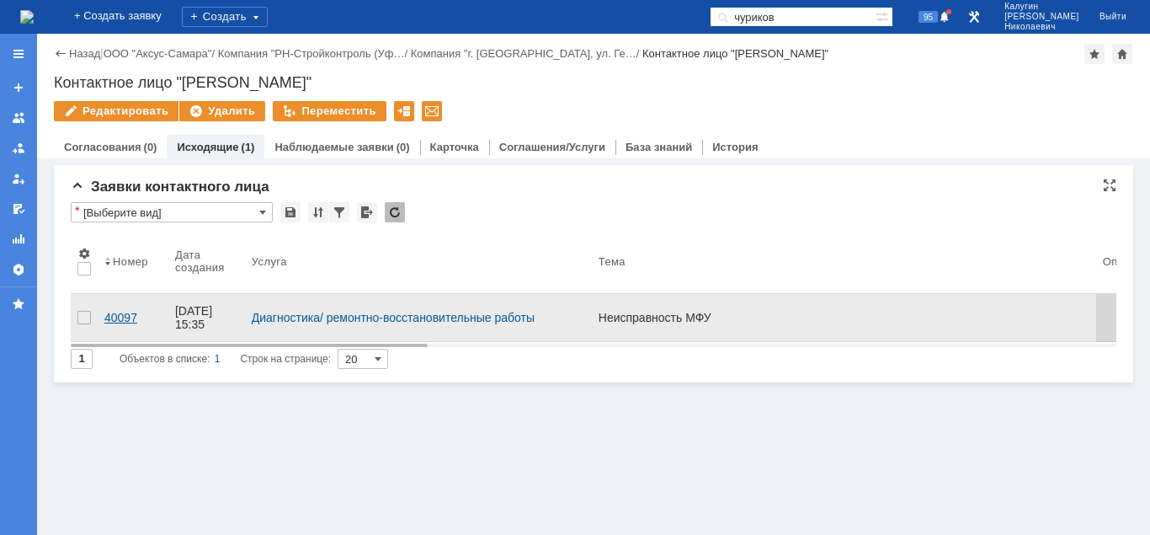
click at [126, 311] on div "40097" at bounding box center [132, 317] width 57 height 13
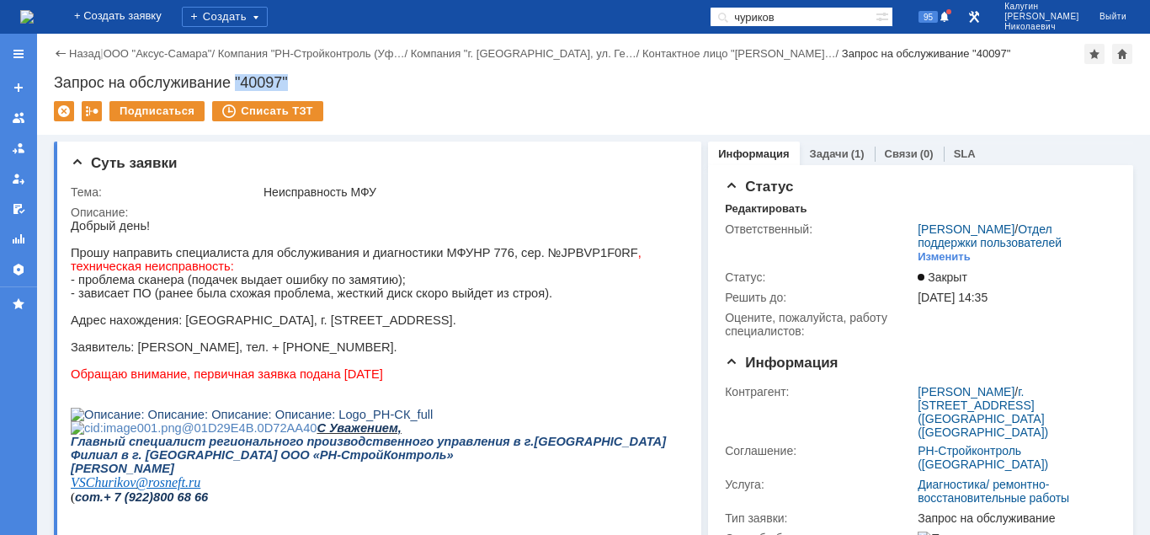
drag, startPoint x: 291, startPoint y: 85, endPoint x: 312, endPoint y: 85, distance: 20.2
click at [312, 85] on div "Запрос на обслуживание "40097"" at bounding box center [594, 82] width 1080 height 17
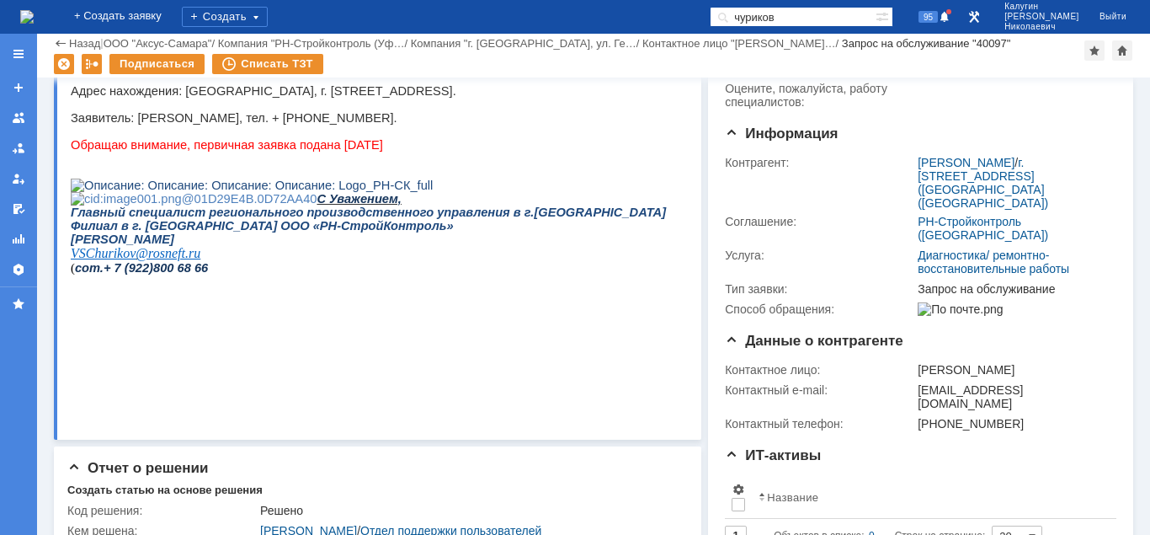
drag, startPoint x: 812, startPoint y: 13, endPoint x: 699, endPoint y: 10, distance: 112.9
click at [710, 10] on input "чуриков" at bounding box center [793, 17] width 166 height 20
type input "гарант"
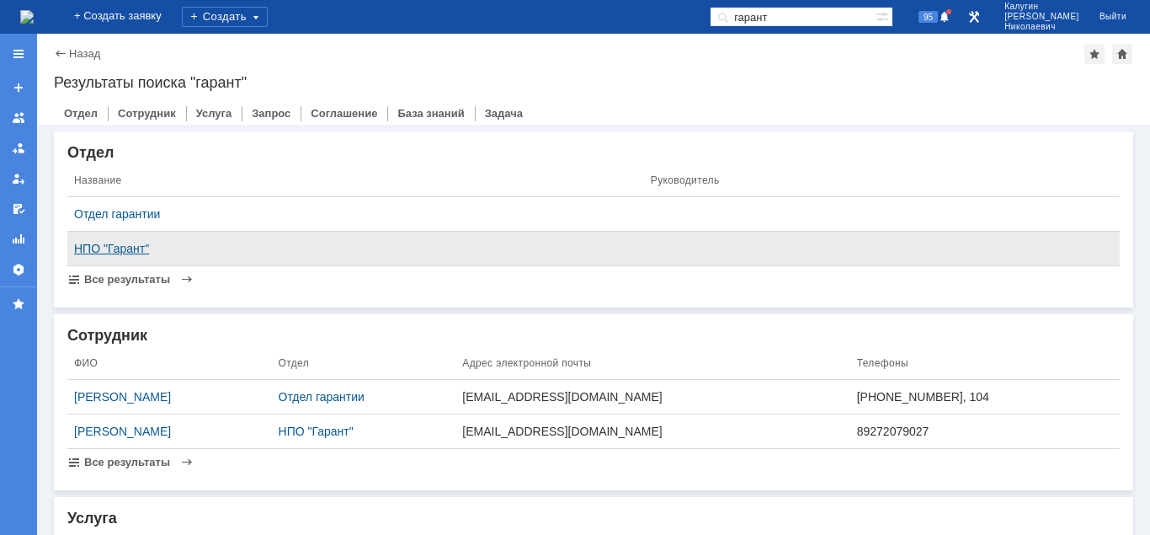
click at [115, 253] on div "НПО "Гарант"" at bounding box center [355, 248] width 563 height 13
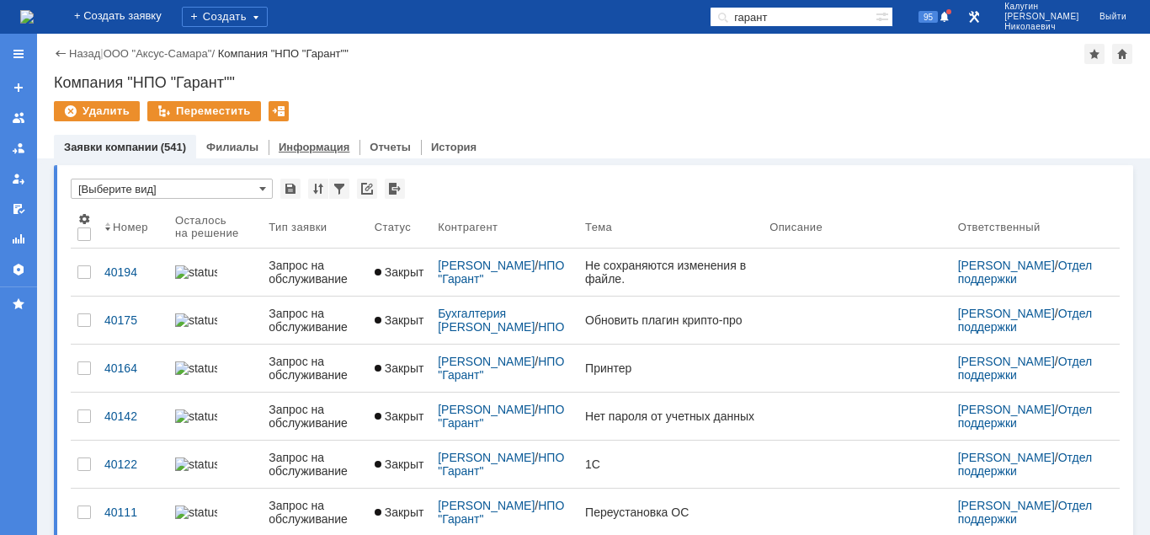
click at [301, 144] on link "Информация" at bounding box center [314, 147] width 71 height 13
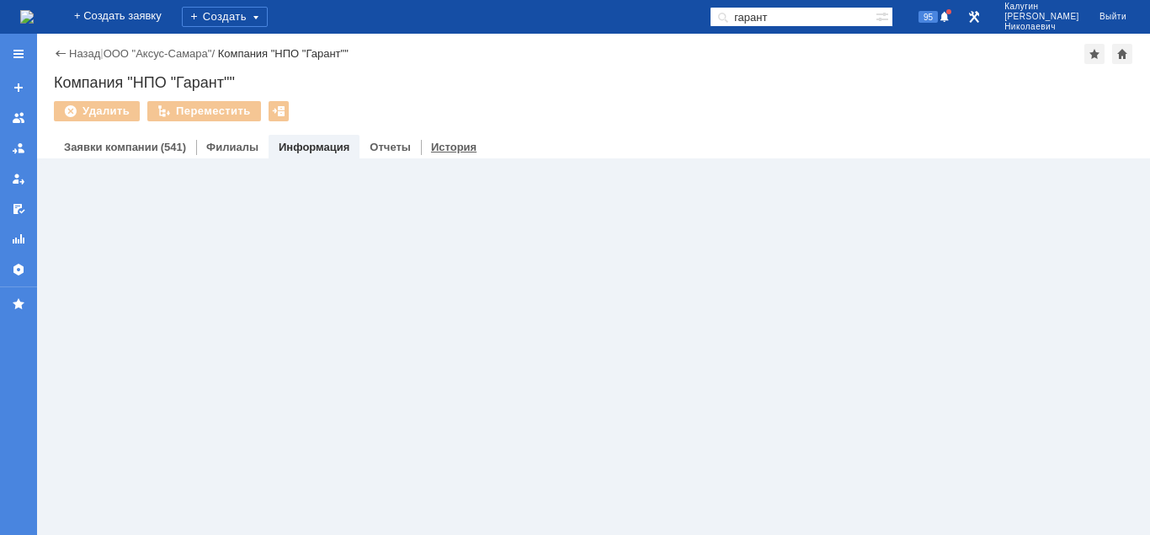
click at [431, 147] on link "История" at bounding box center [453, 147] width 45 height 13
click at [322, 147] on link "Информация" at bounding box center [314, 147] width 71 height 13
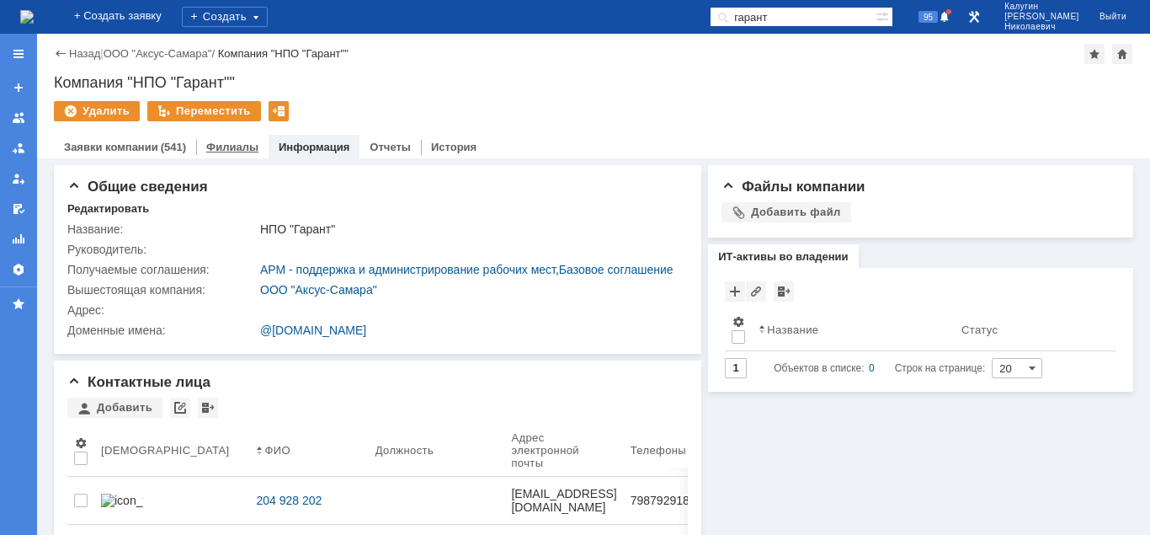
click at [223, 147] on link "Филиалы" at bounding box center [232, 147] width 52 height 13
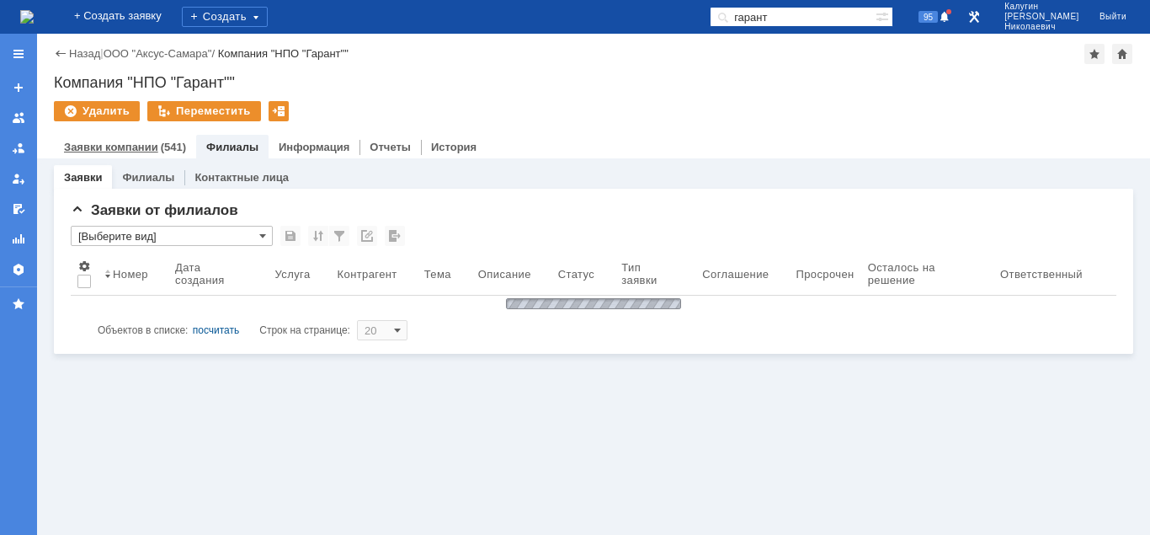
click at [146, 143] on link "Заявки компании" at bounding box center [111, 147] width 94 height 13
